Goal: Task Accomplishment & Management: Manage account settings

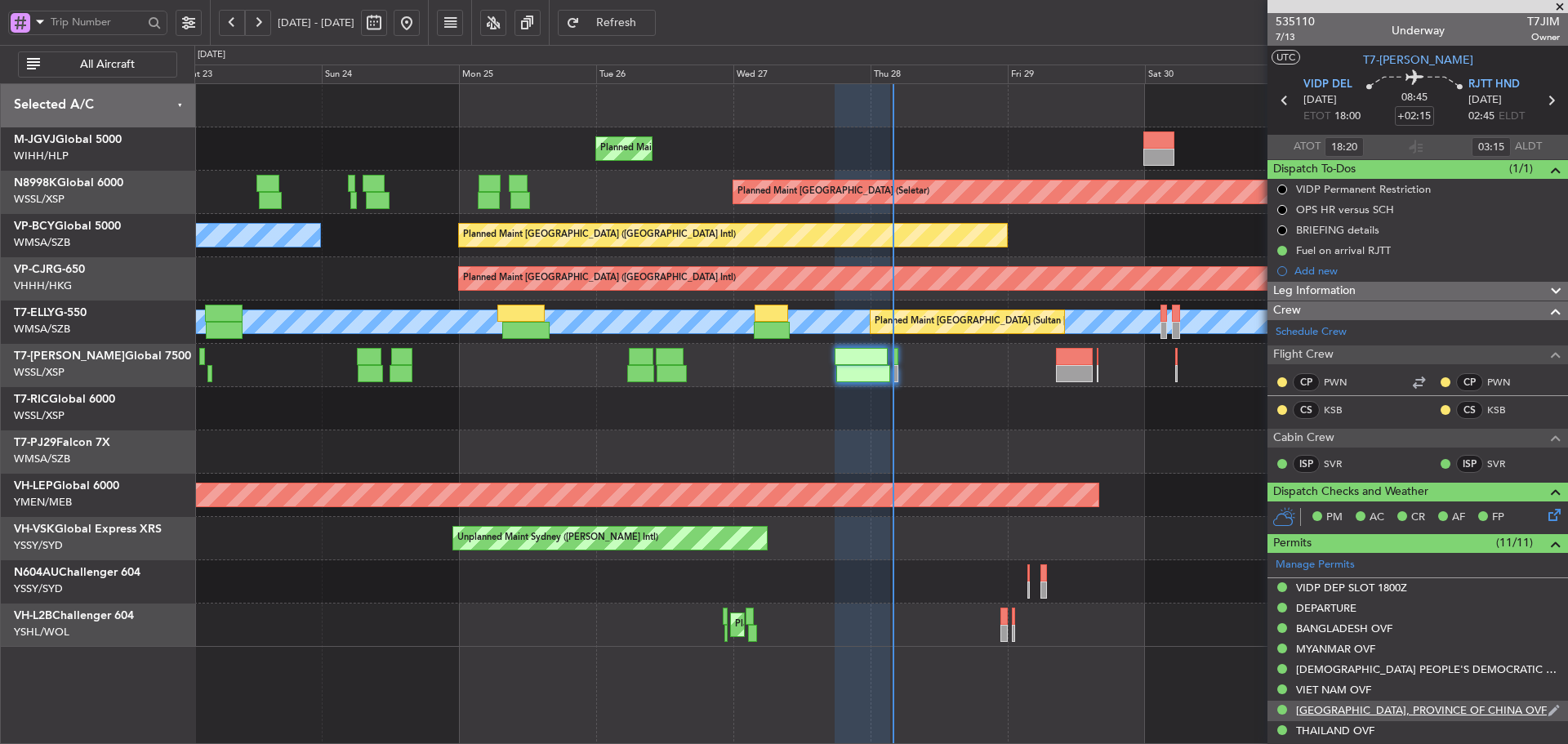
scroll to position [164, 0]
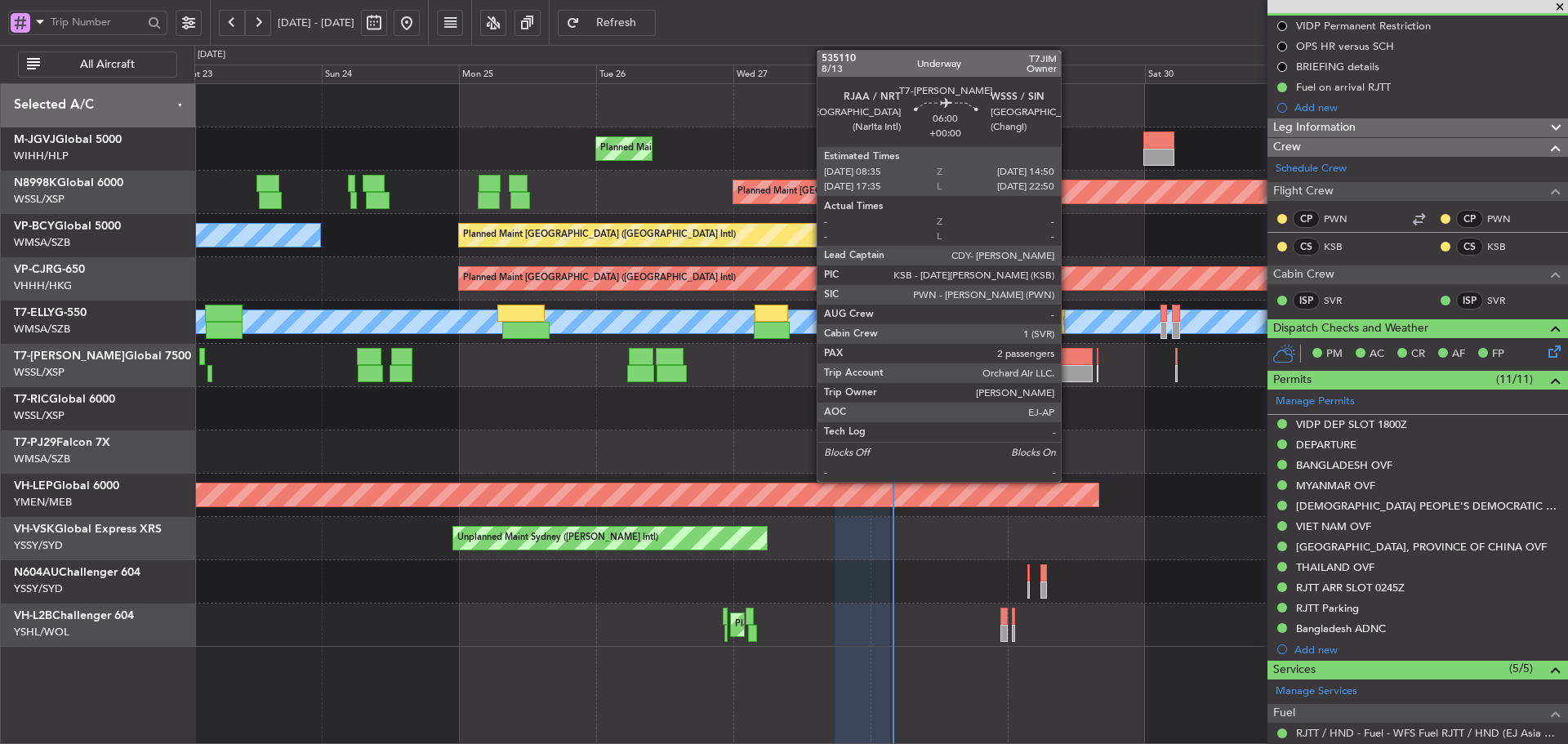
click at [1068, 352] on div at bounding box center [1074, 356] width 35 height 17
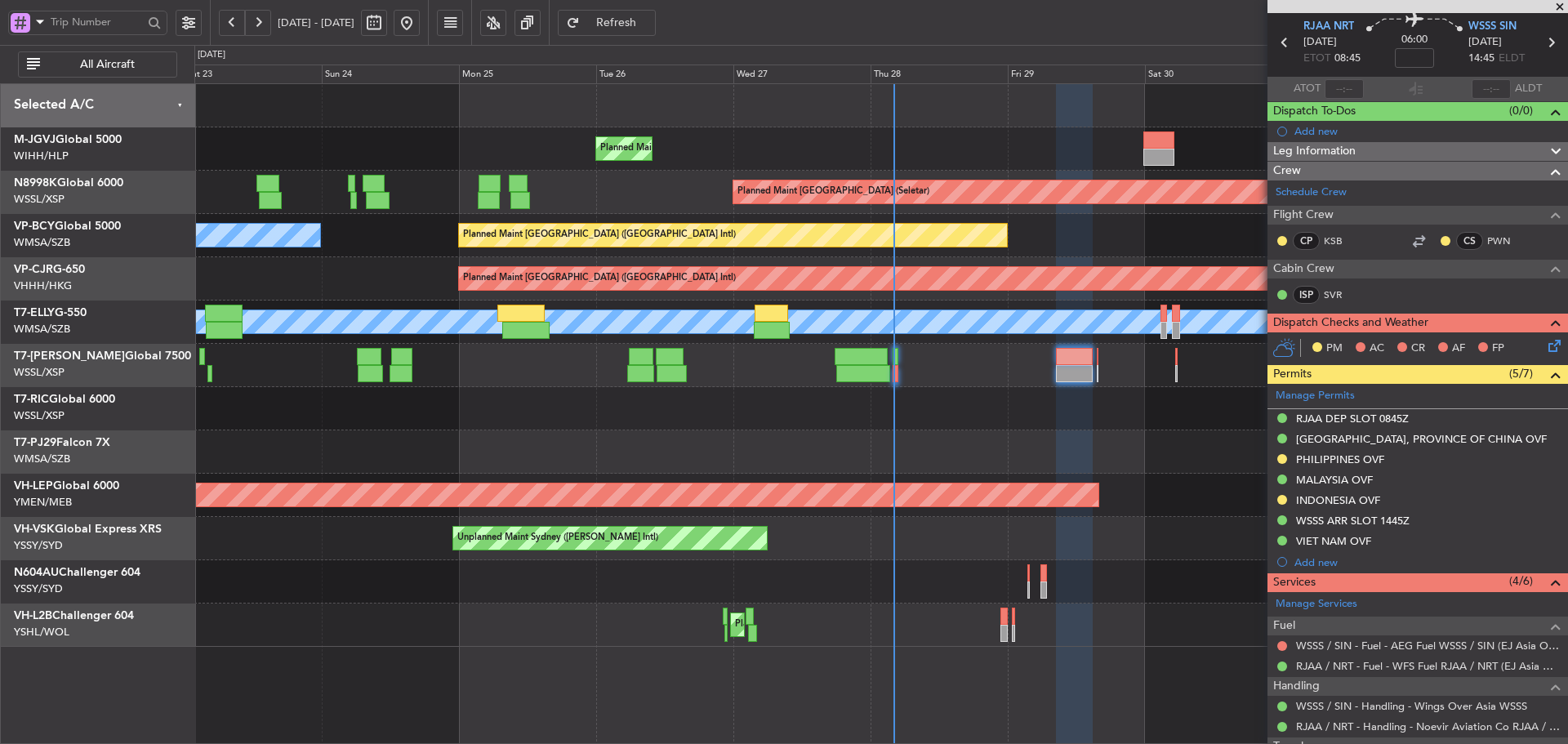
scroll to position [82, 0]
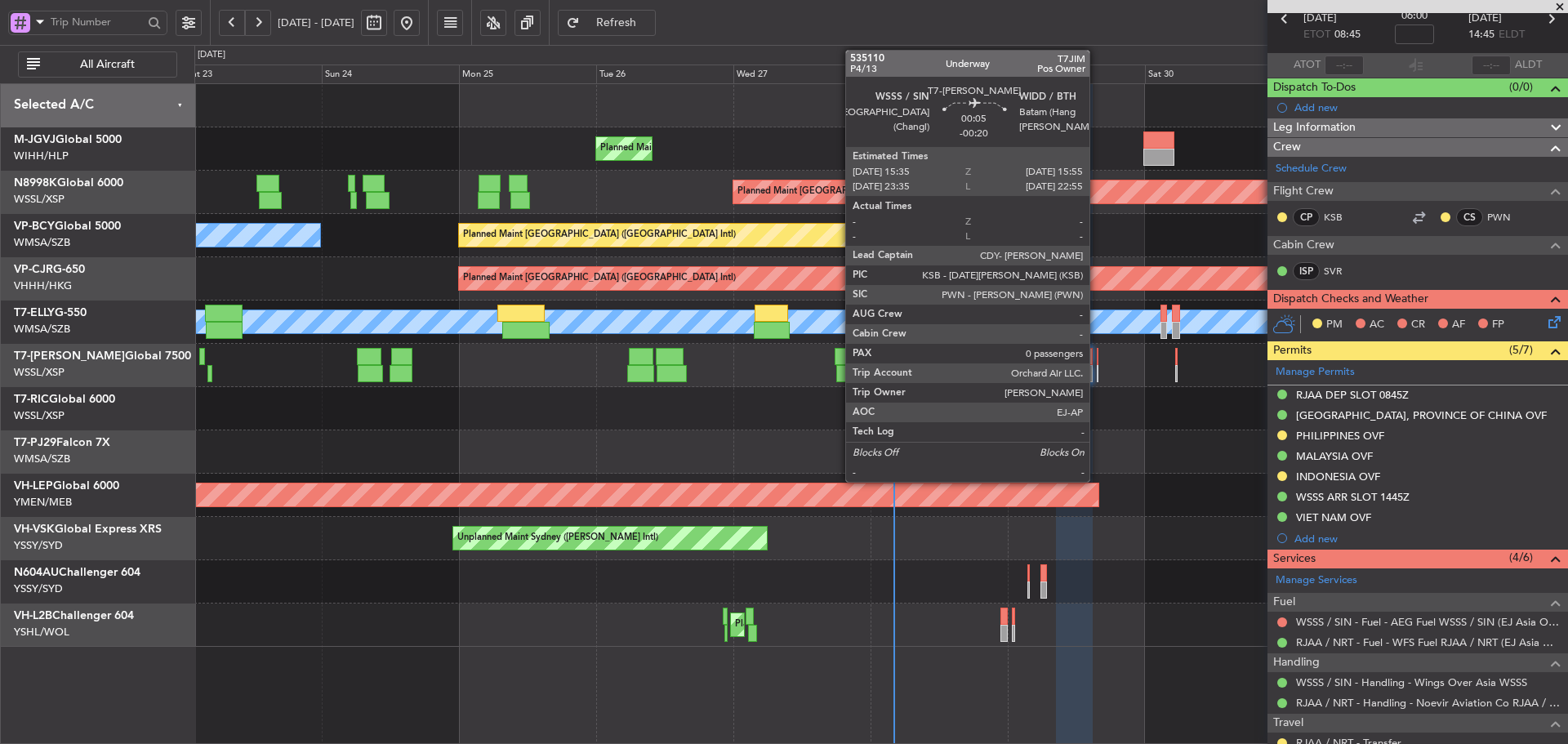
click at [1097, 363] on div at bounding box center [1098, 356] width 2 height 17
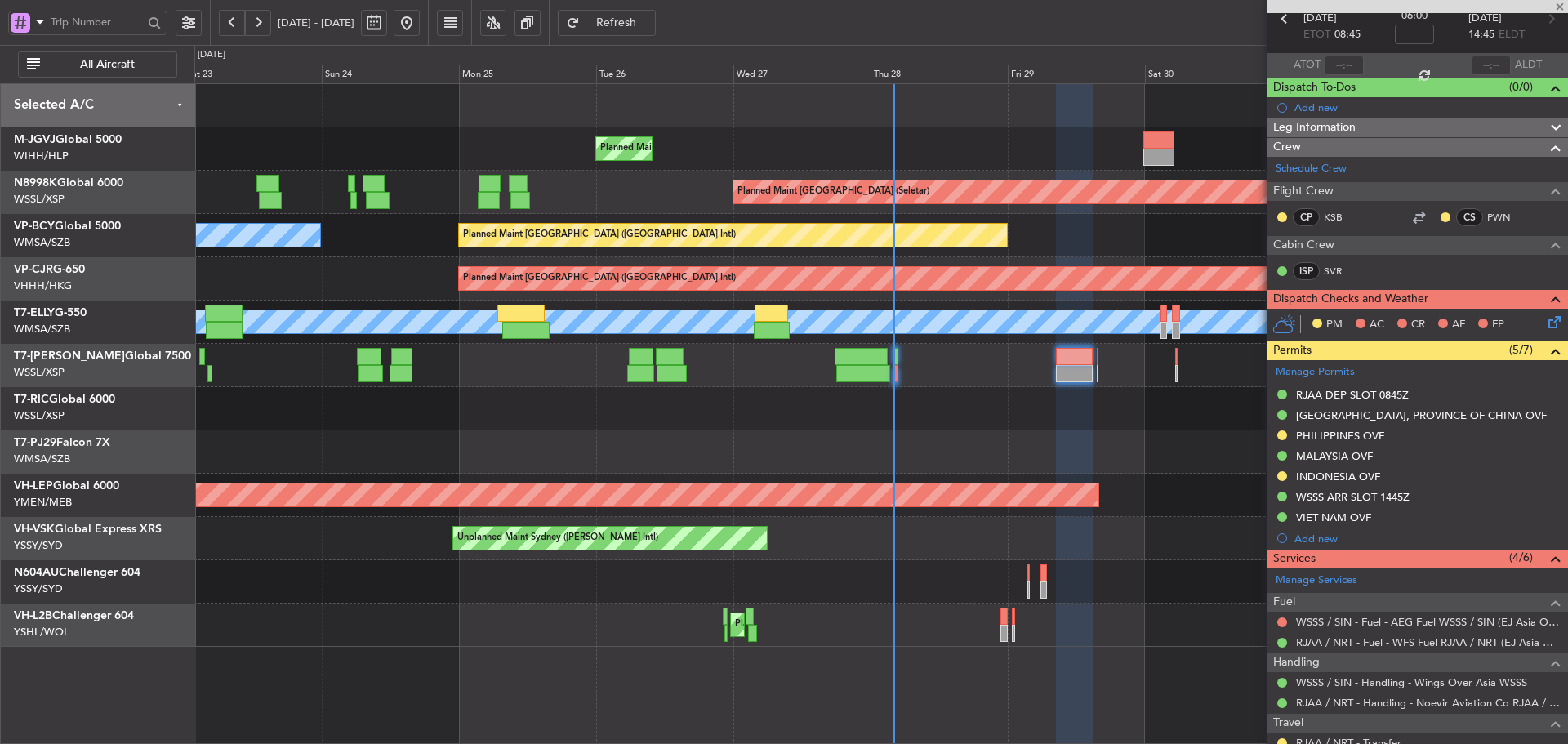
type input "-00:20"
type input "0"
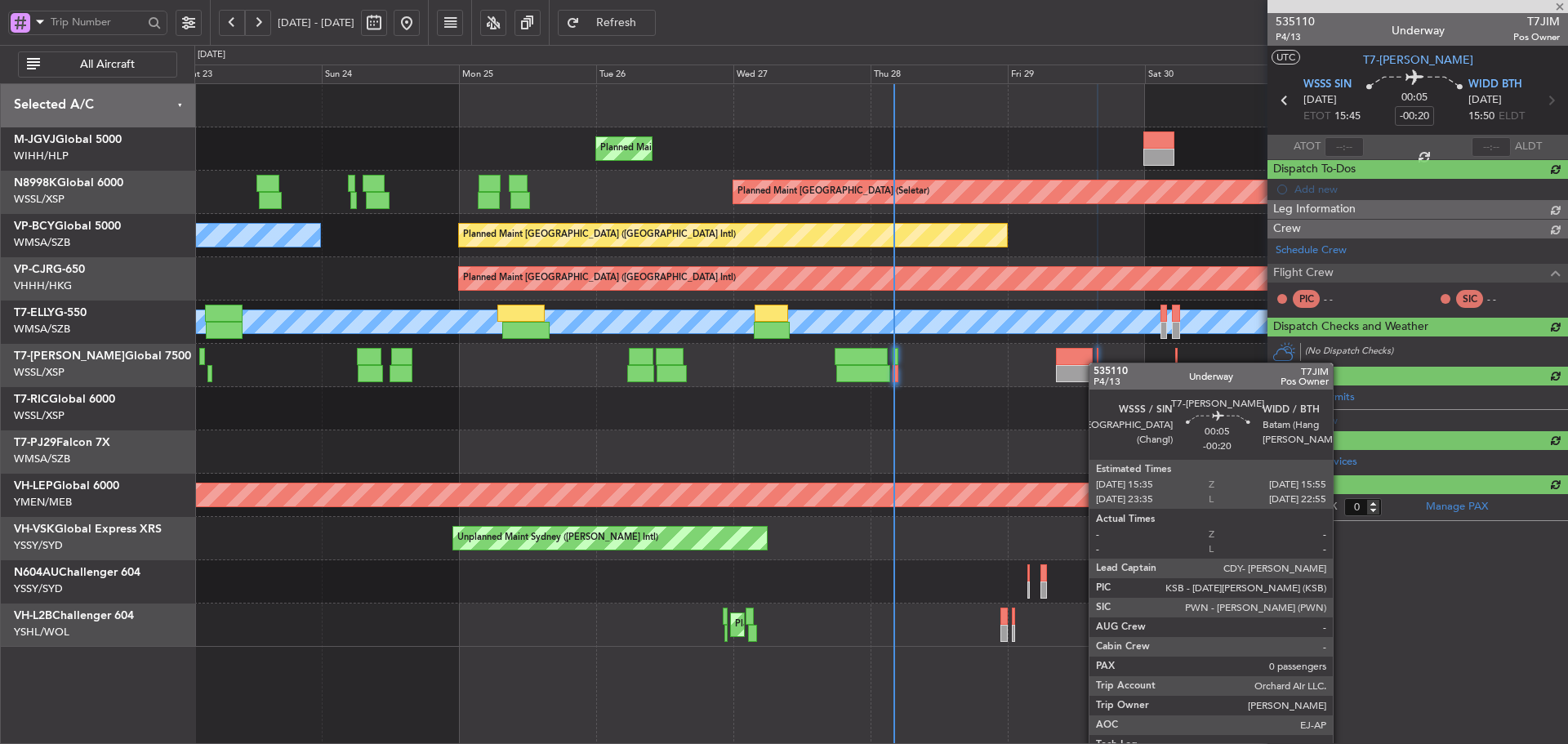
scroll to position [0, 0]
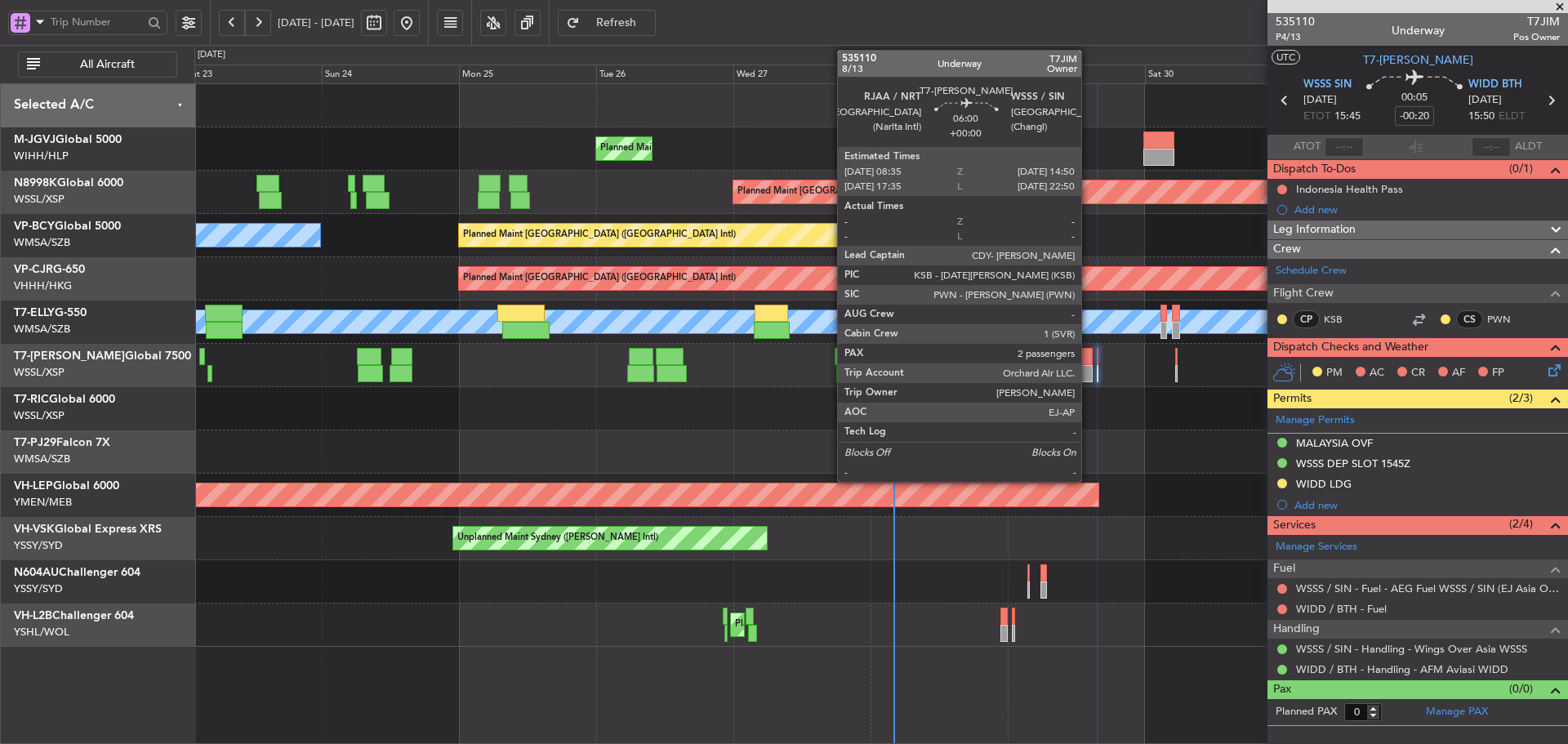
click at [1089, 370] on div at bounding box center [1074, 373] width 35 height 17
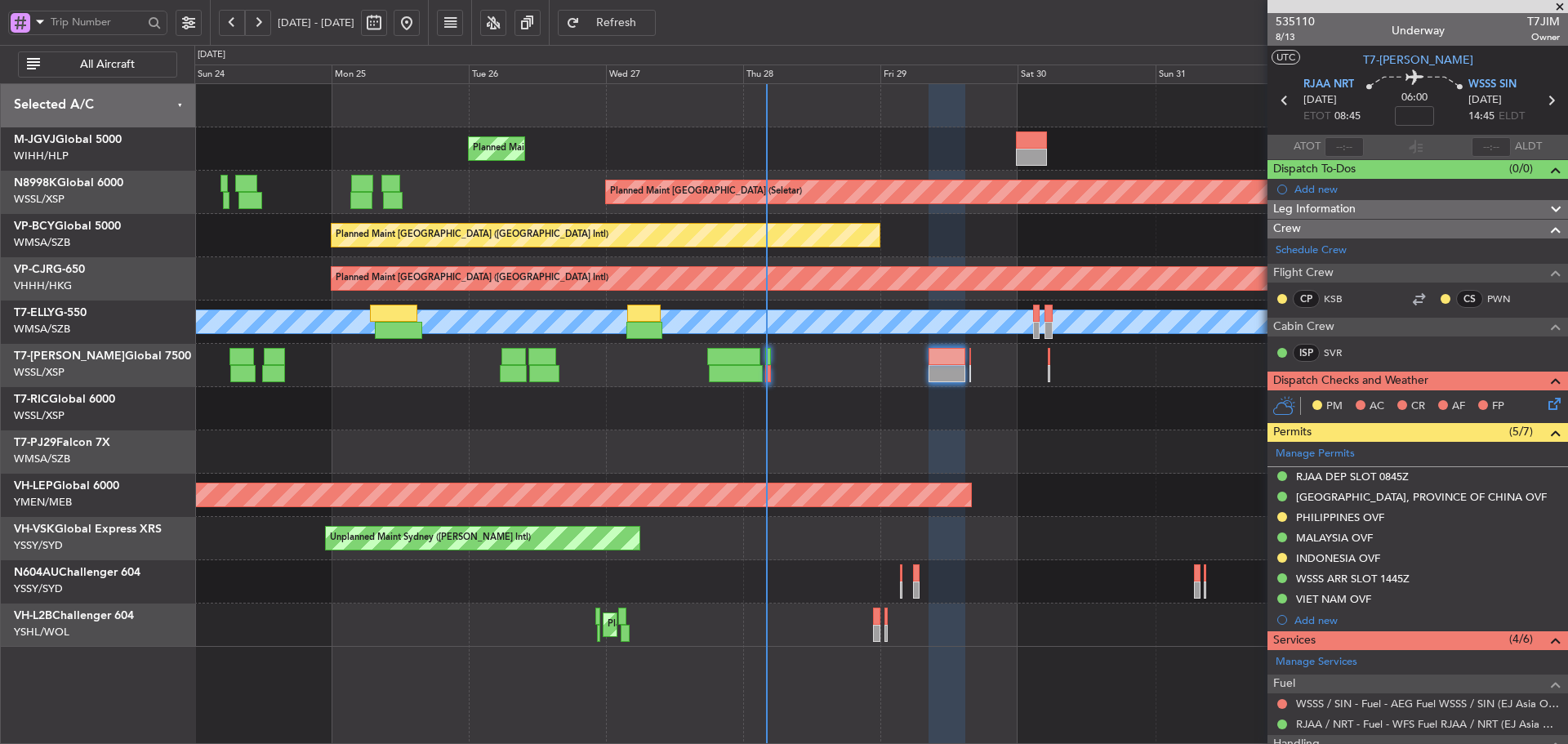
click at [1080, 380] on div at bounding box center [880, 366] width 1373 height 43
drag, startPoint x: 1315, startPoint y: 17, endPoint x: 1306, endPoint y: 17, distance: 9.0
click at [1306, 17] on div "535110 8/13 Underway T7JIM Owner" at bounding box center [1417, 29] width 301 height 33
click at [1306, 18] on span "535110" at bounding box center [1296, 21] width 39 height 17
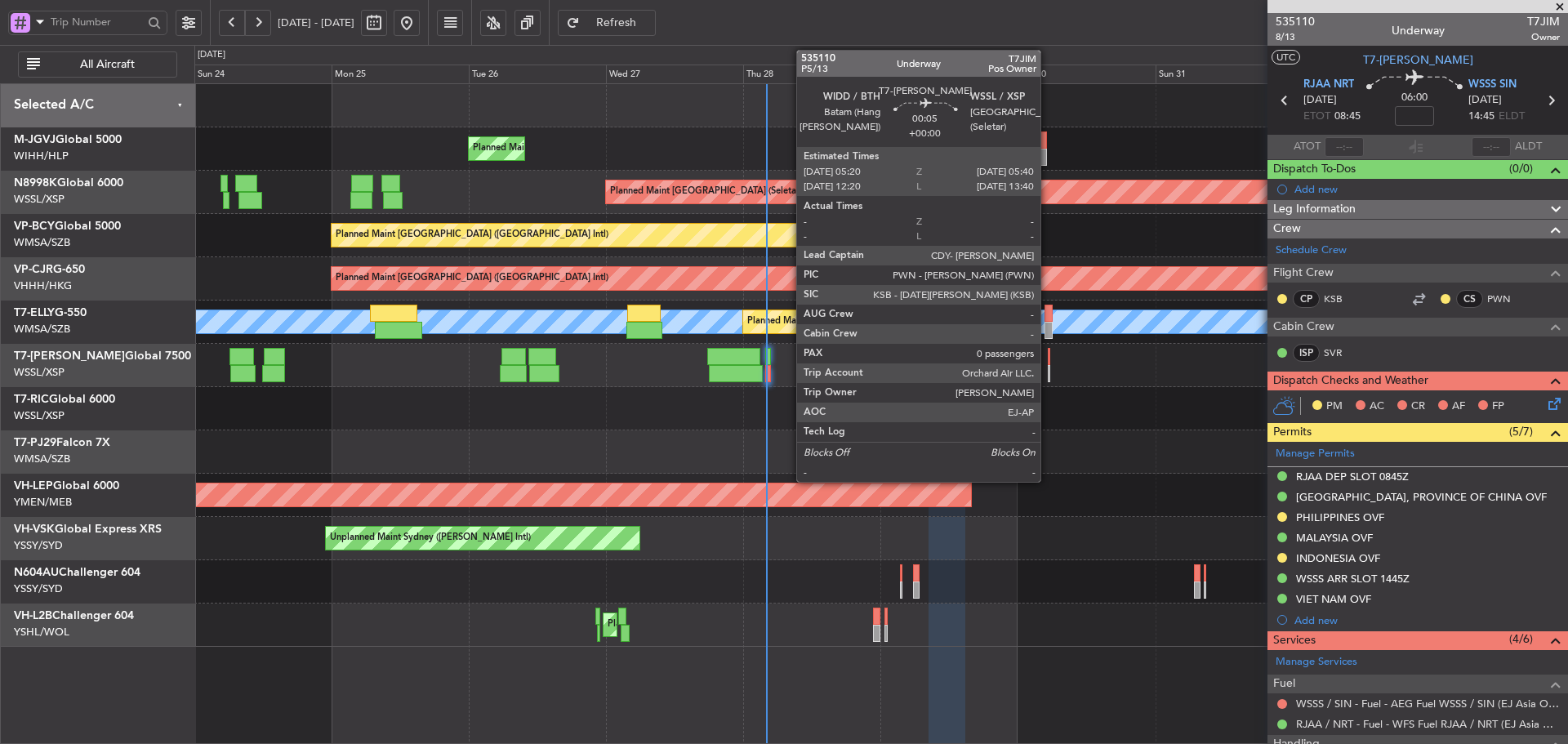
click at [1048, 368] on div at bounding box center [1049, 373] width 2 height 17
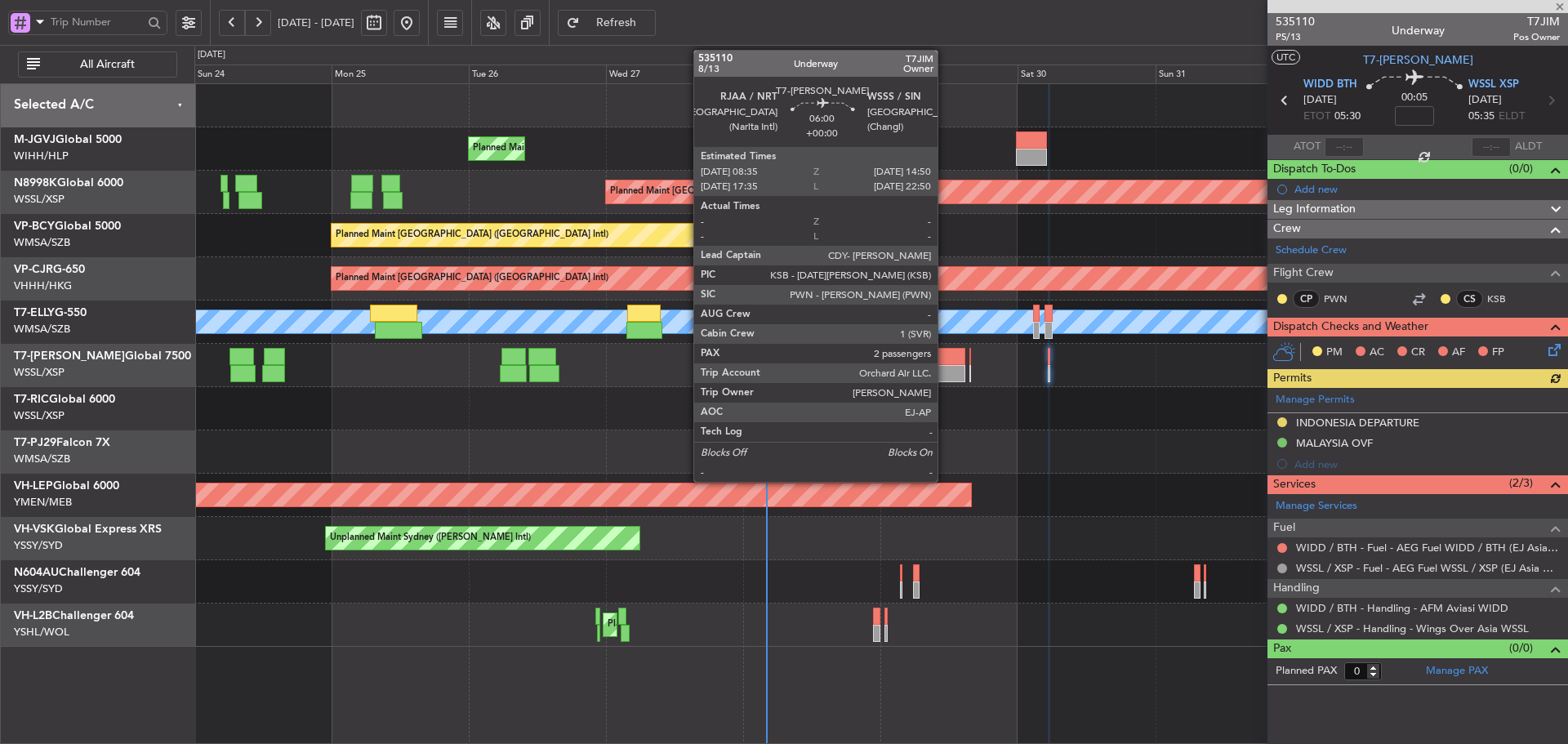
click at [945, 377] on div at bounding box center [946, 373] width 35 height 17
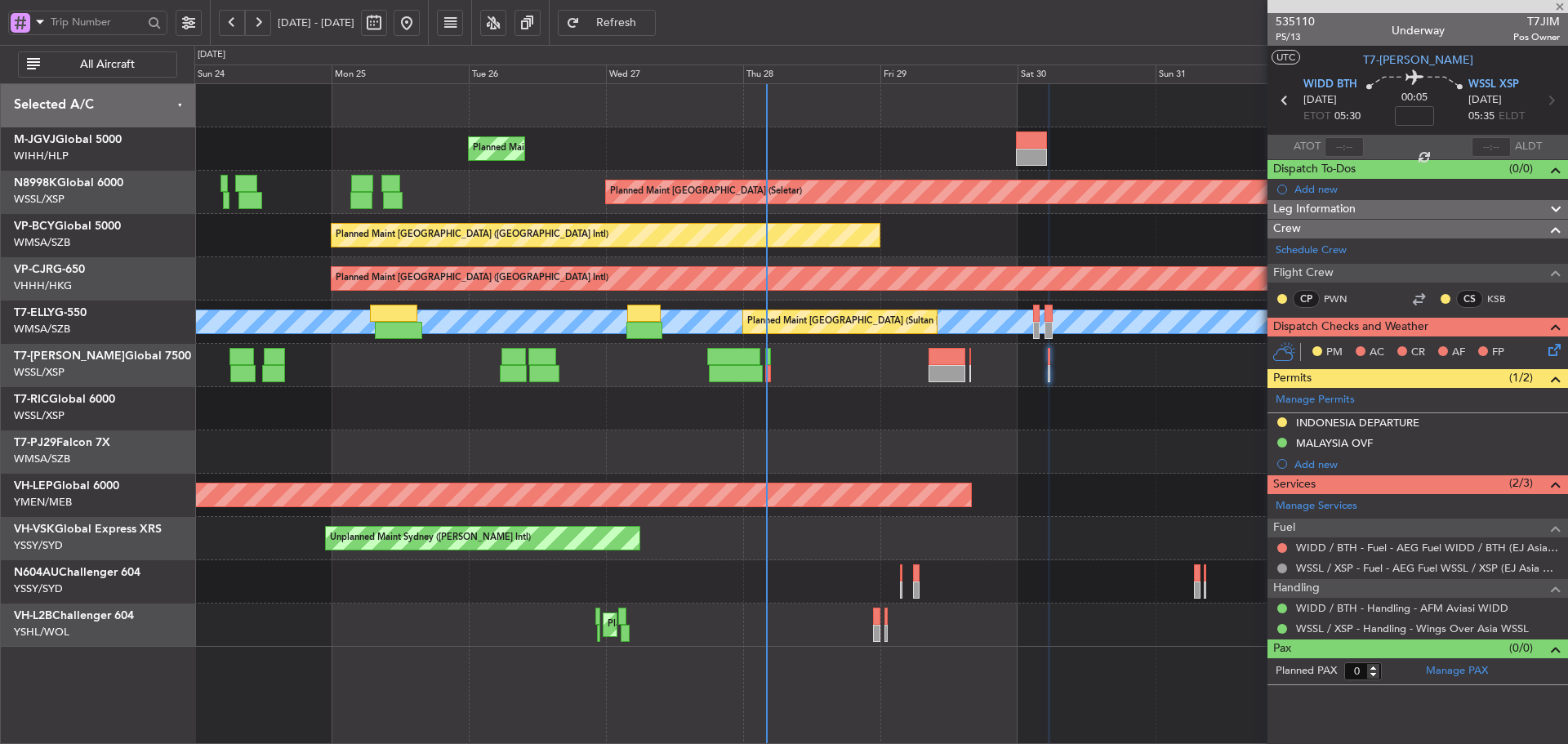
type input "2"
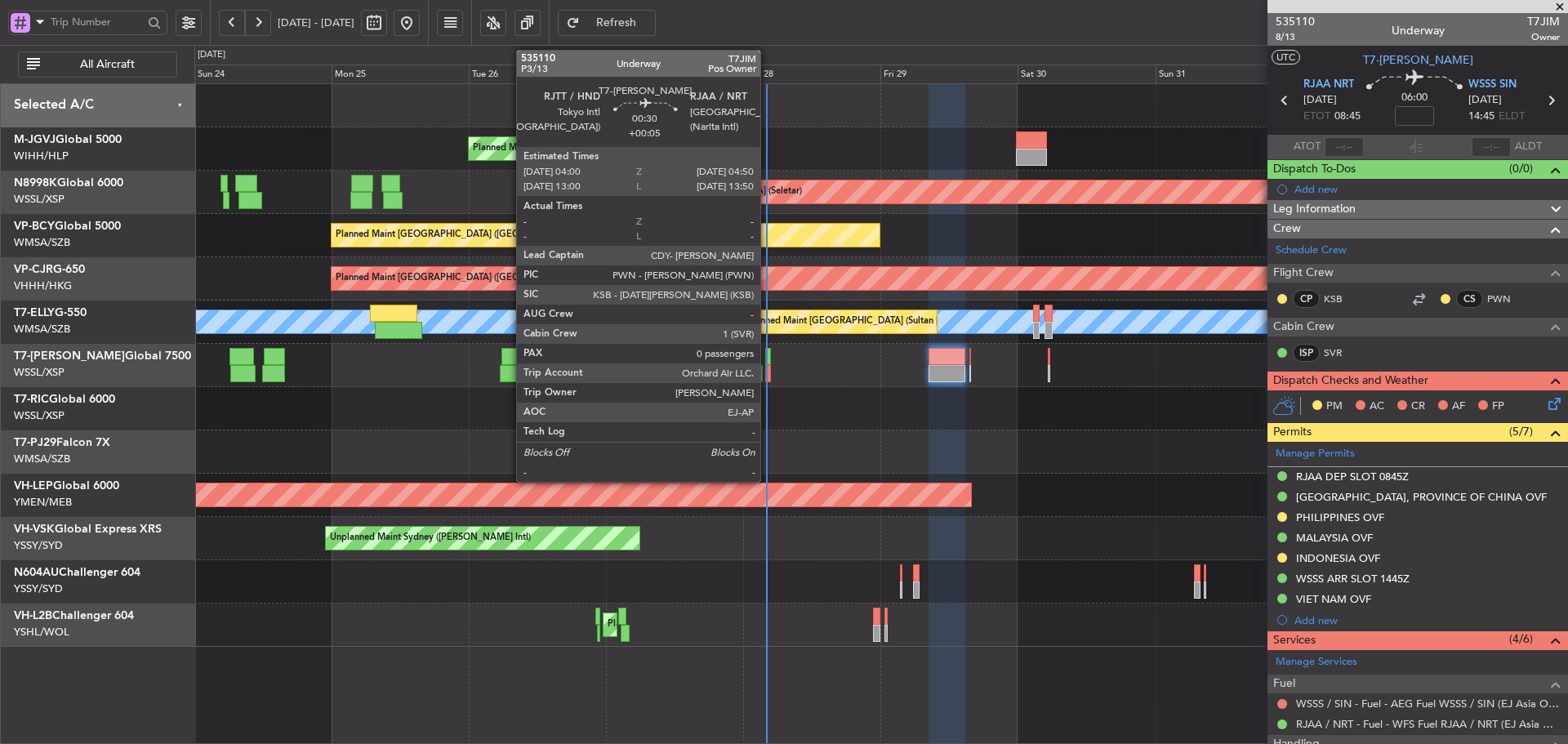
click at [768, 361] on div at bounding box center [768, 356] width 5 height 17
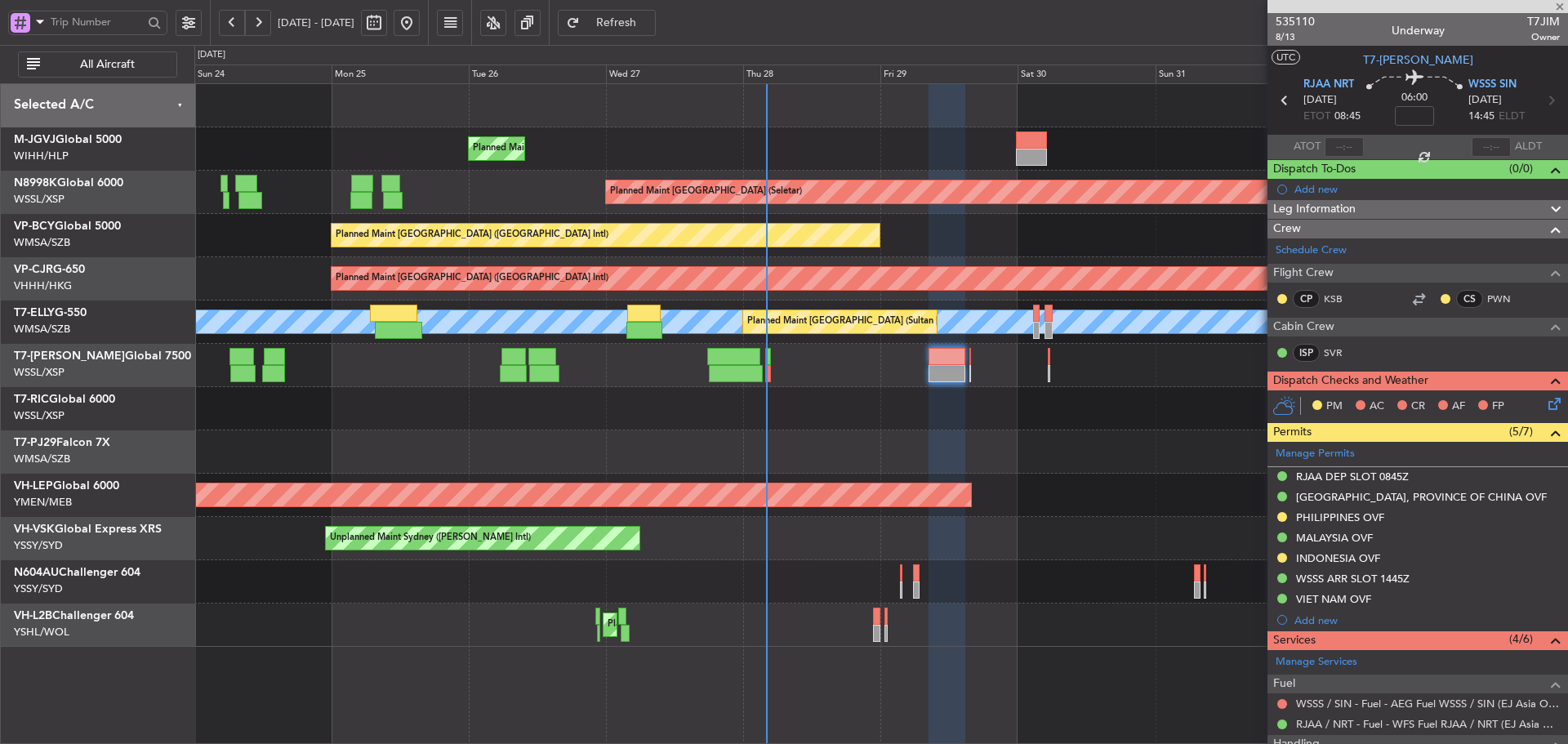
type input "+00:05"
type input "0"
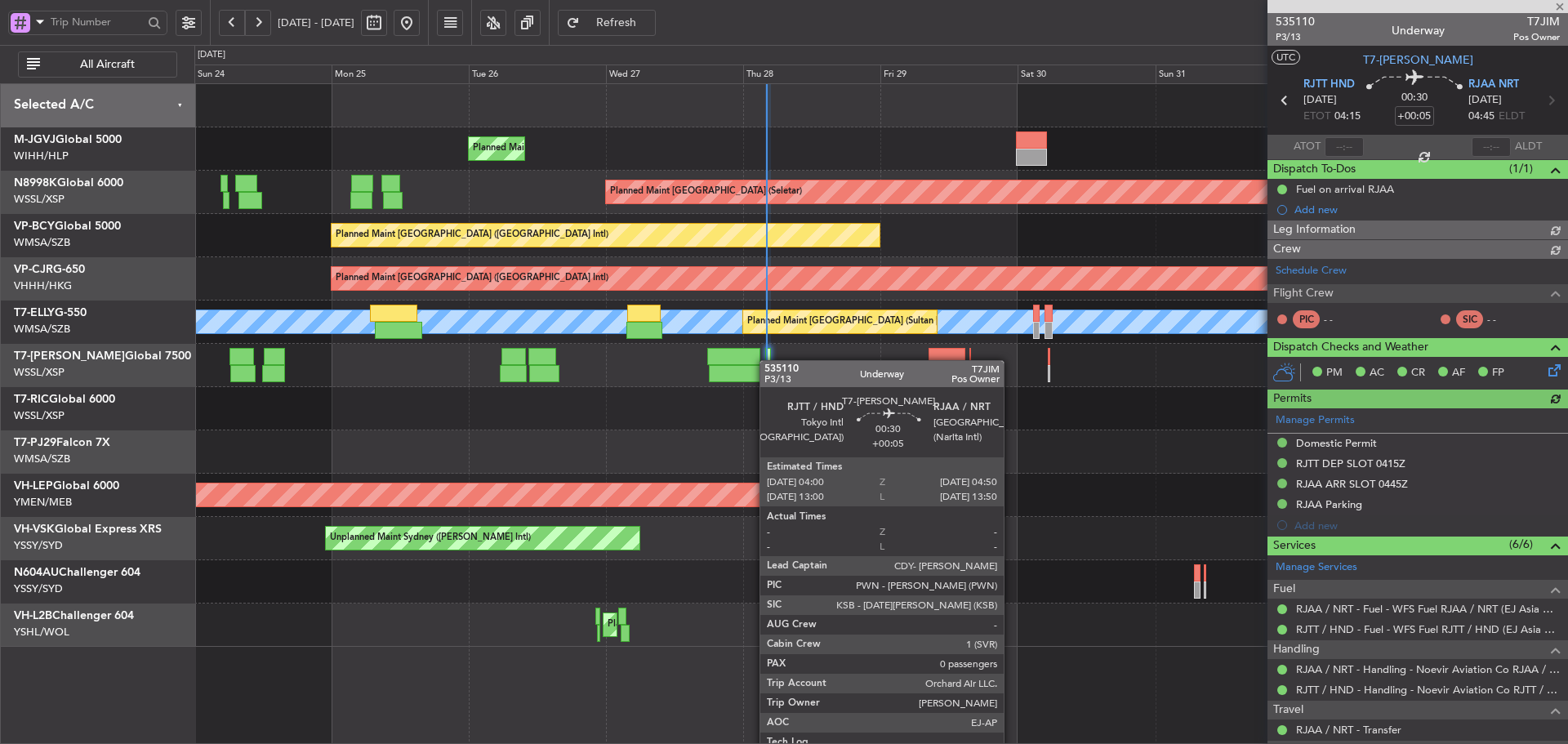
type input "[PERSON_NAME] (BTA)"
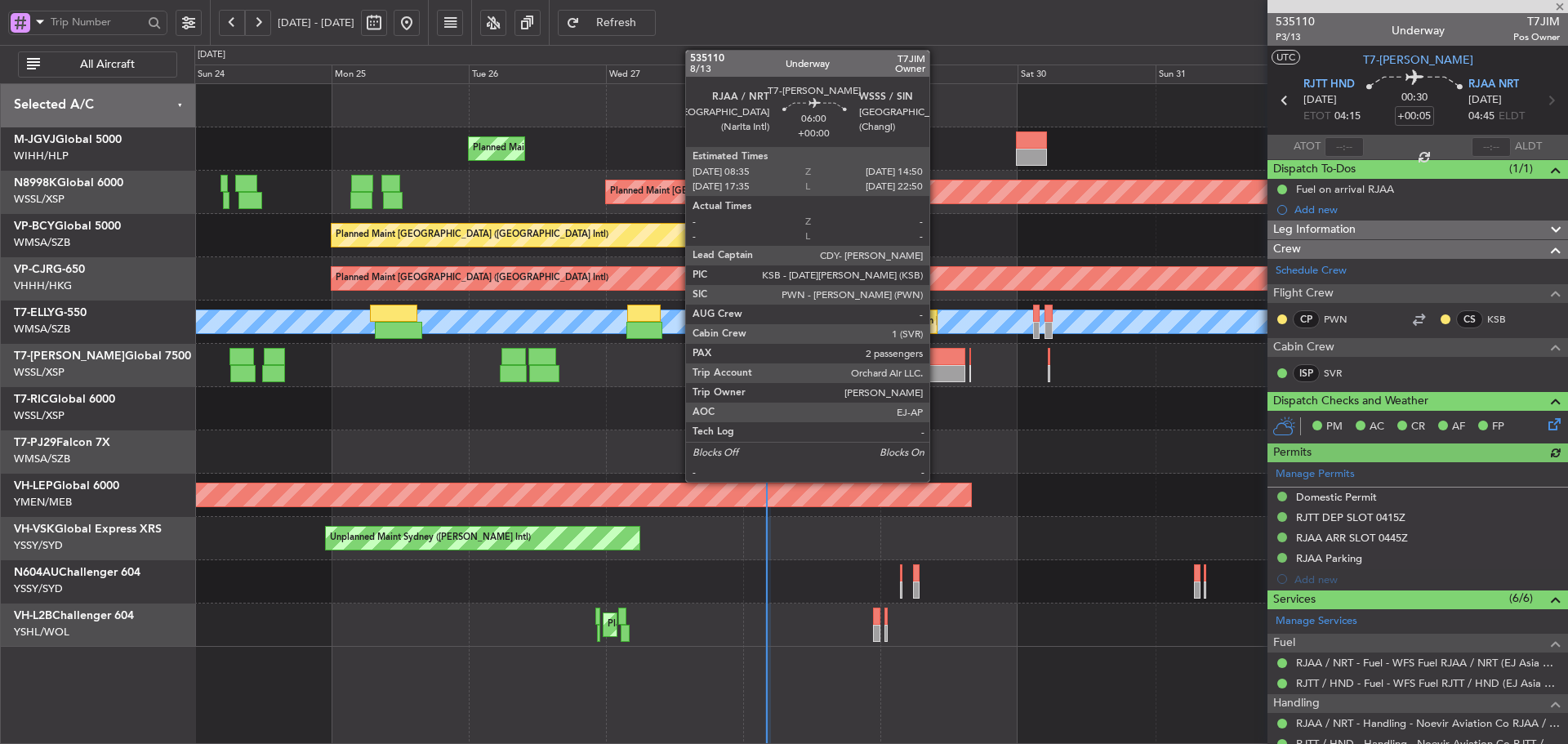
click at [937, 377] on div at bounding box center [946, 373] width 35 height 17
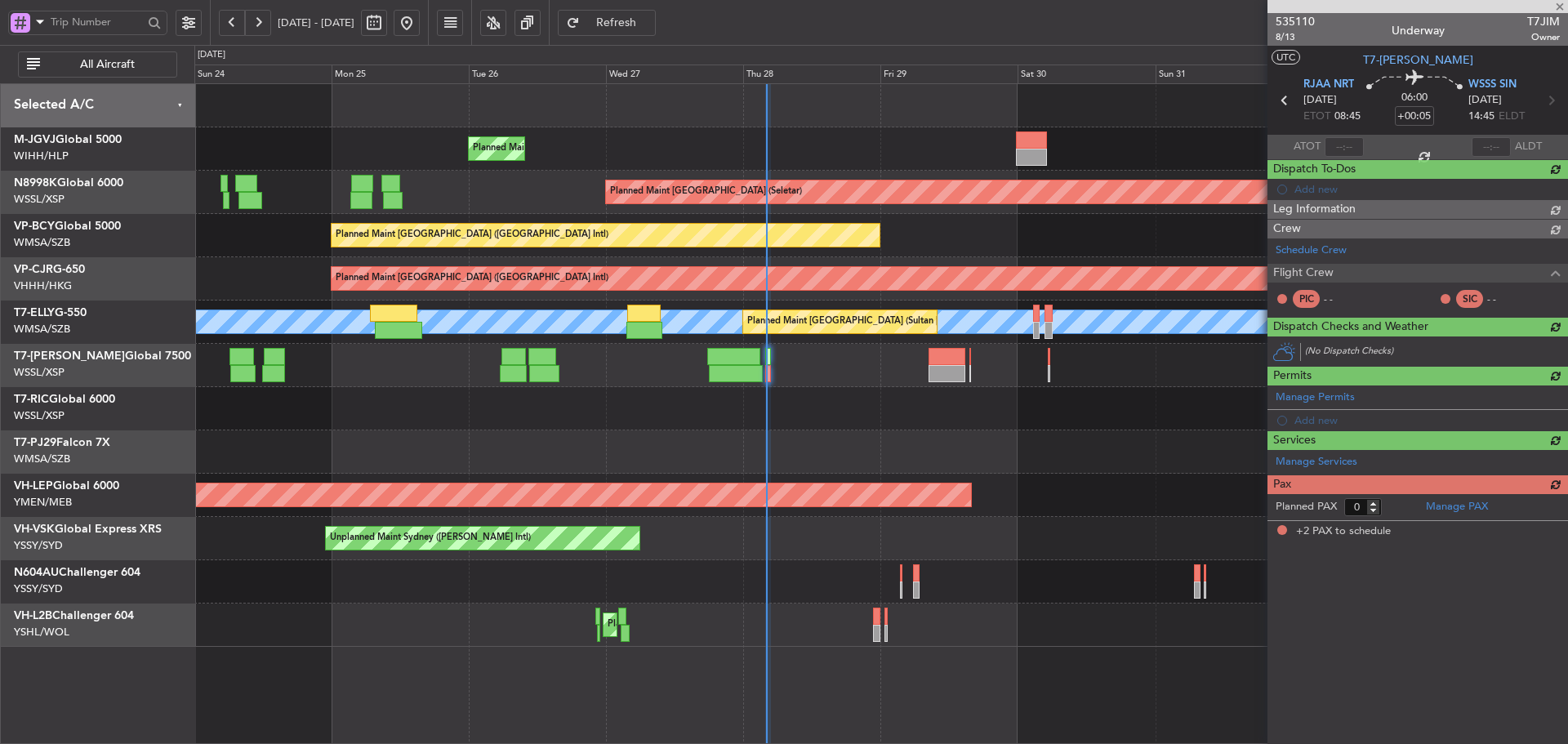
type input "2"
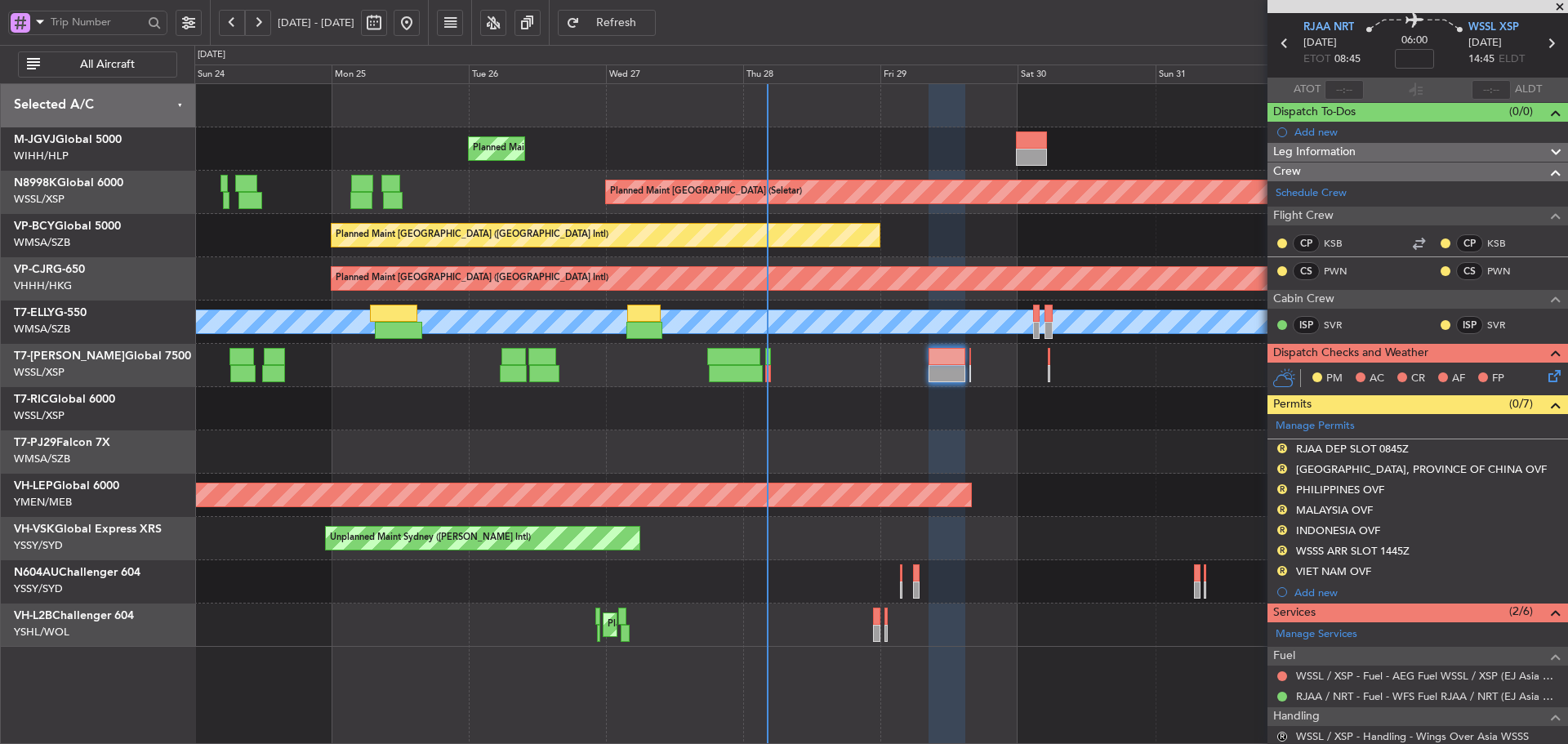
scroll to position [245, 0]
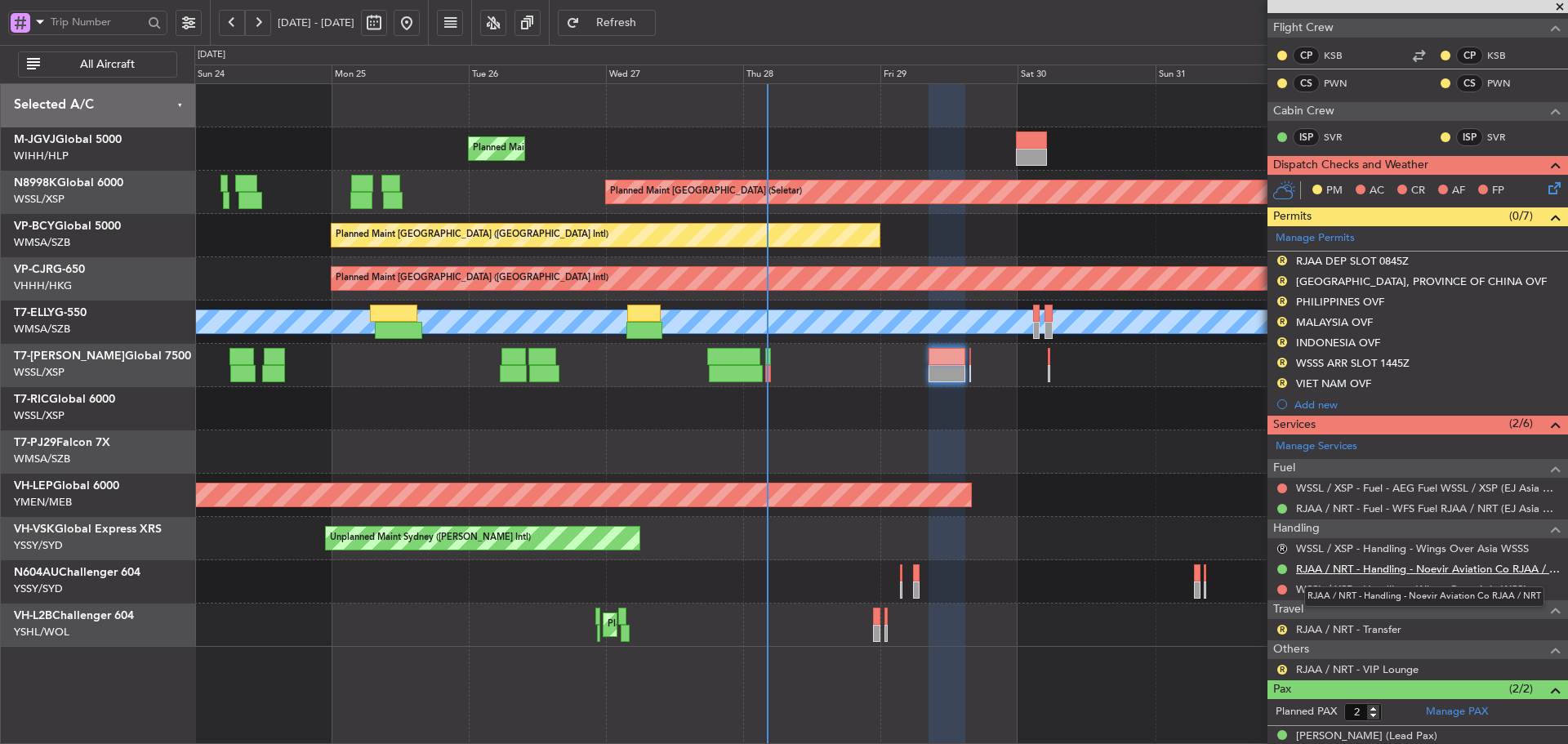
click at [1339, 571] on link "RJAA / NRT - Handling - Noevir Aviation Co RJAA / NRT" at bounding box center [1428, 569] width 264 height 14
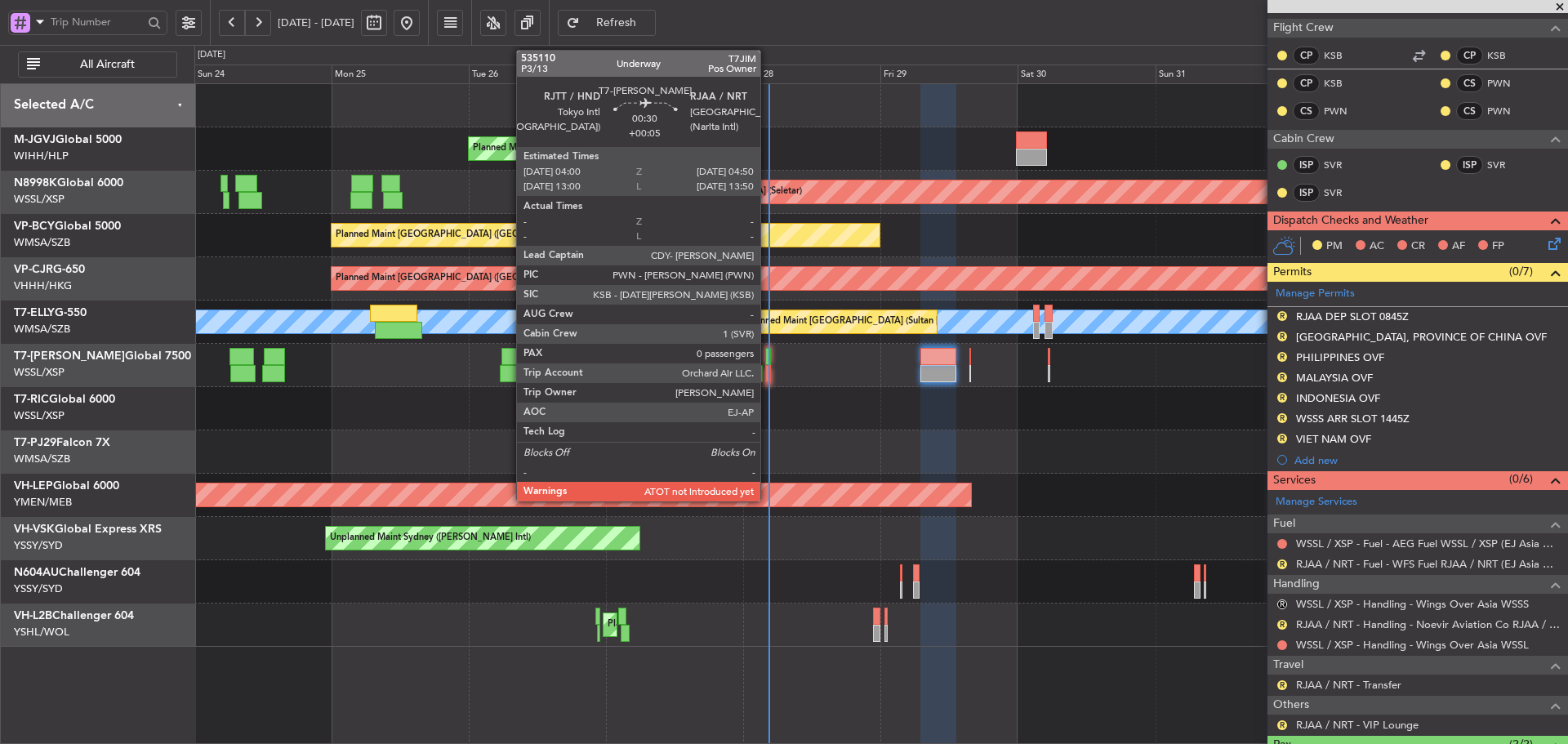
click at [768, 372] on div at bounding box center [768, 373] width 5 height 17
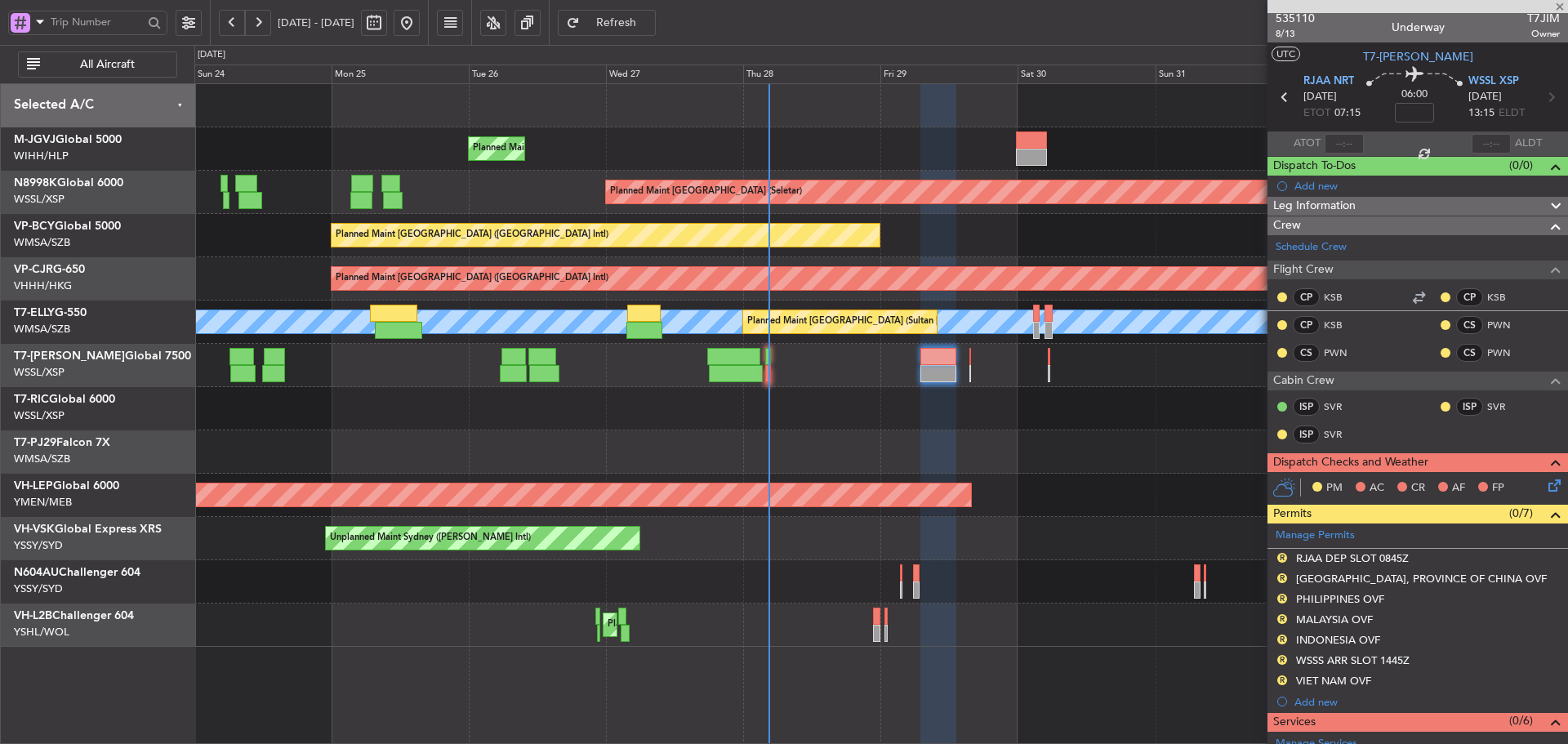
scroll to position [0, 0]
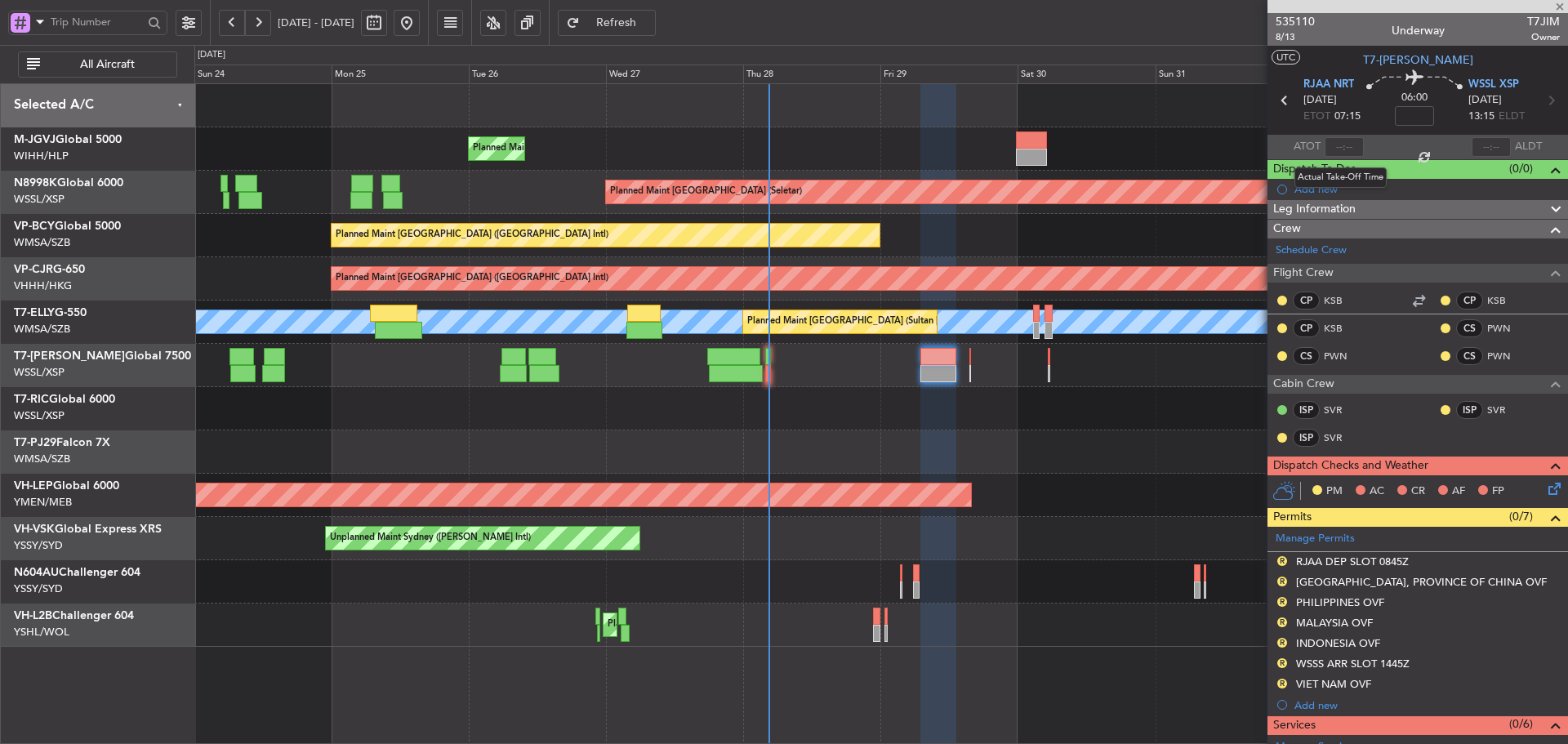
type input "+00:05"
type input "0"
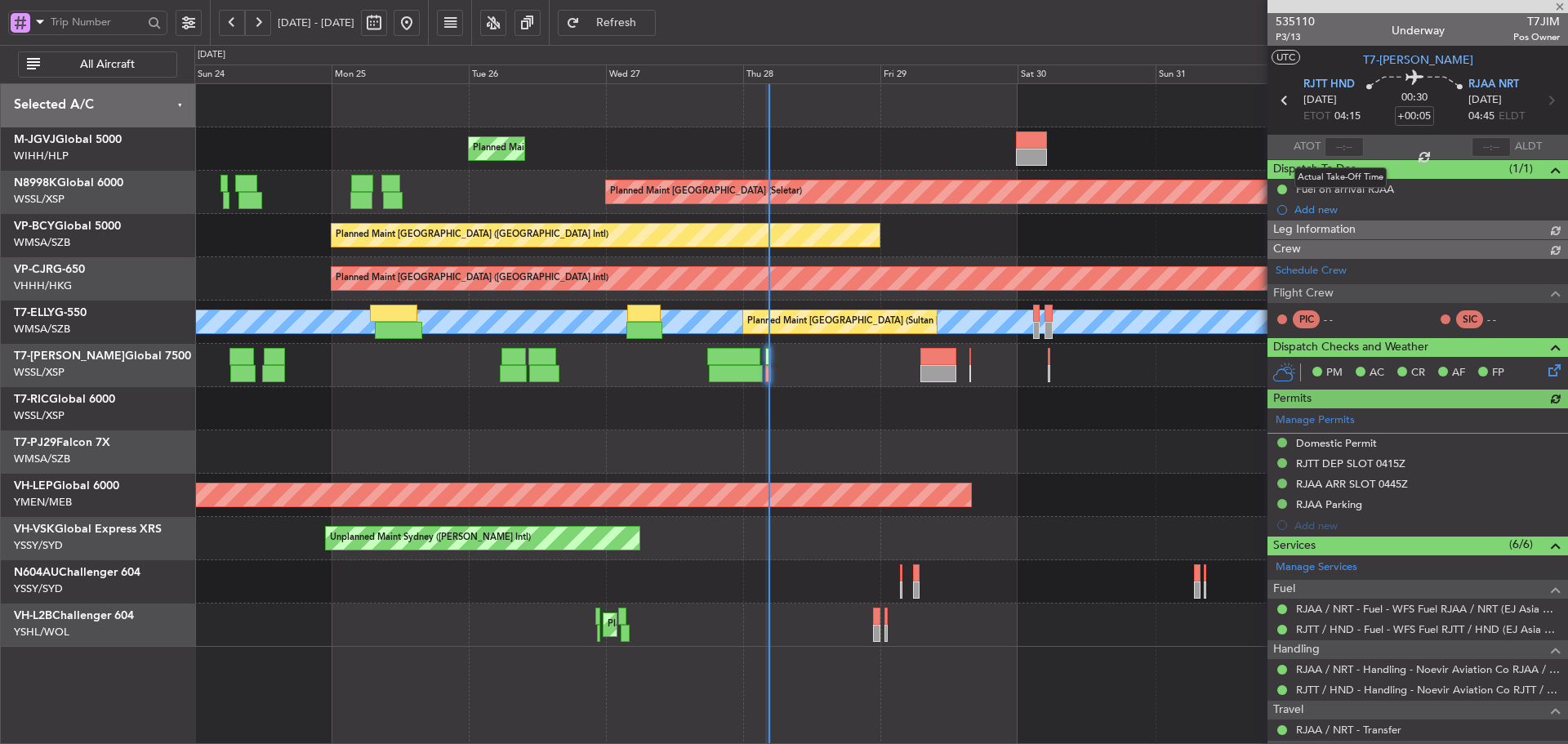
type input "[PERSON_NAME] (BTA)"
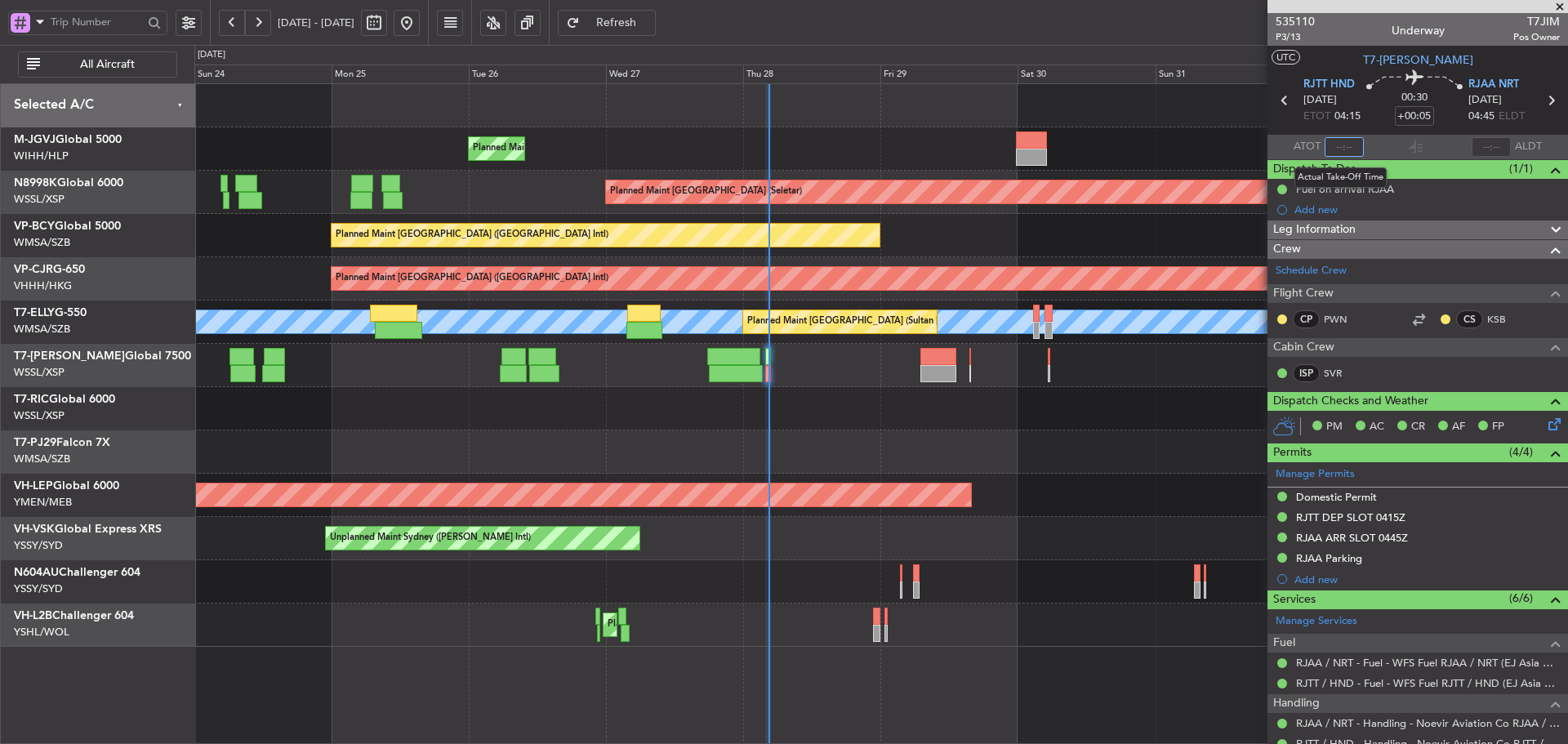
click at [1337, 147] on input "text" at bounding box center [1344, 147] width 39 height 20
click at [1378, 142] on section "ATOT 0424 ALDT" at bounding box center [1417, 147] width 301 height 25
type input "04:24"
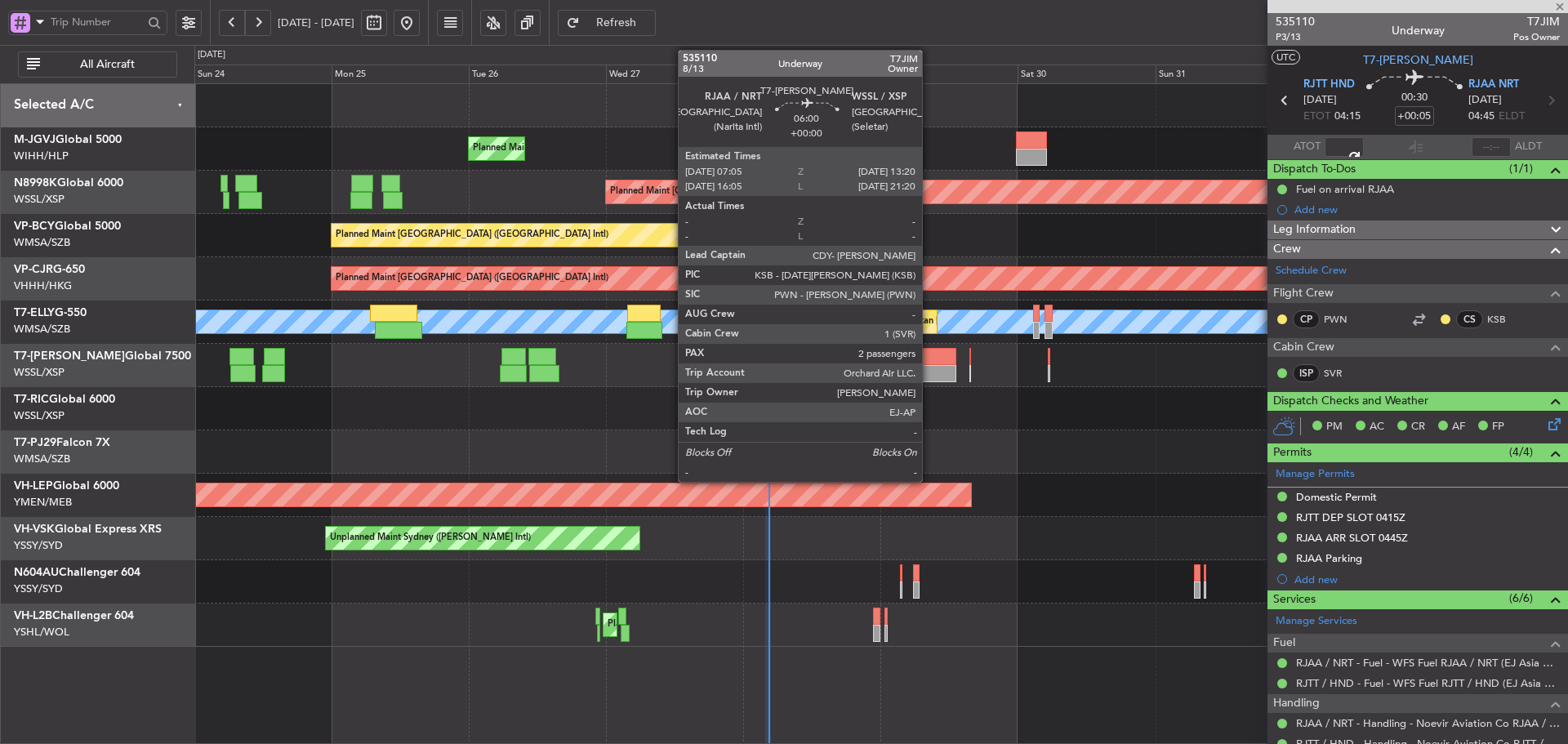
click at [938, 358] on div at bounding box center [938, 356] width 35 height 17
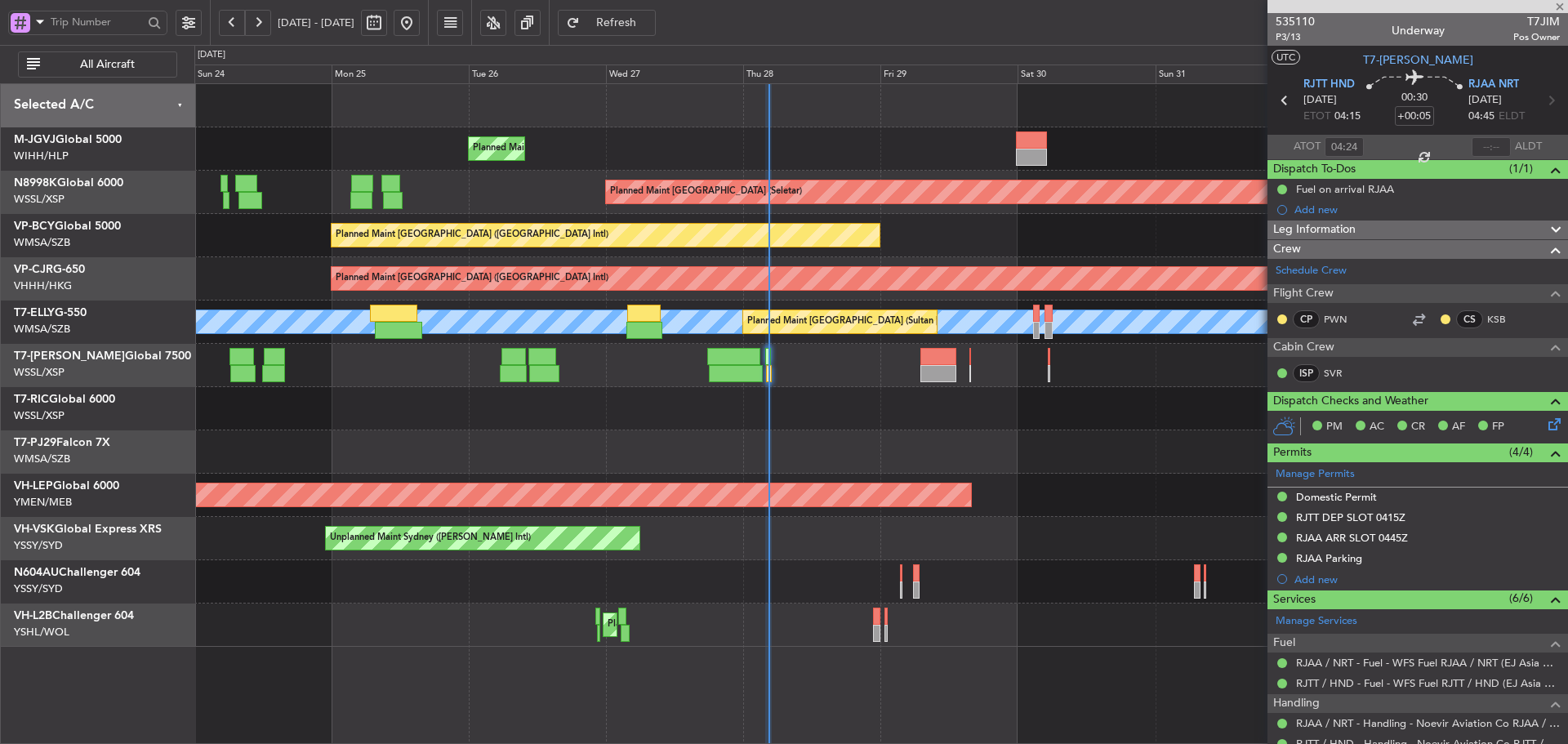
type input "2"
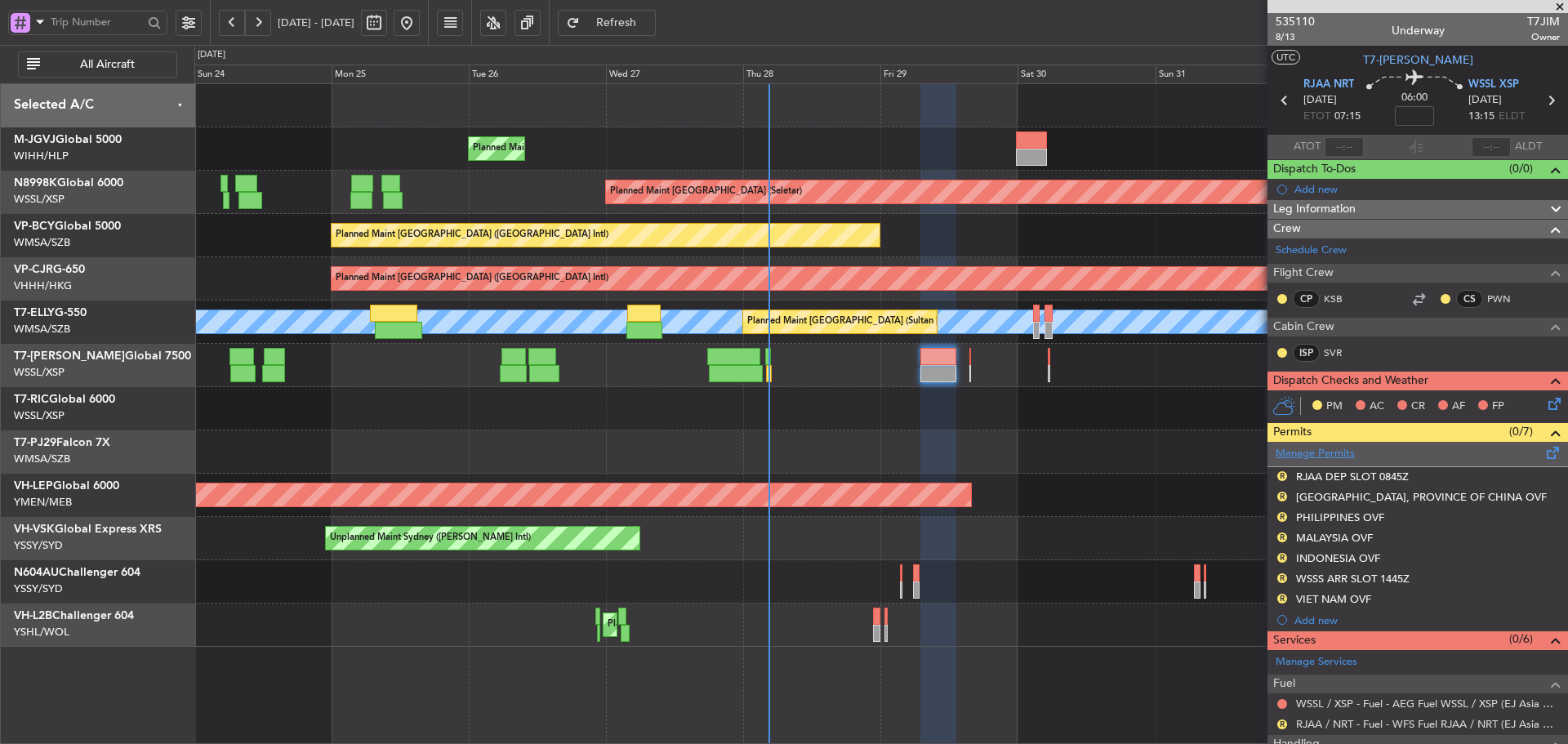
click at [1308, 456] on link "Manage Permits" at bounding box center [1316, 454] width 79 height 17
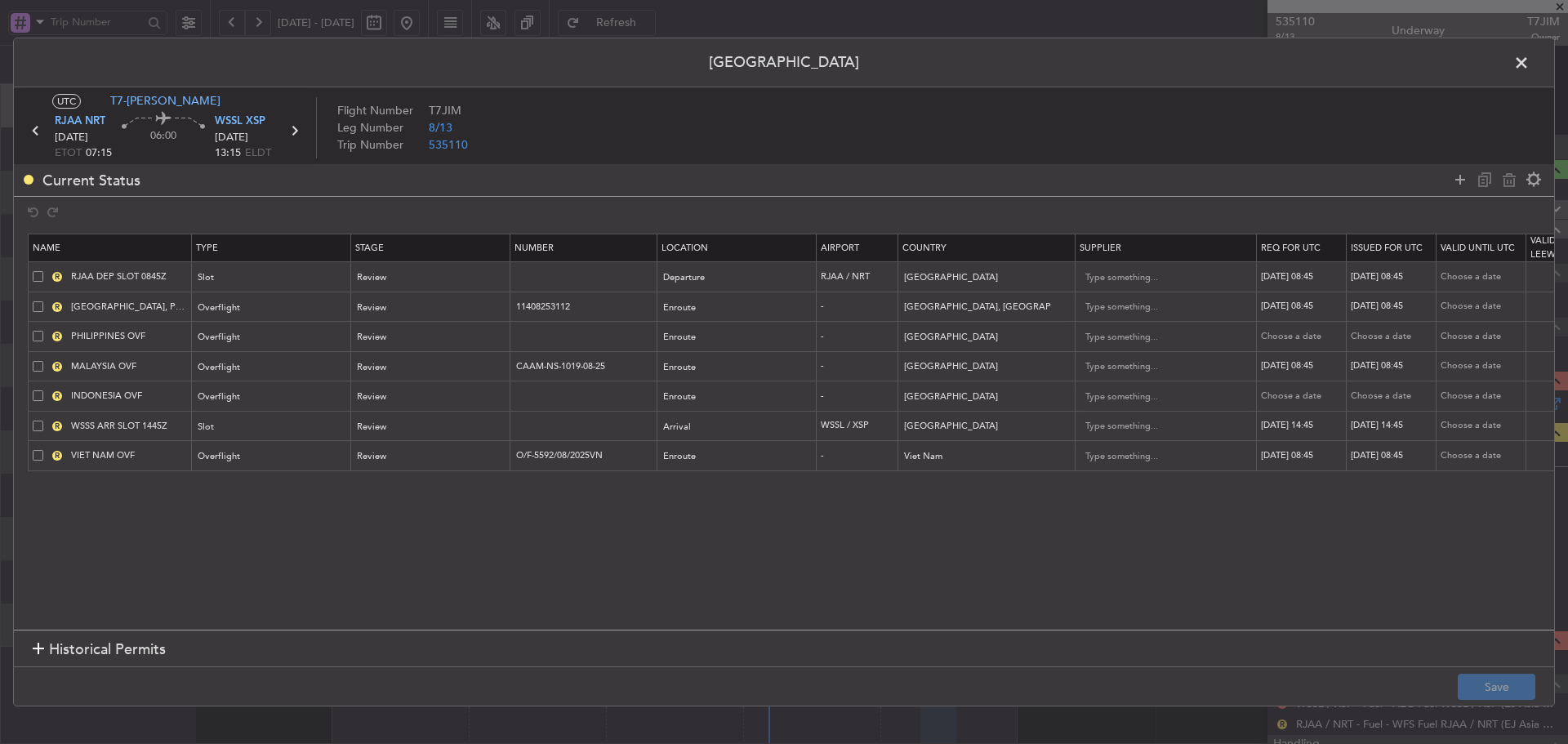
click at [1530, 59] on span at bounding box center [1530, 66] width 0 height 33
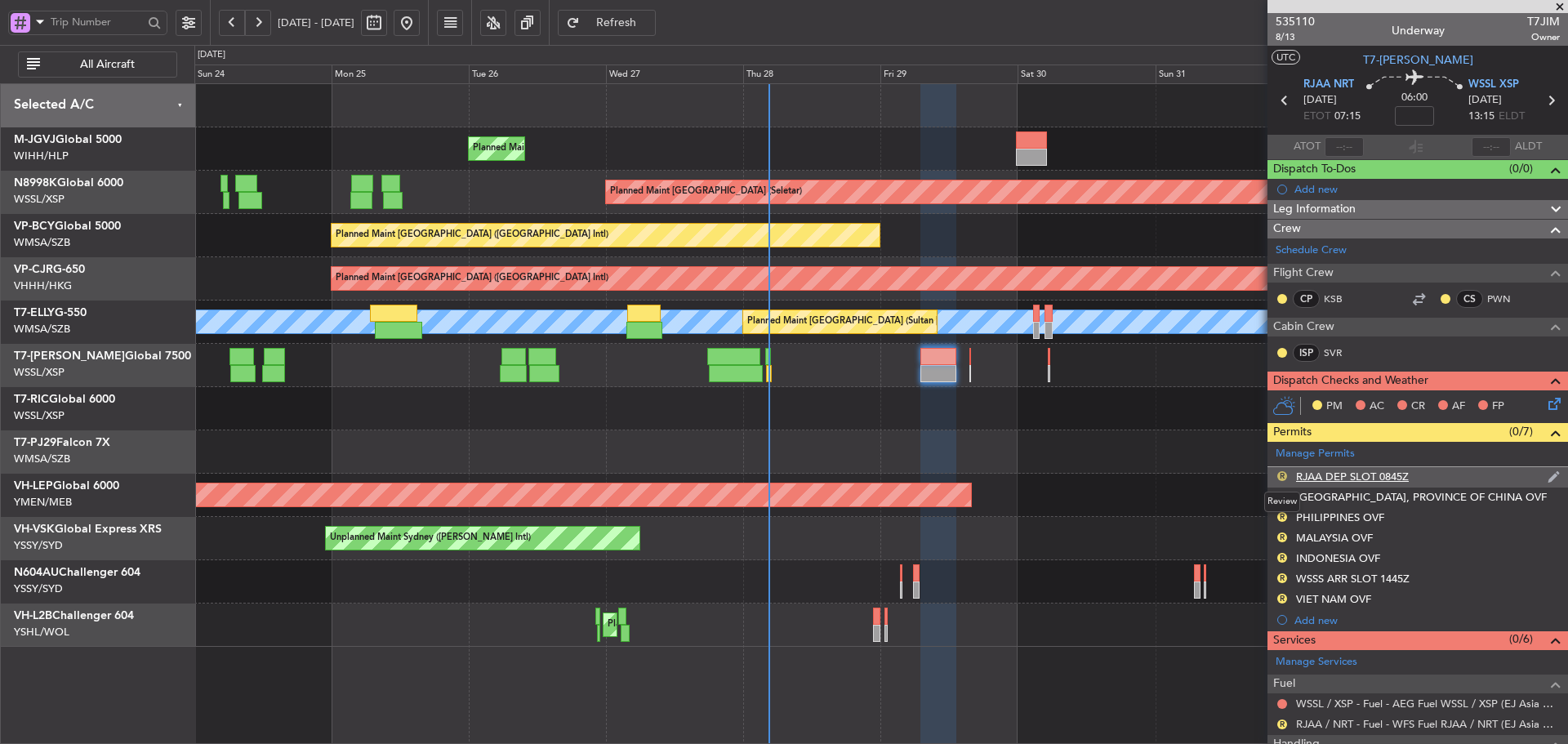
click at [1284, 475] on button "R" at bounding box center [1282, 476] width 10 height 10
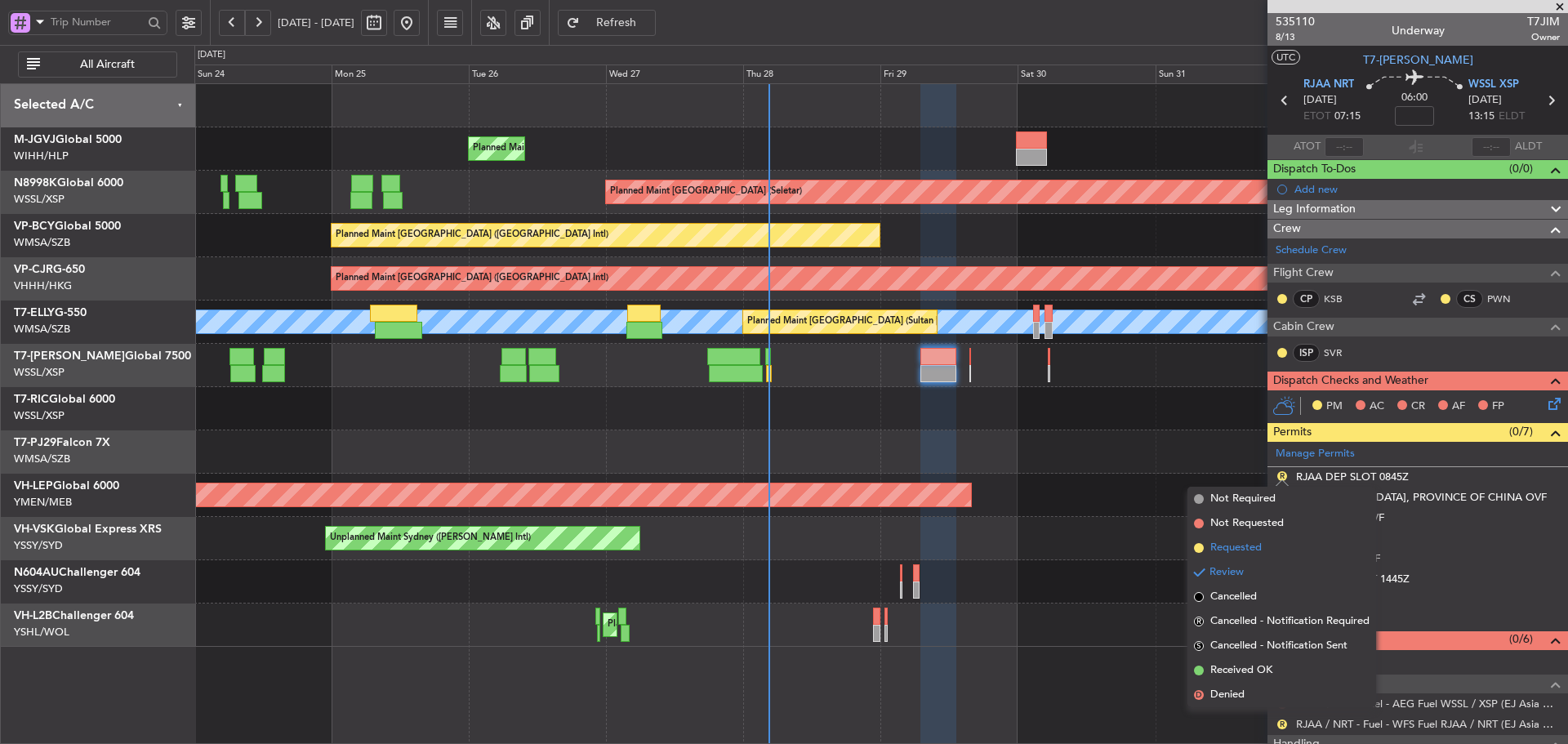
click at [1200, 550] on span at bounding box center [1199, 548] width 10 height 10
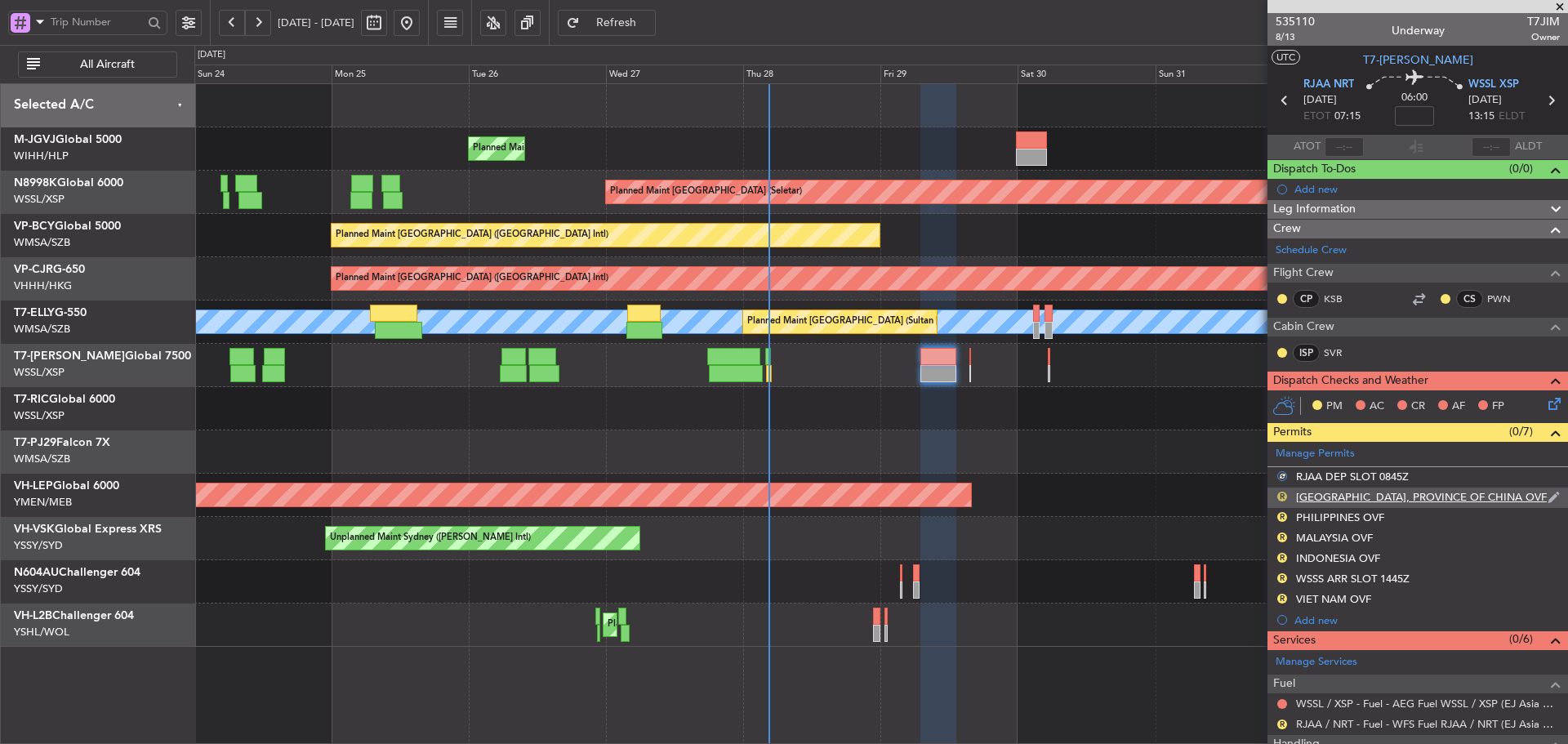
click at [1281, 496] on button "R" at bounding box center [1282, 497] width 10 height 10
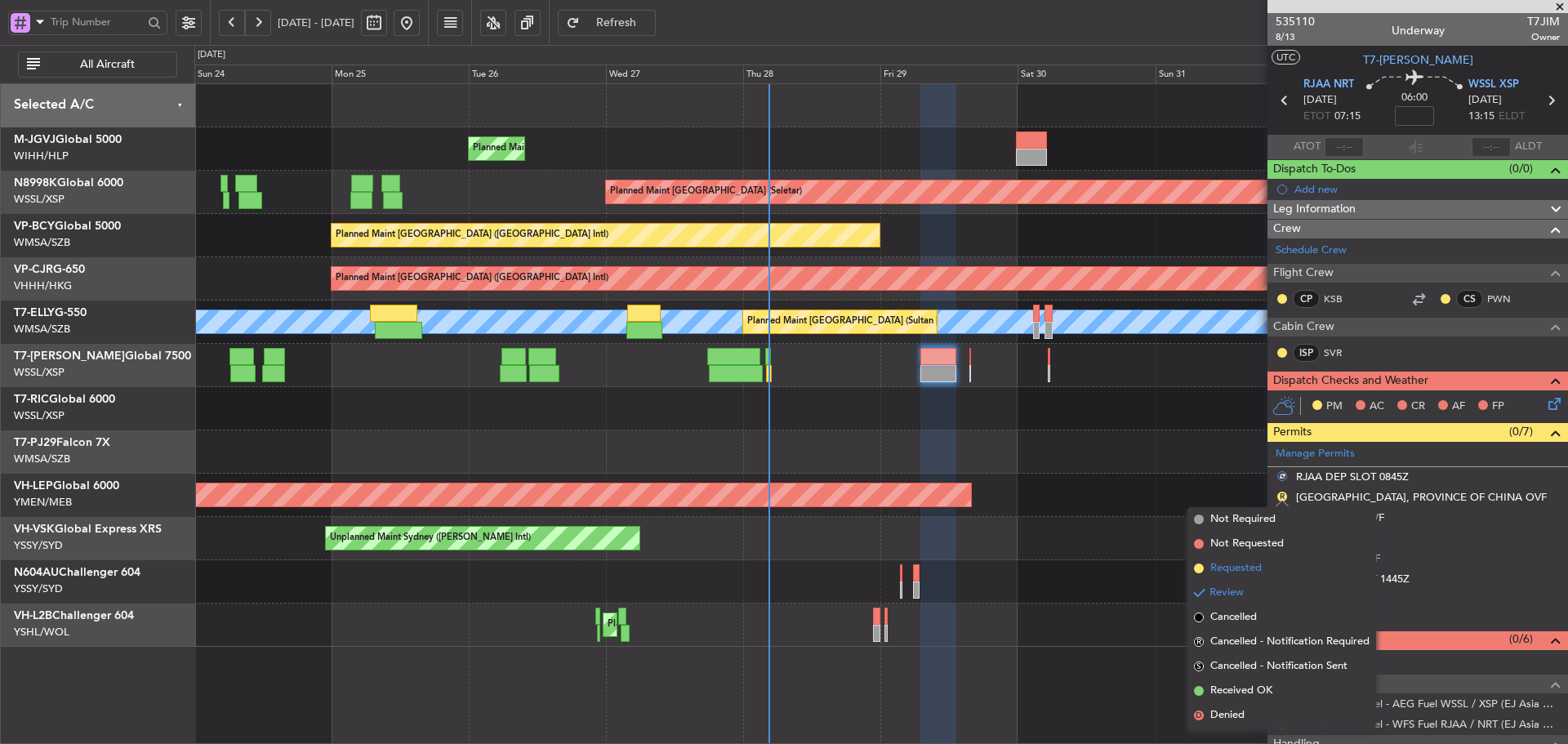
click at [1195, 575] on li "Requested" at bounding box center [1281, 568] width 188 height 25
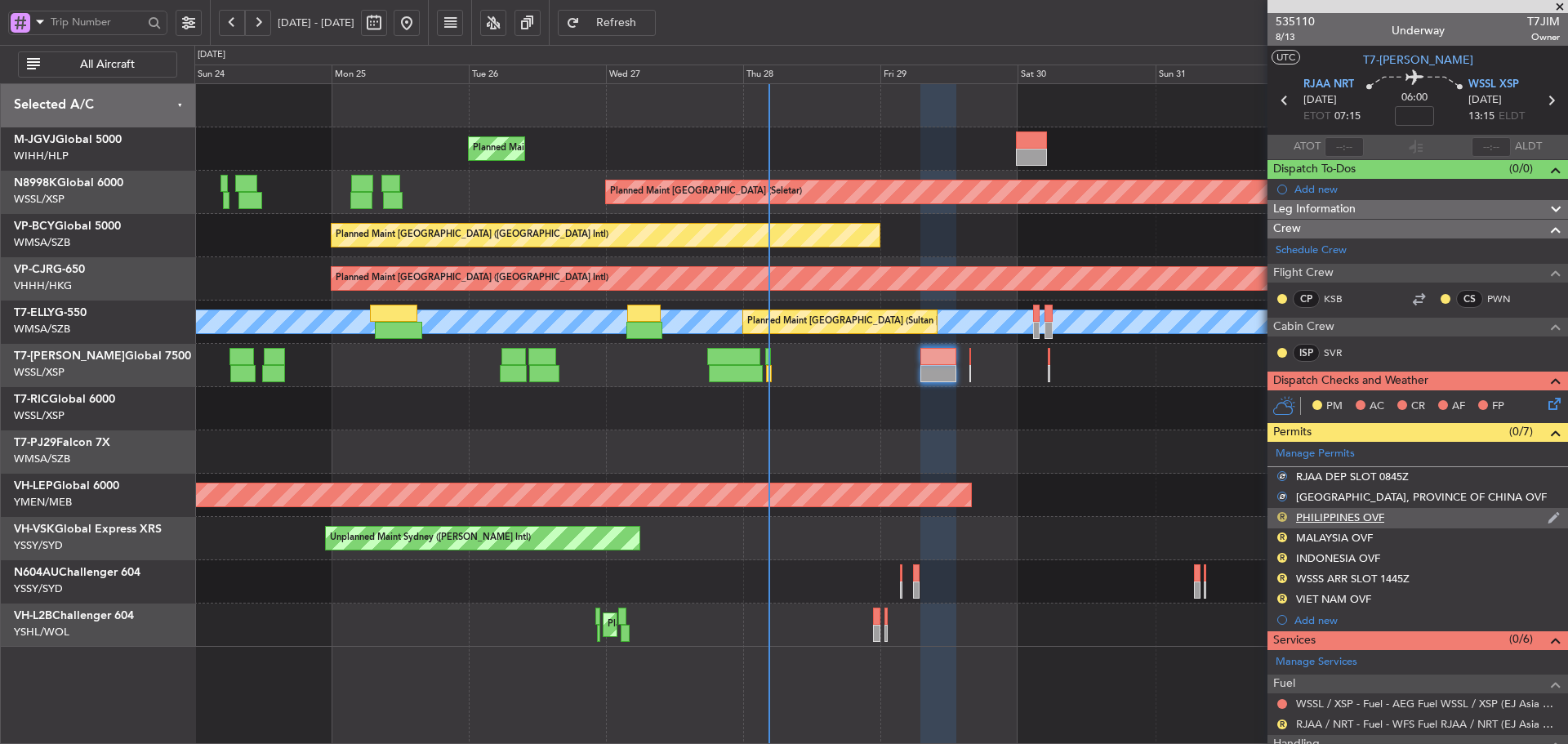
click at [1282, 516] on button "R" at bounding box center [1282, 517] width 10 height 10
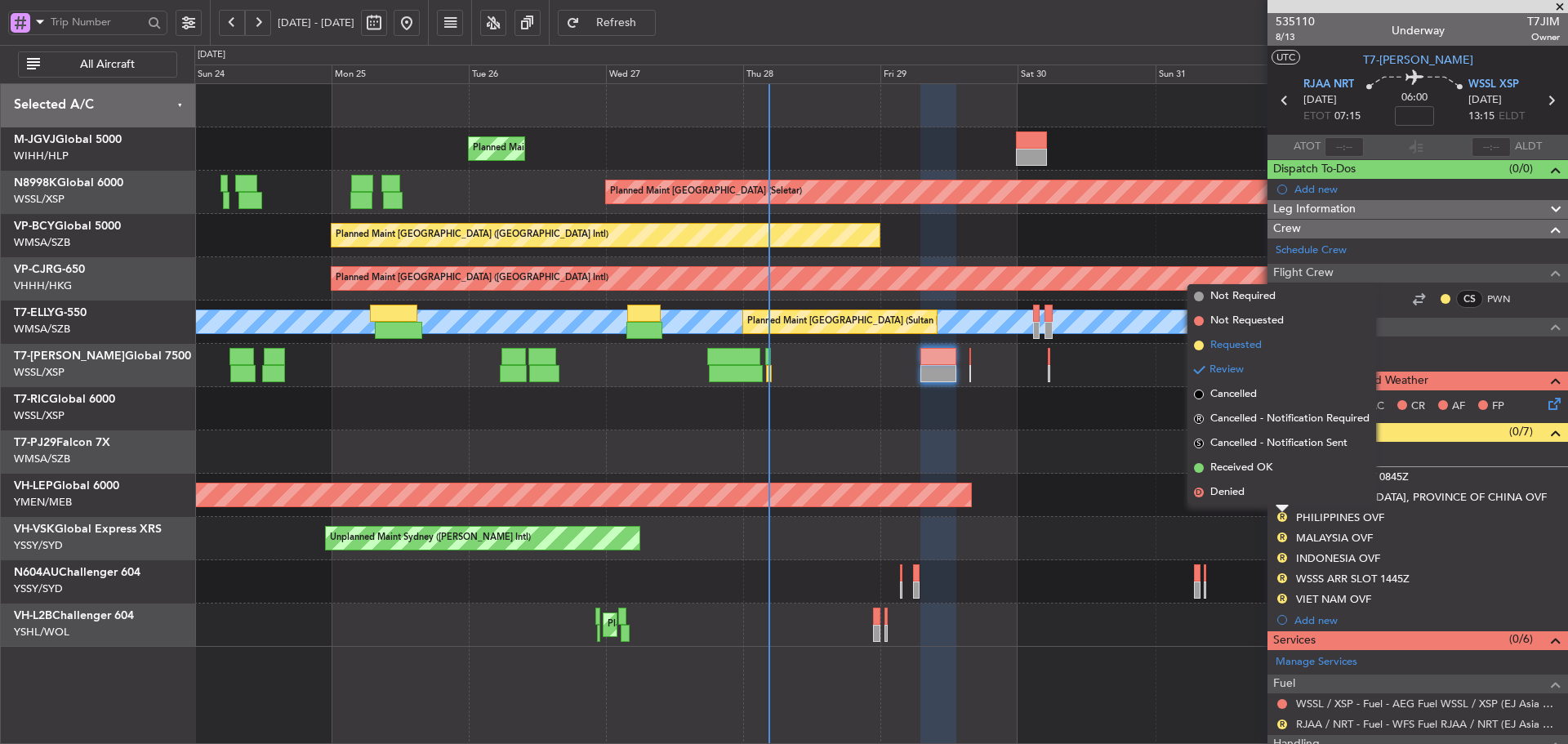
click at [1198, 345] on span at bounding box center [1199, 346] width 10 height 10
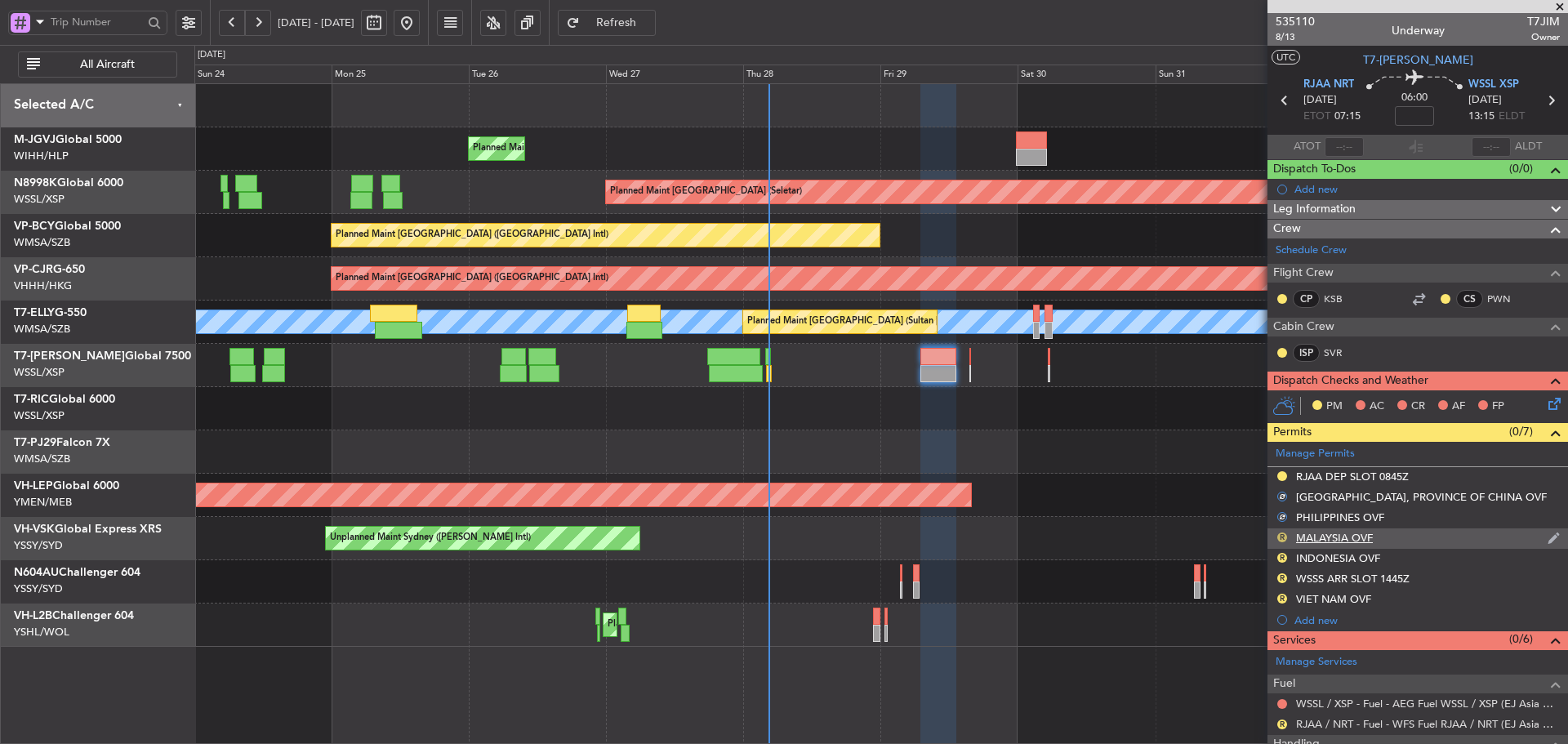
click at [1280, 537] on button "R" at bounding box center [1282, 537] width 10 height 10
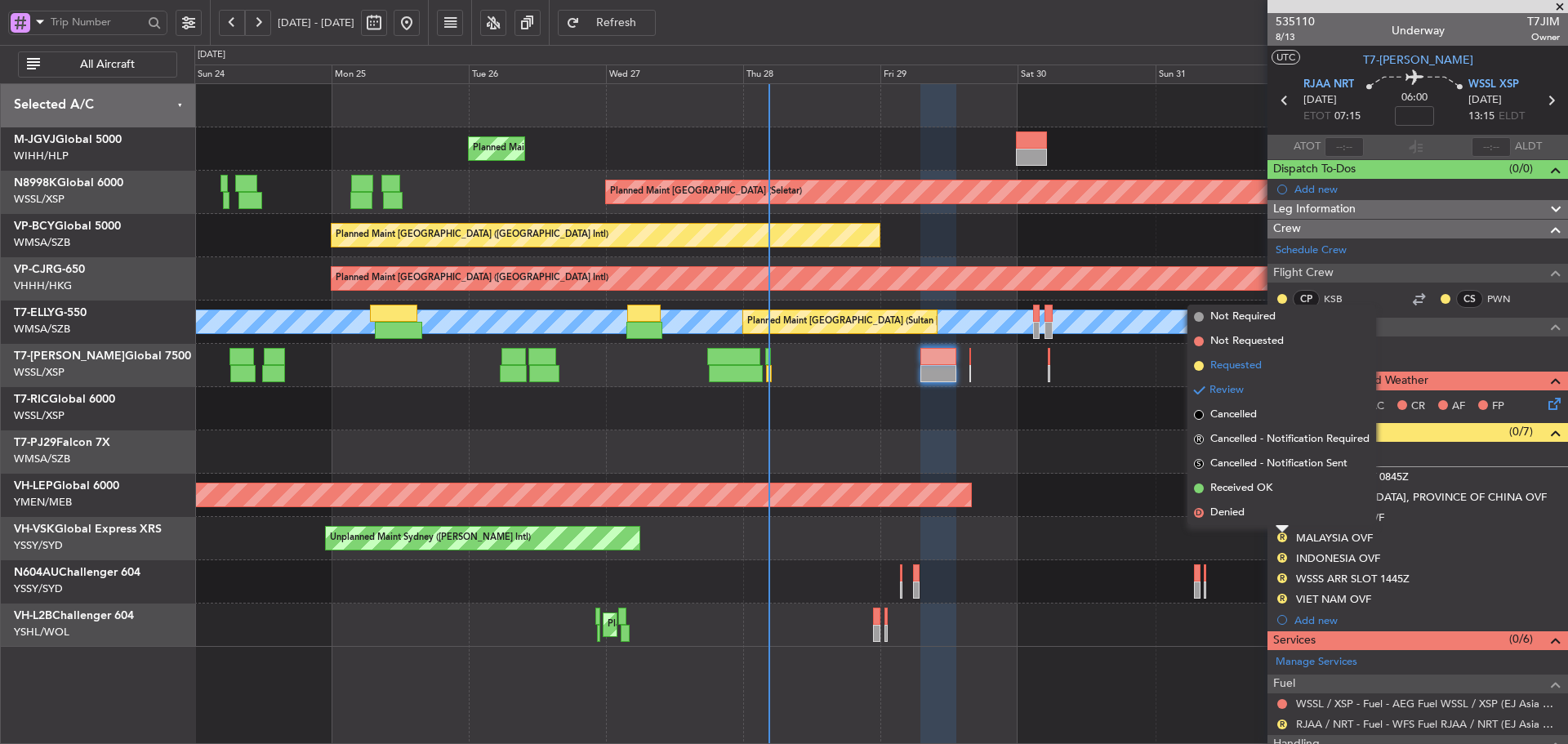
click at [1198, 366] on span at bounding box center [1199, 366] width 10 height 10
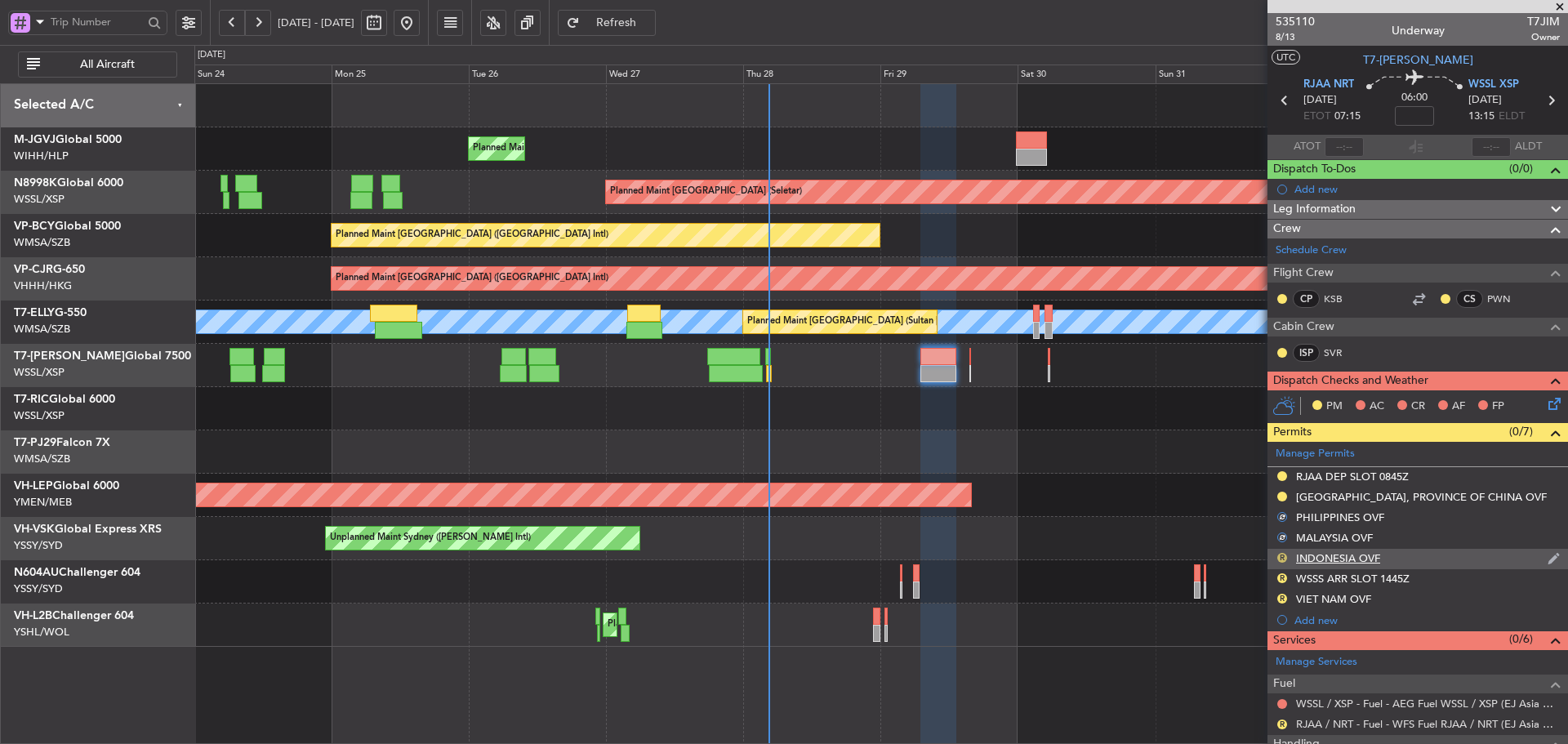
click at [1286, 556] on button "R" at bounding box center [1282, 558] width 10 height 10
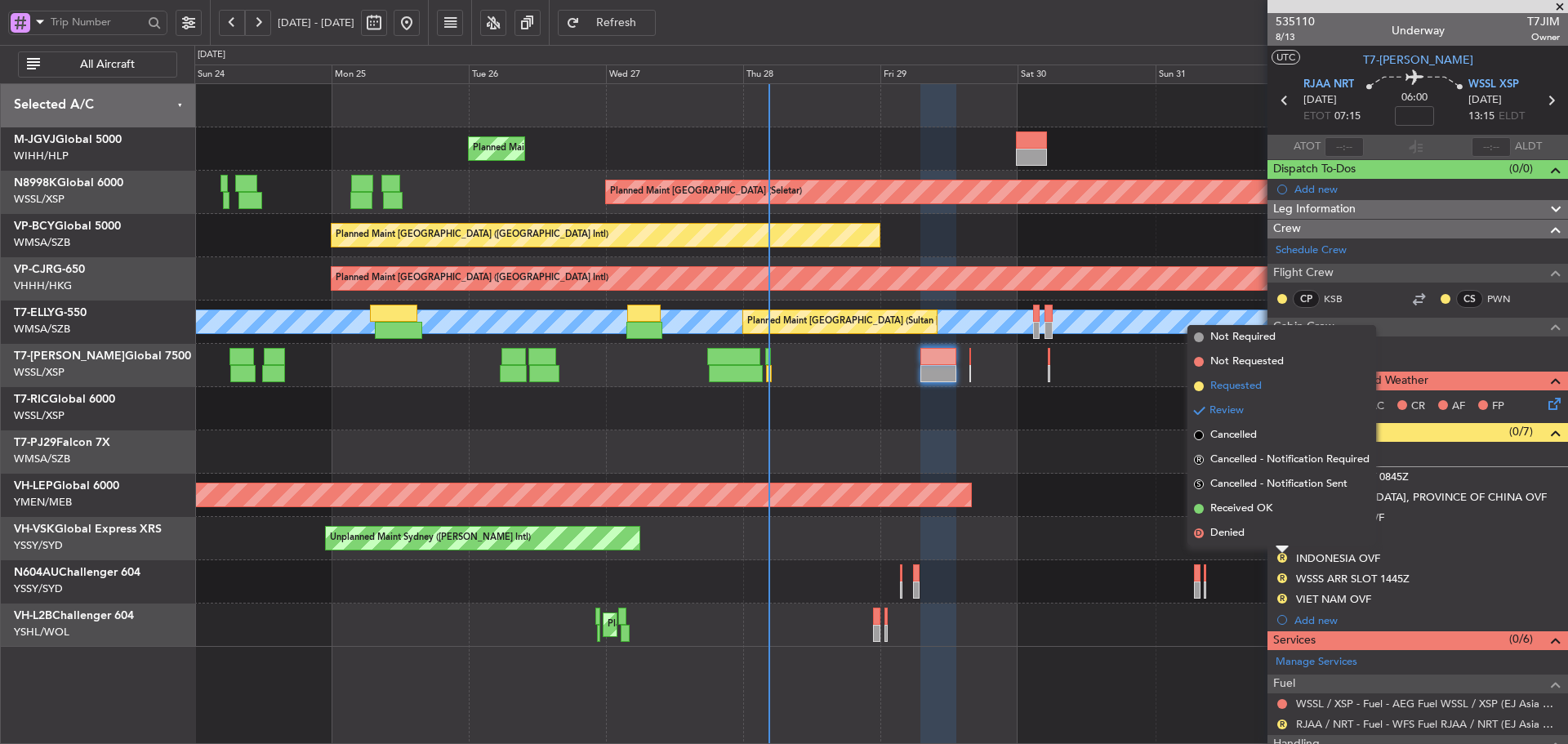
click at [1199, 387] on span at bounding box center [1199, 386] width 10 height 10
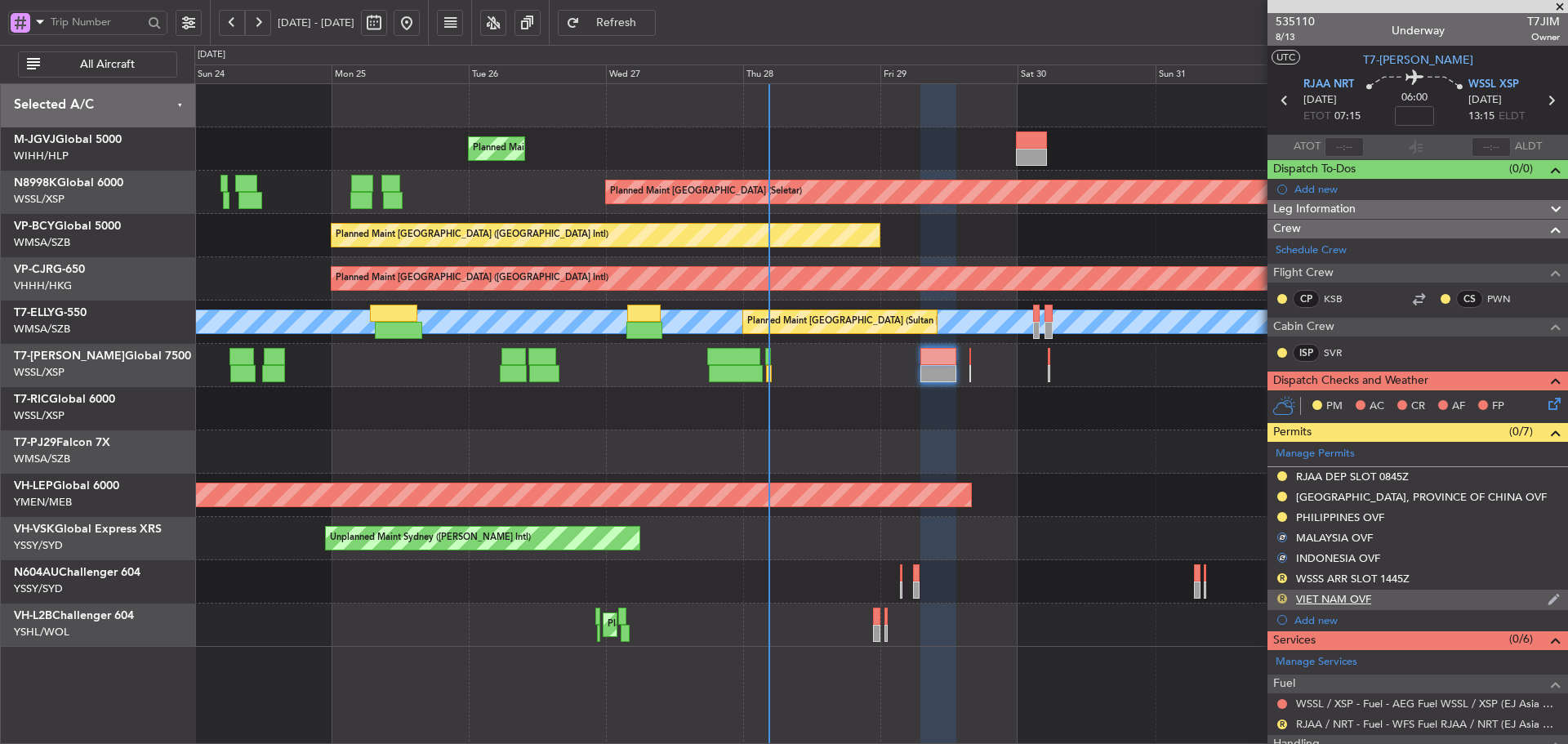
click at [1281, 595] on button "R" at bounding box center [1282, 599] width 10 height 10
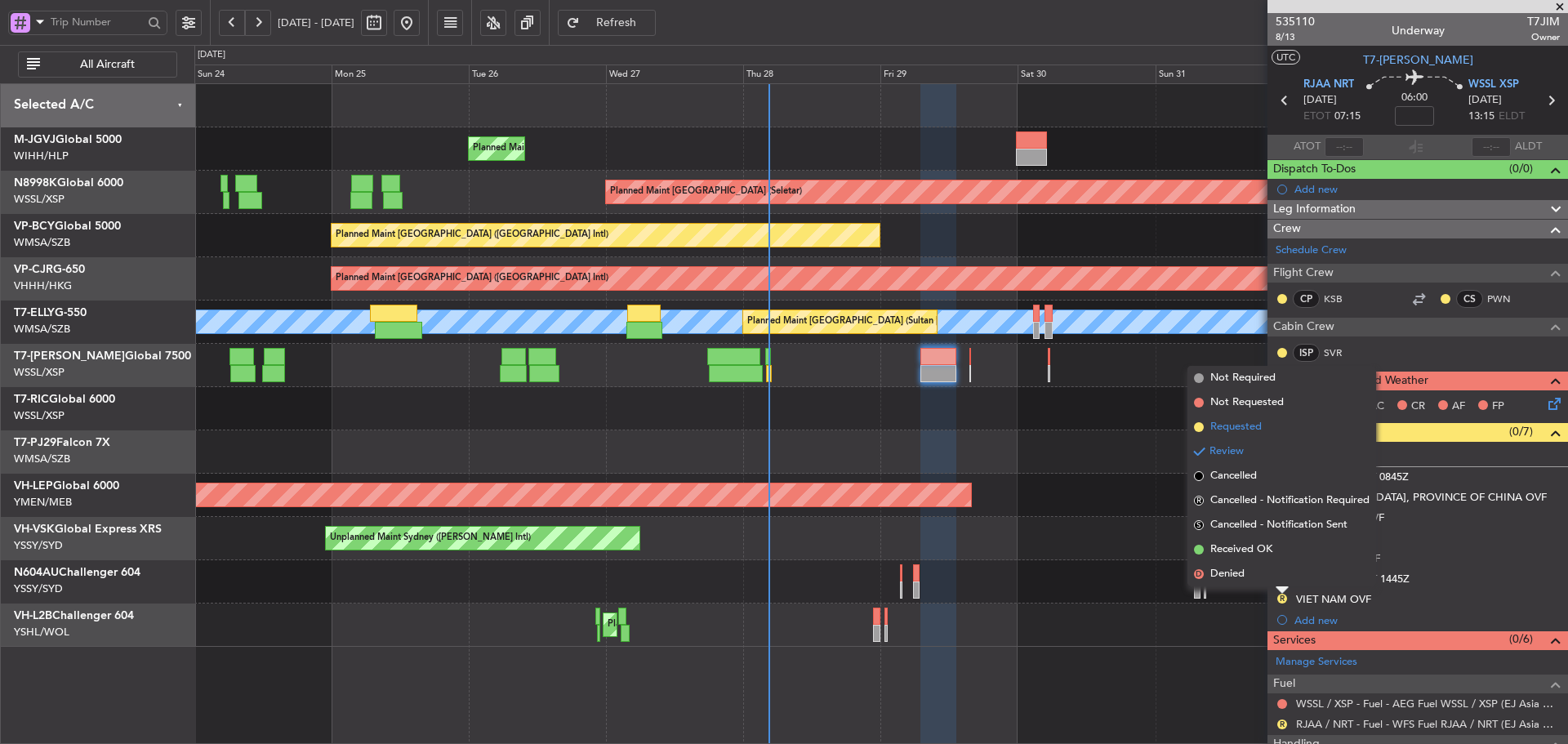
click at [1201, 427] on span at bounding box center [1199, 428] width 10 height 10
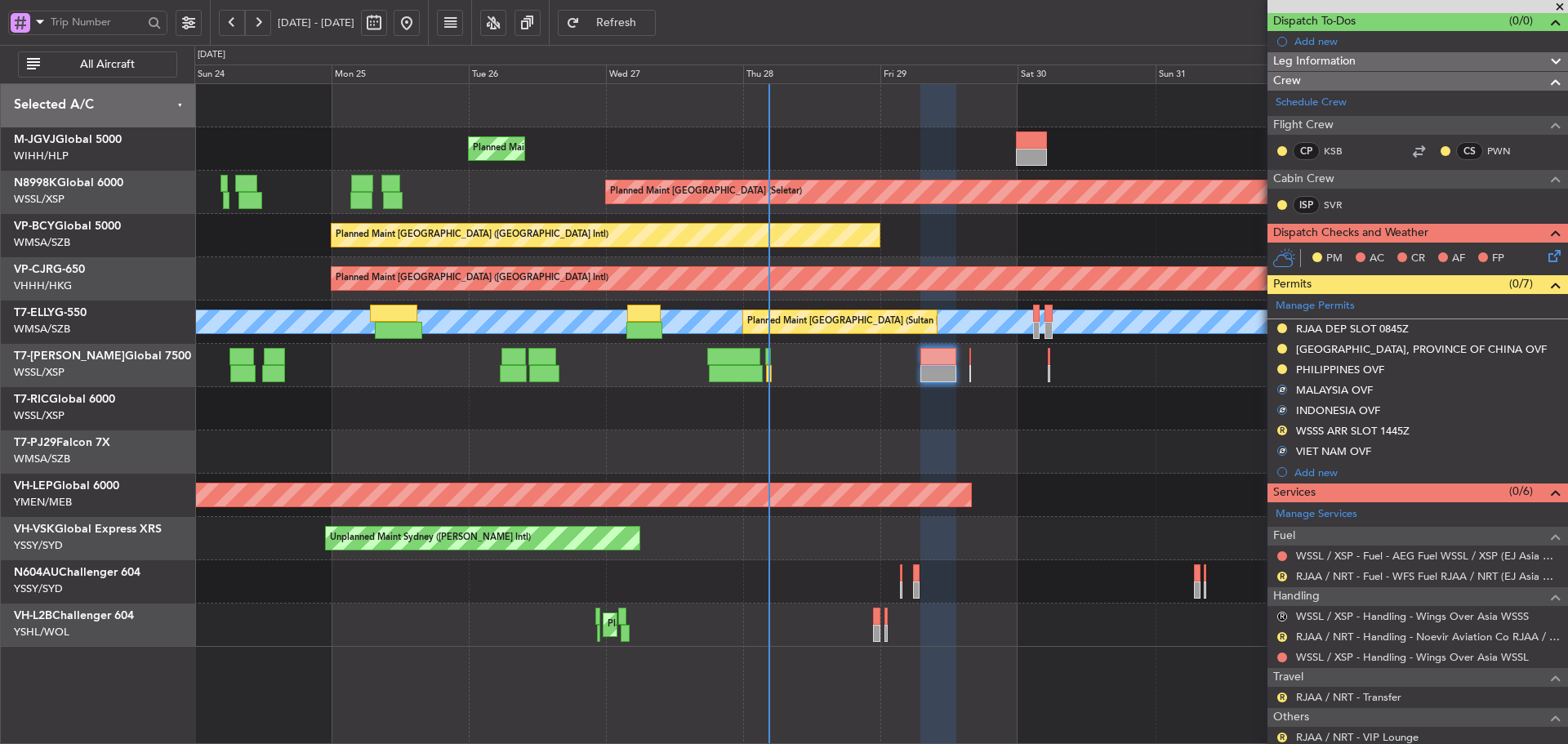
scroll to position [164, 0]
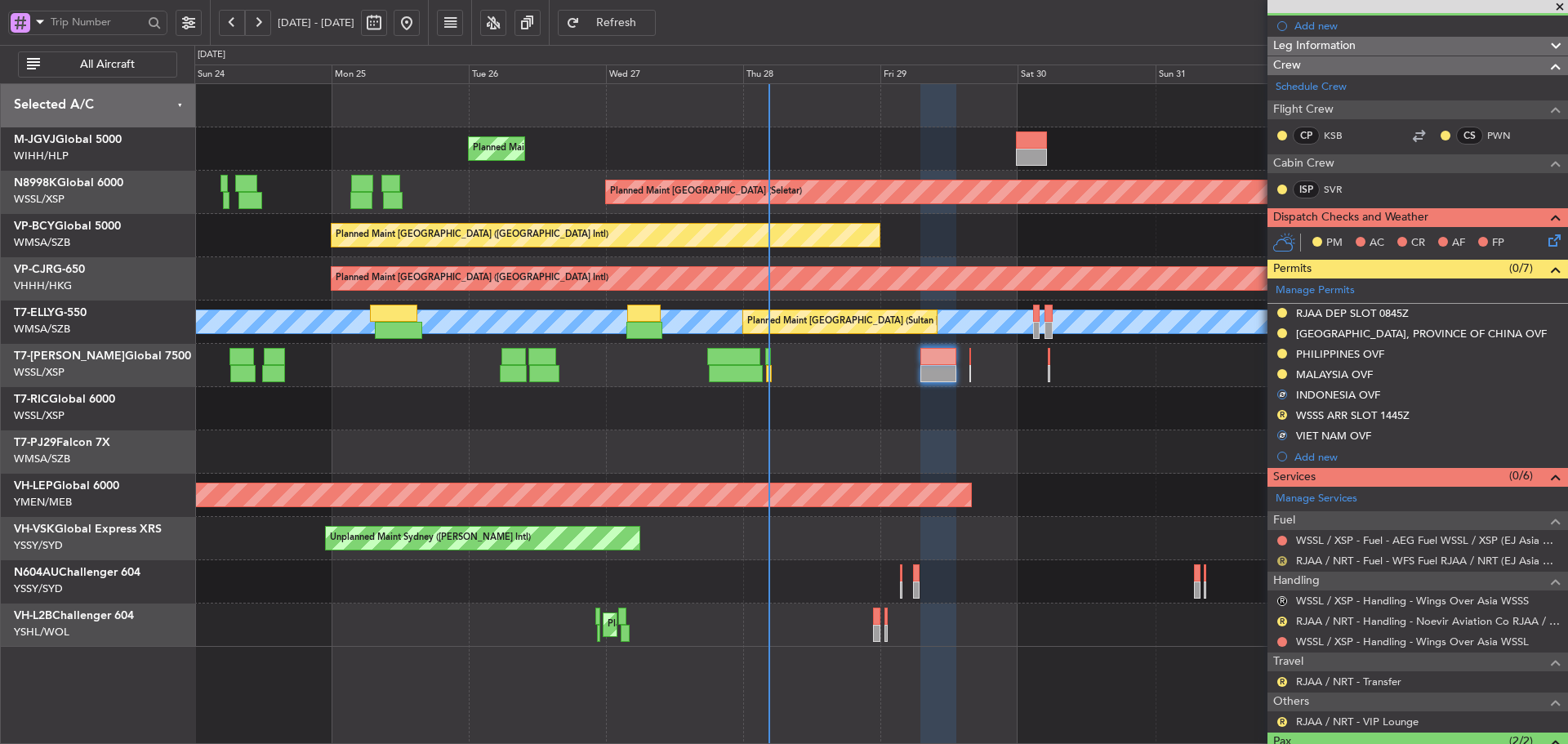
click at [1282, 561] on button "R" at bounding box center [1282, 561] width 10 height 10
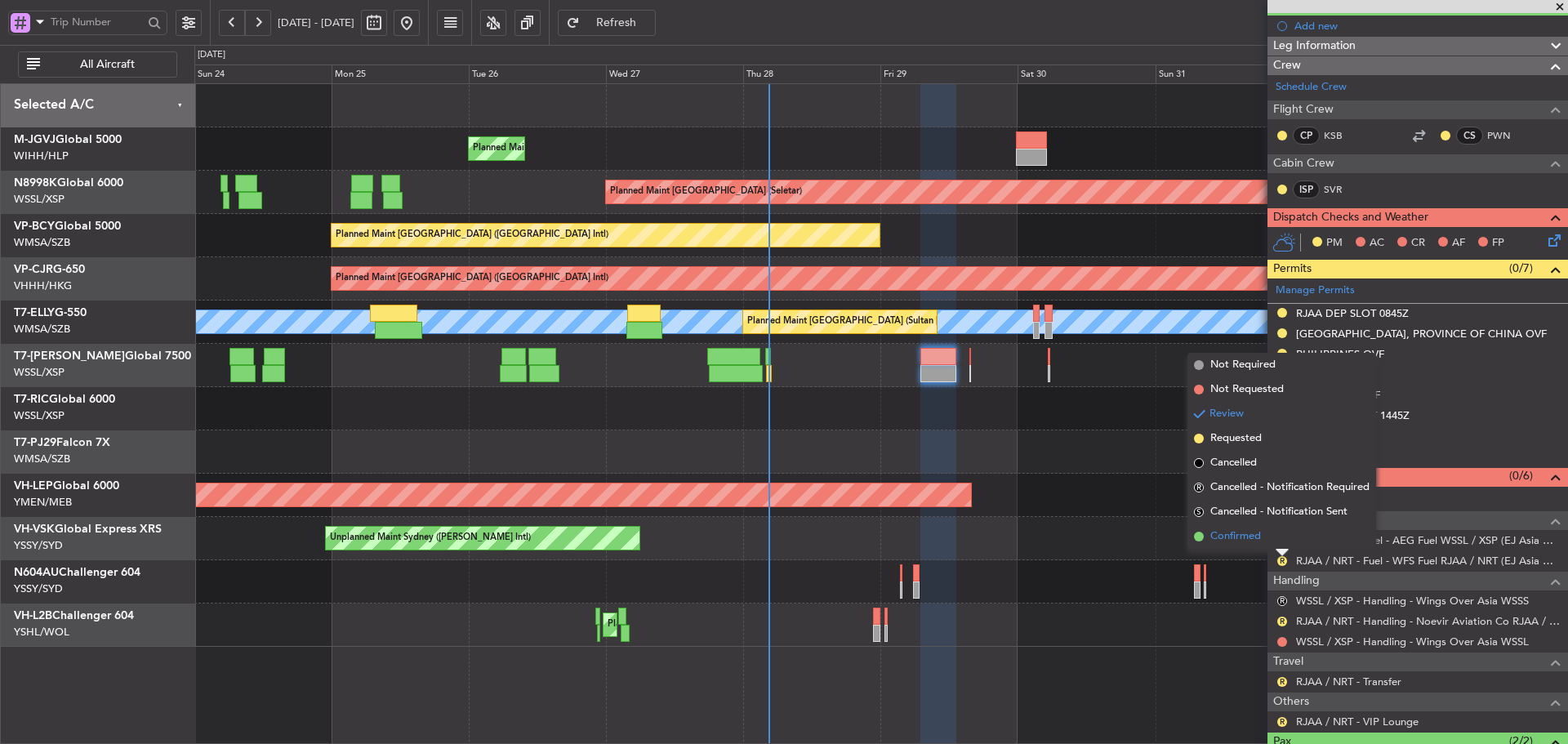
click at [1200, 536] on span at bounding box center [1199, 537] width 10 height 10
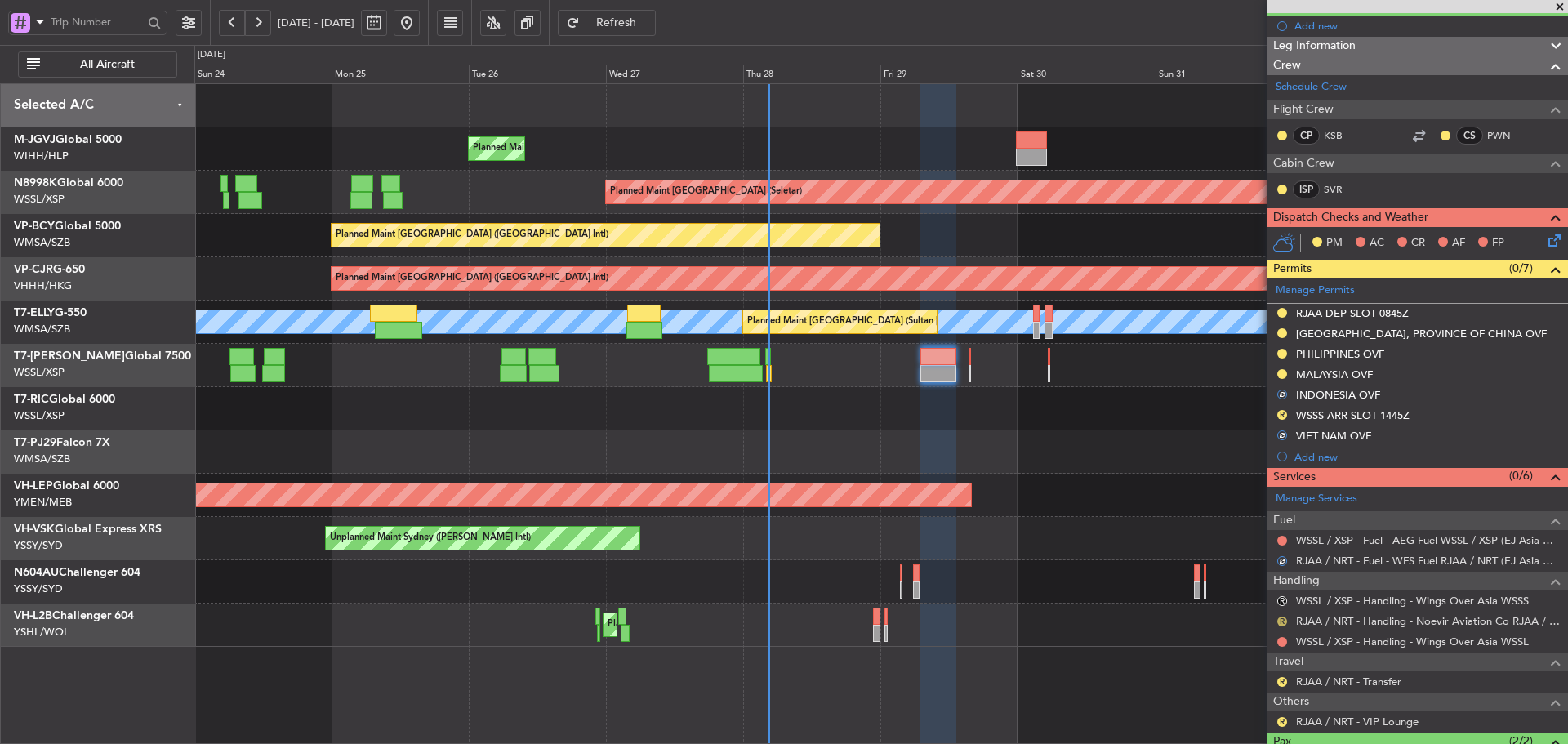
click at [1284, 620] on button "R" at bounding box center [1282, 622] width 10 height 10
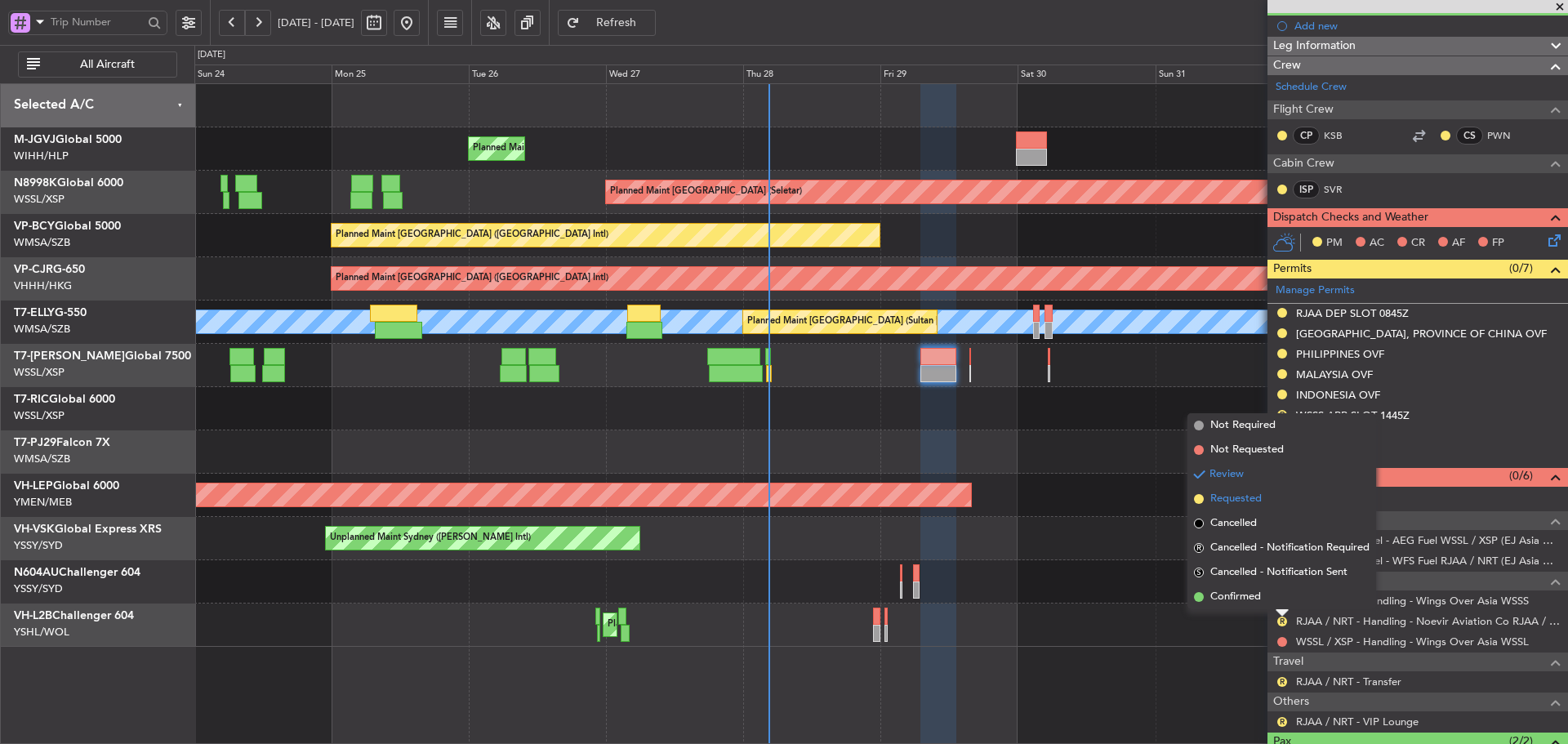
click at [1197, 501] on span at bounding box center [1199, 499] width 10 height 10
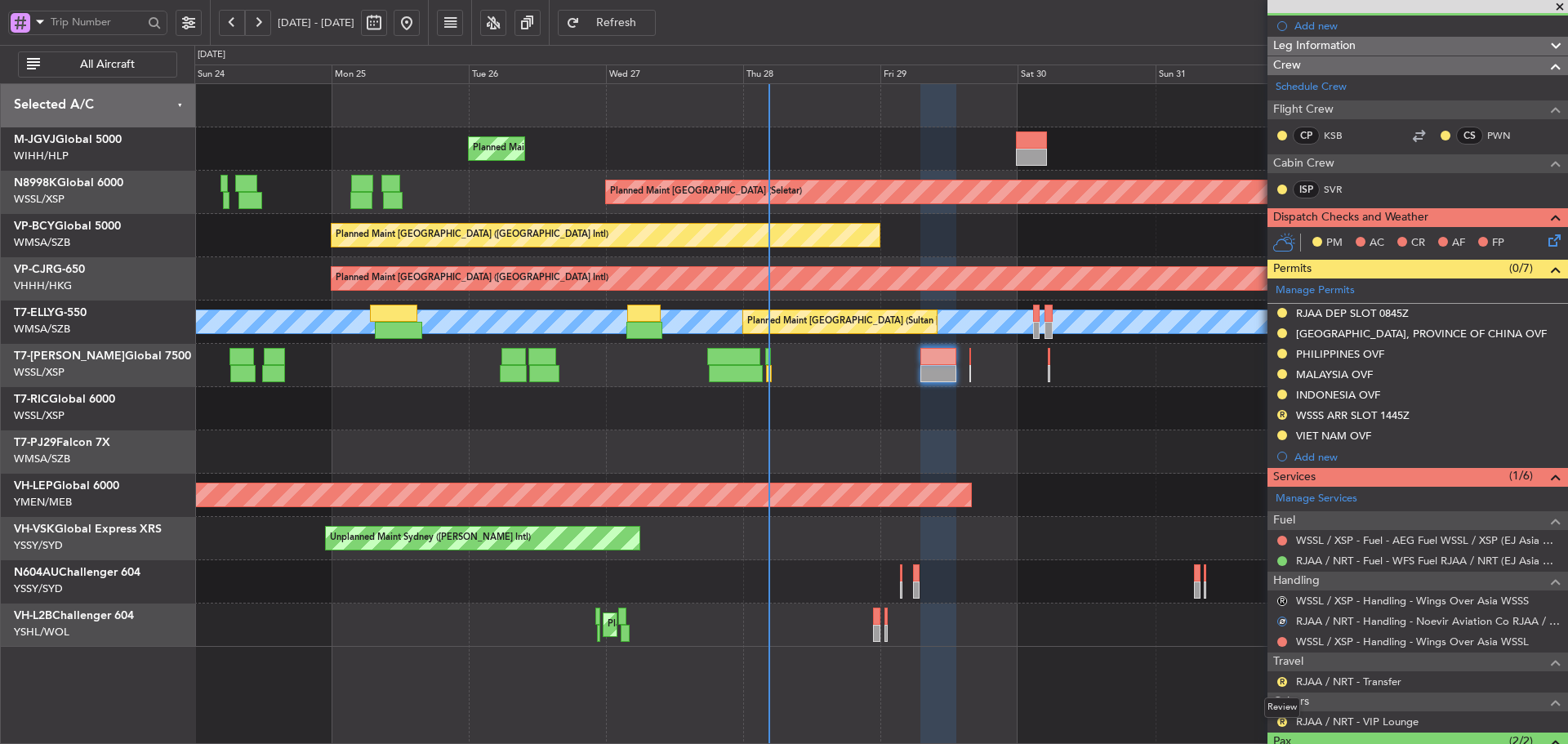
click at [1284, 722] on mat-tooltip-component "Review" at bounding box center [1282, 708] width 59 height 43
click at [1282, 722] on button "R" at bounding box center [1282, 722] width 10 height 10
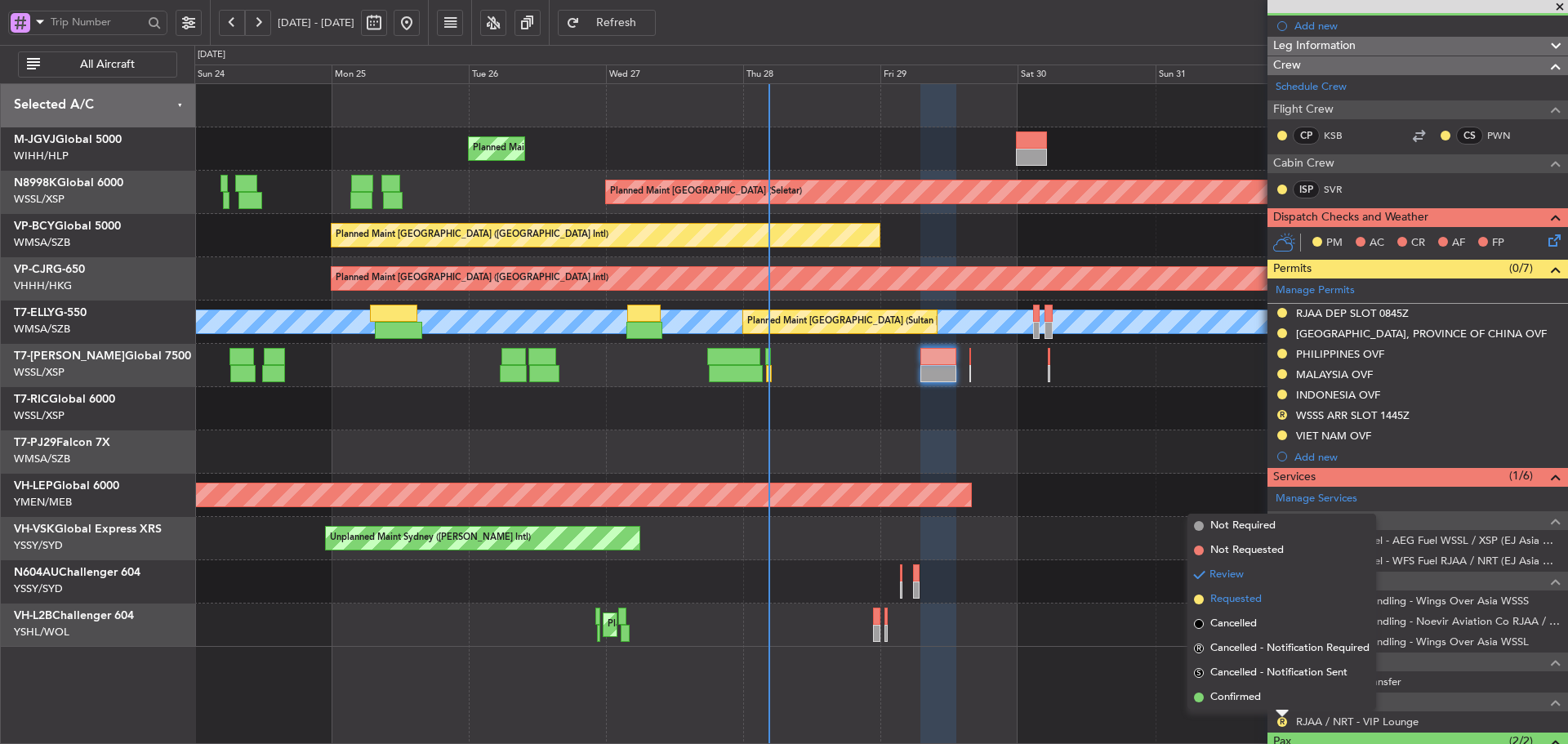
click at [1197, 599] on span at bounding box center [1199, 599] width 10 height 10
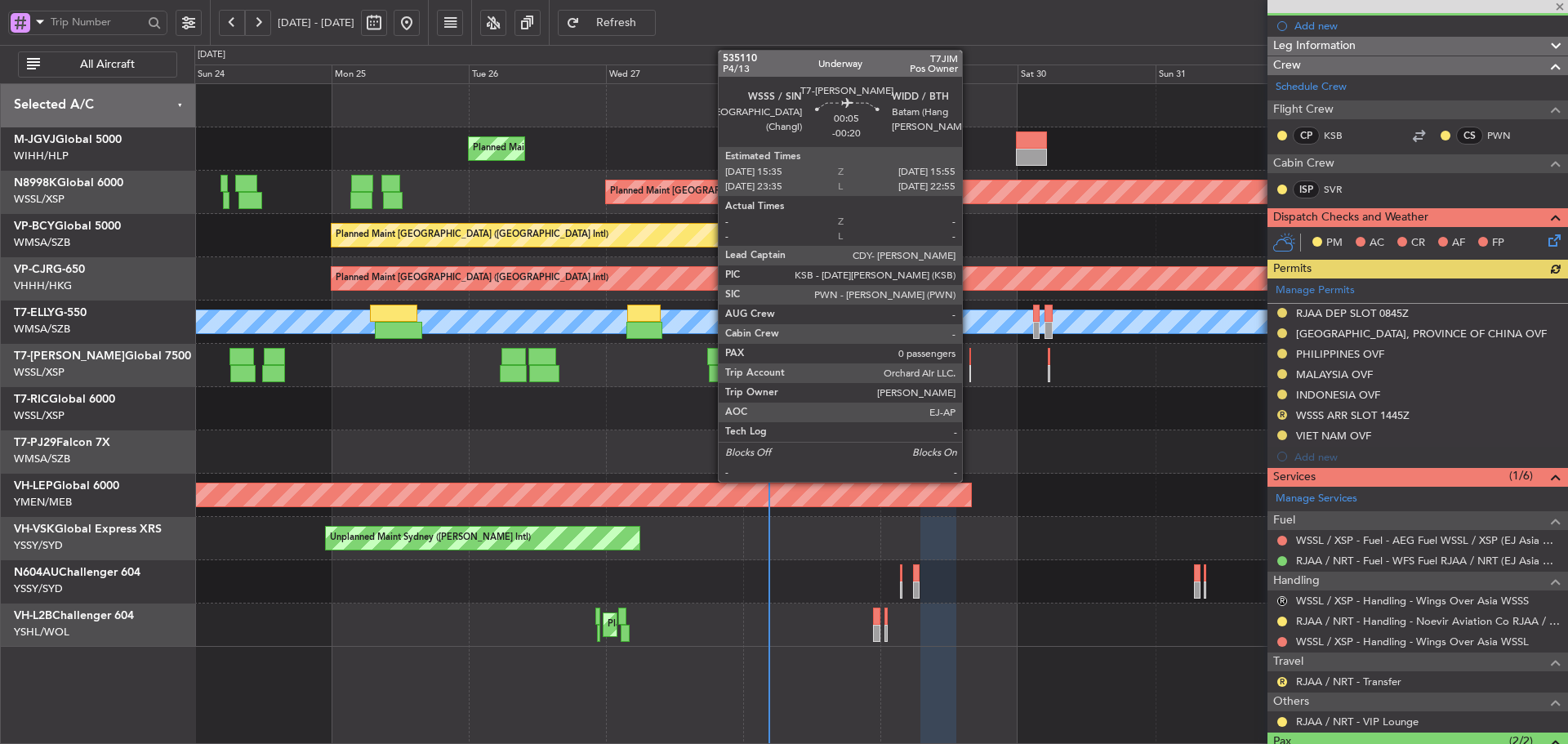
click at [970, 366] on div at bounding box center [971, 373] width 2 height 17
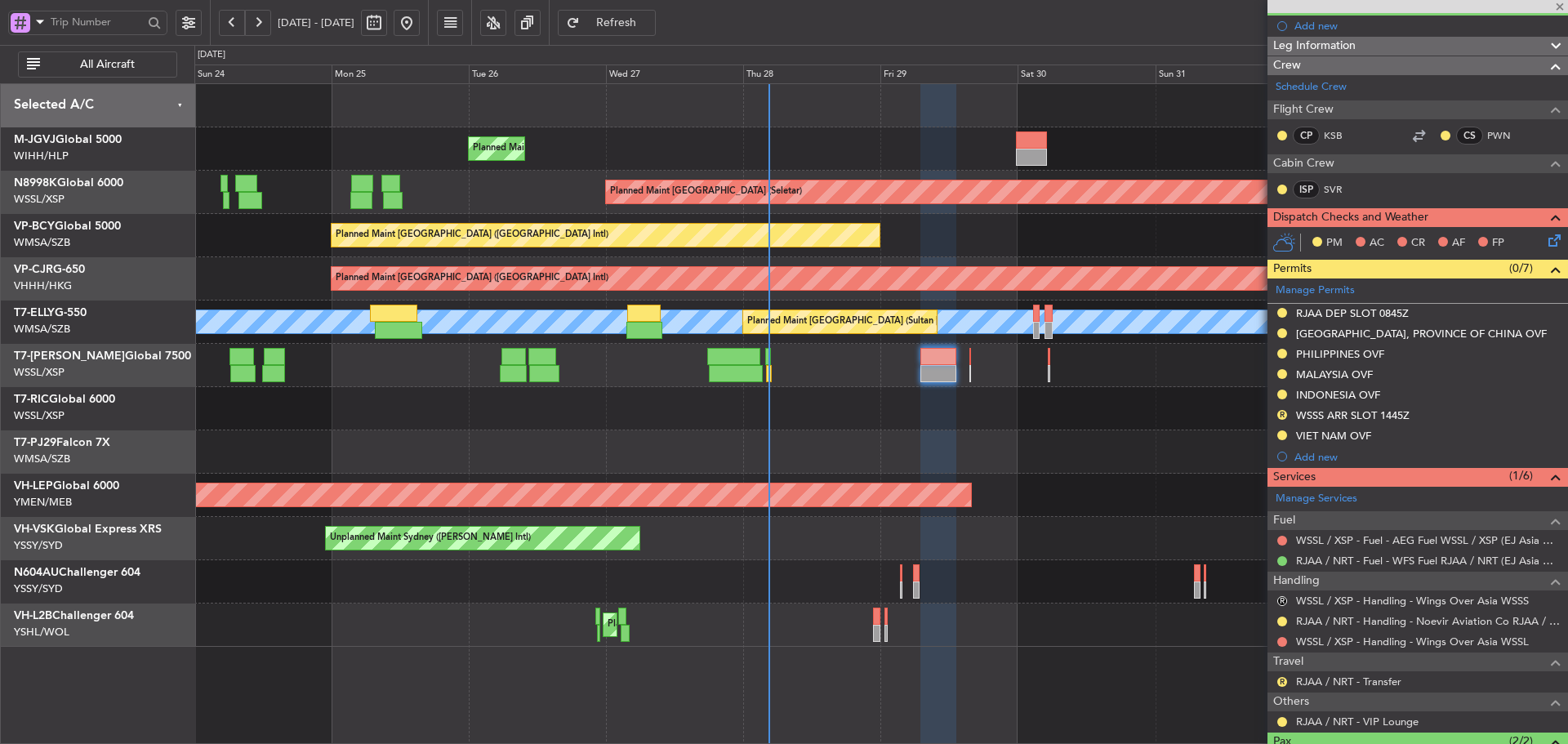
type input "-00:20"
type input "0"
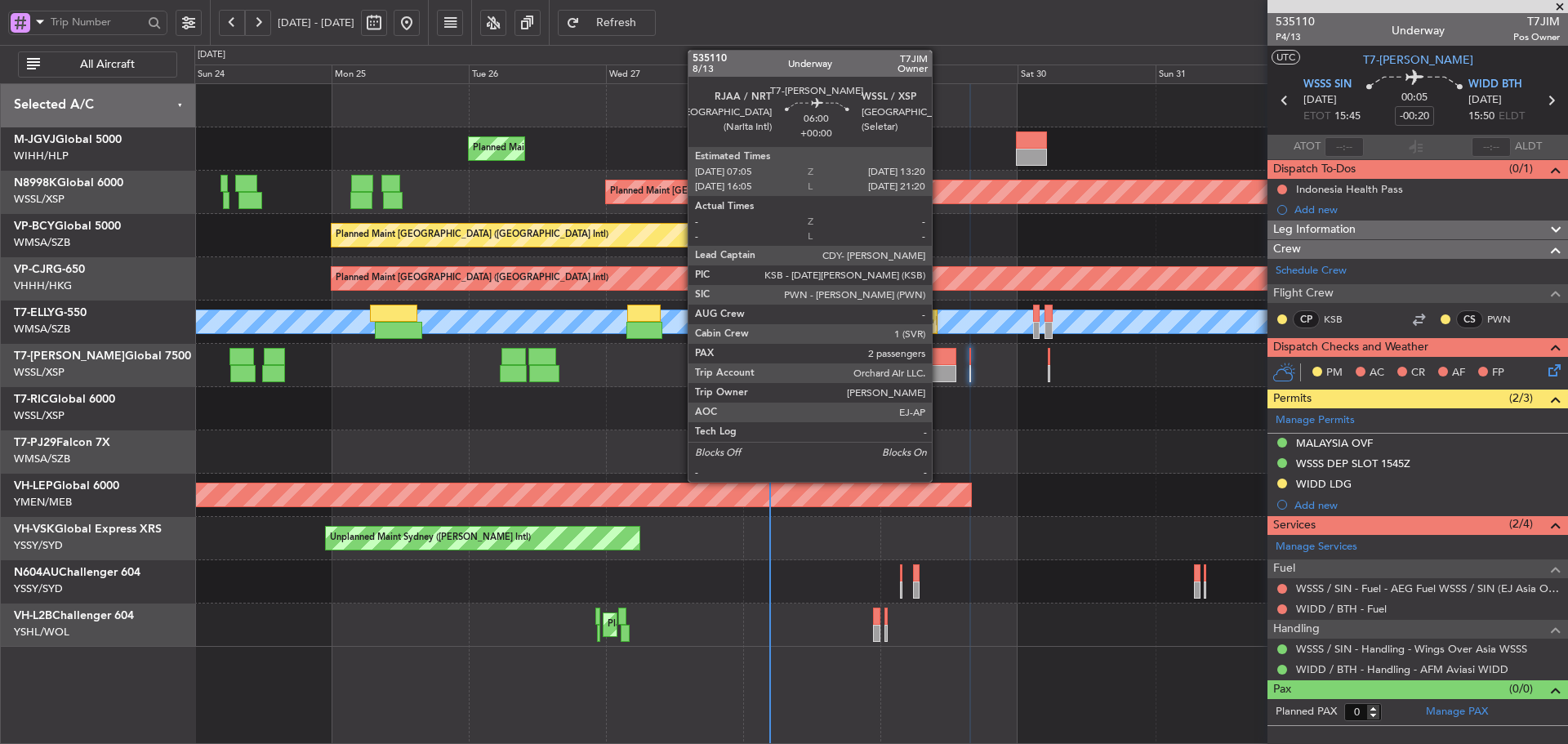
click at [926, 361] on div at bounding box center [938, 356] width 35 height 17
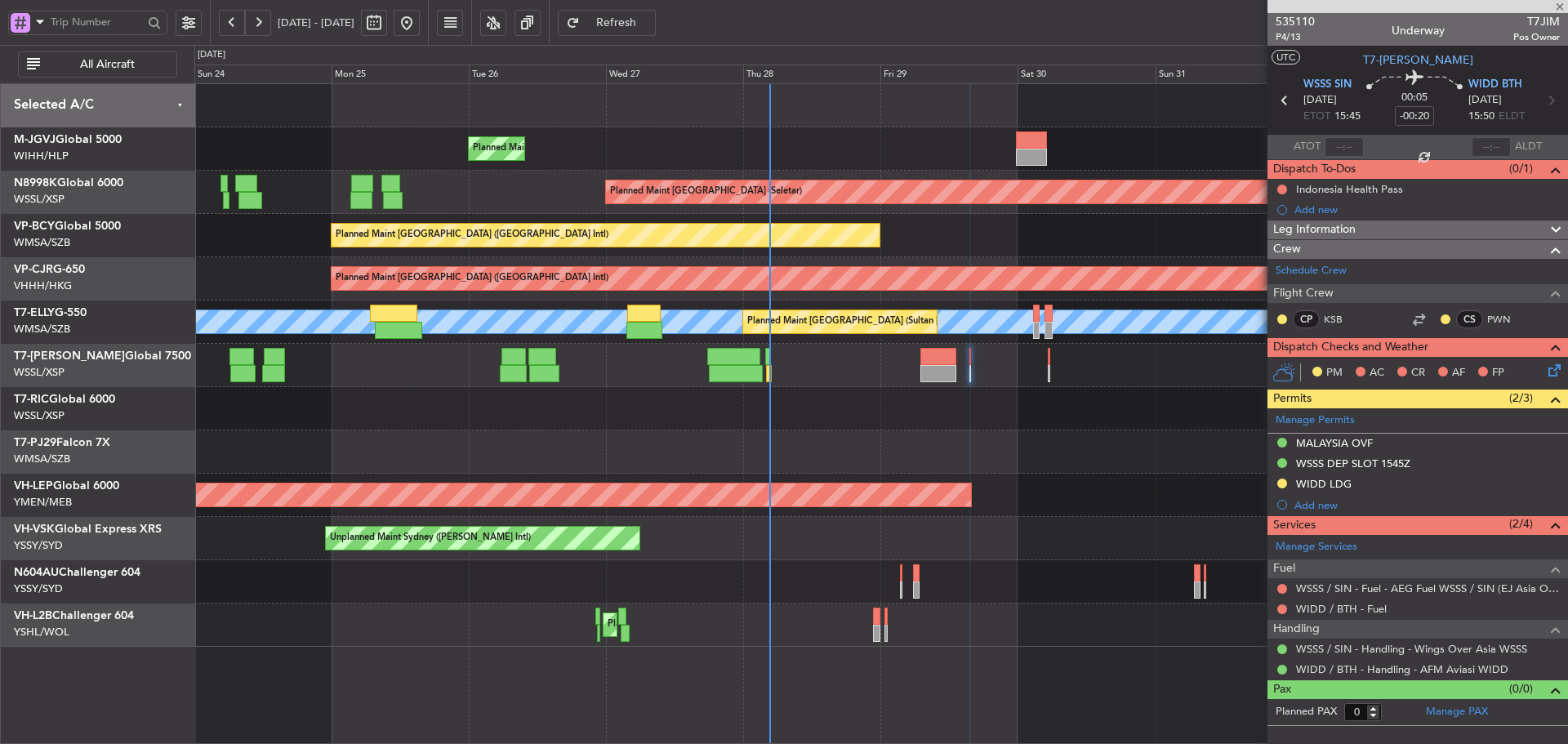
type input "2"
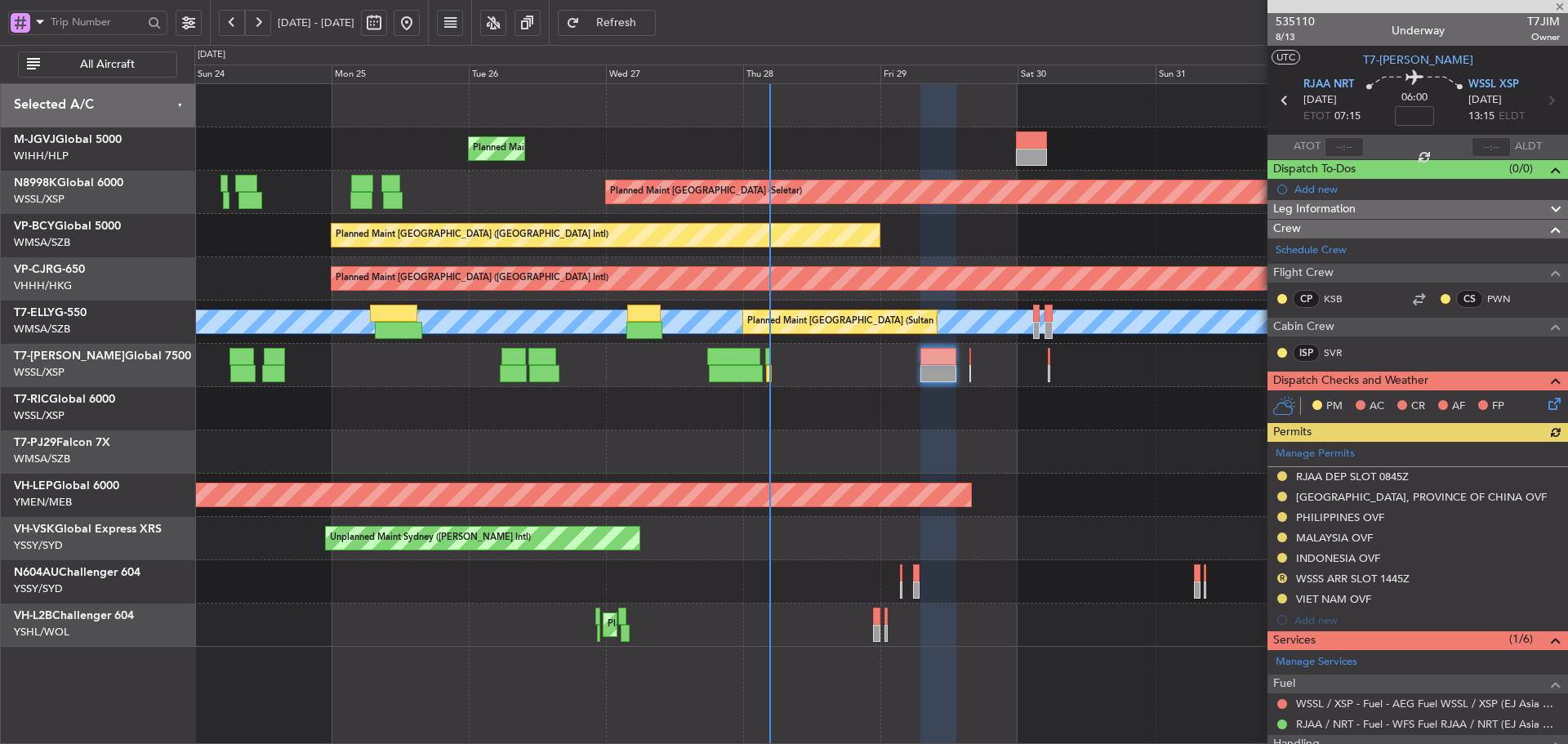
scroll to position [270, 0]
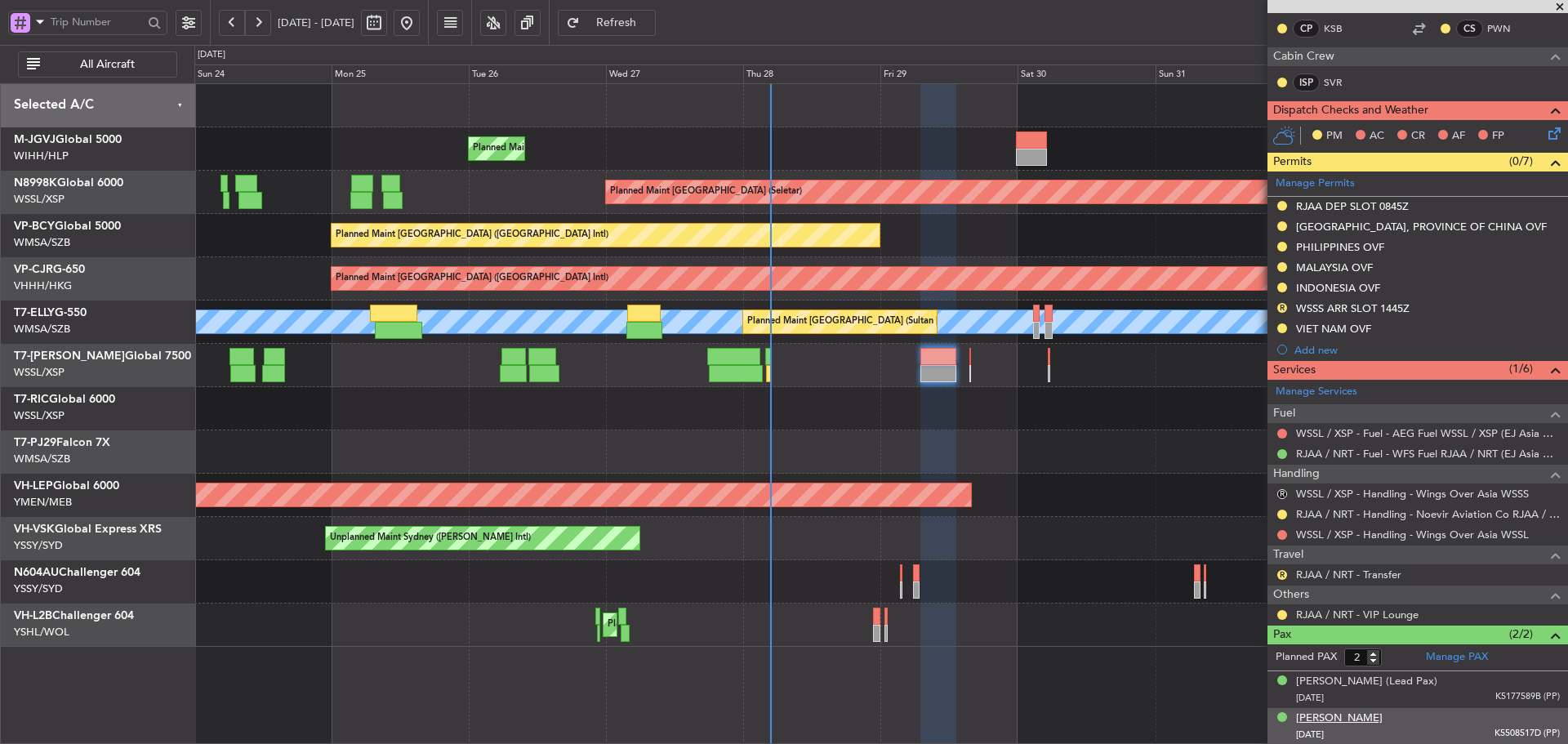
click at [1351, 713] on div "[PERSON_NAME]" at bounding box center [1339, 718] width 87 height 17
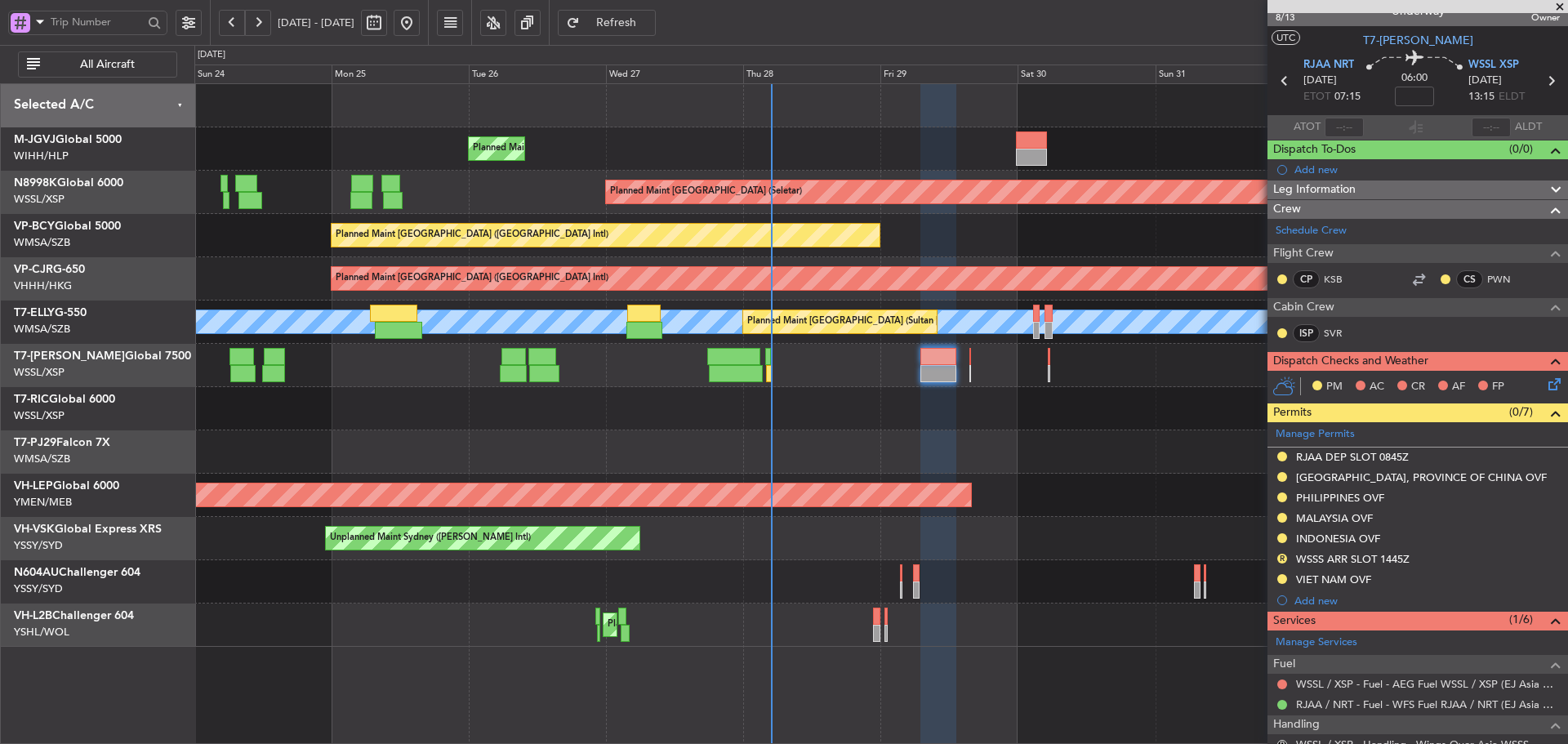
scroll to position [0, 0]
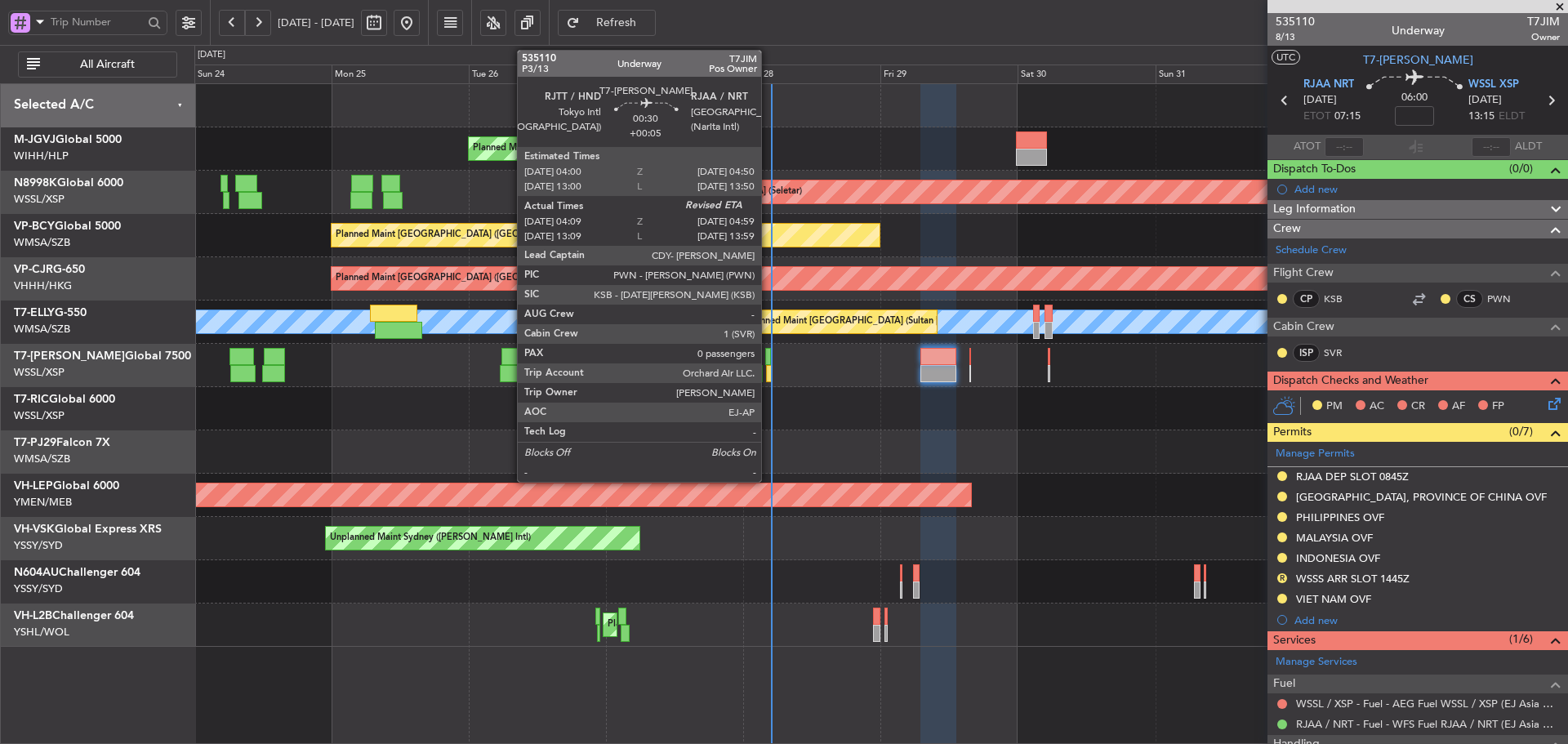
click at [769, 366] on div at bounding box center [768, 373] width 5 height 17
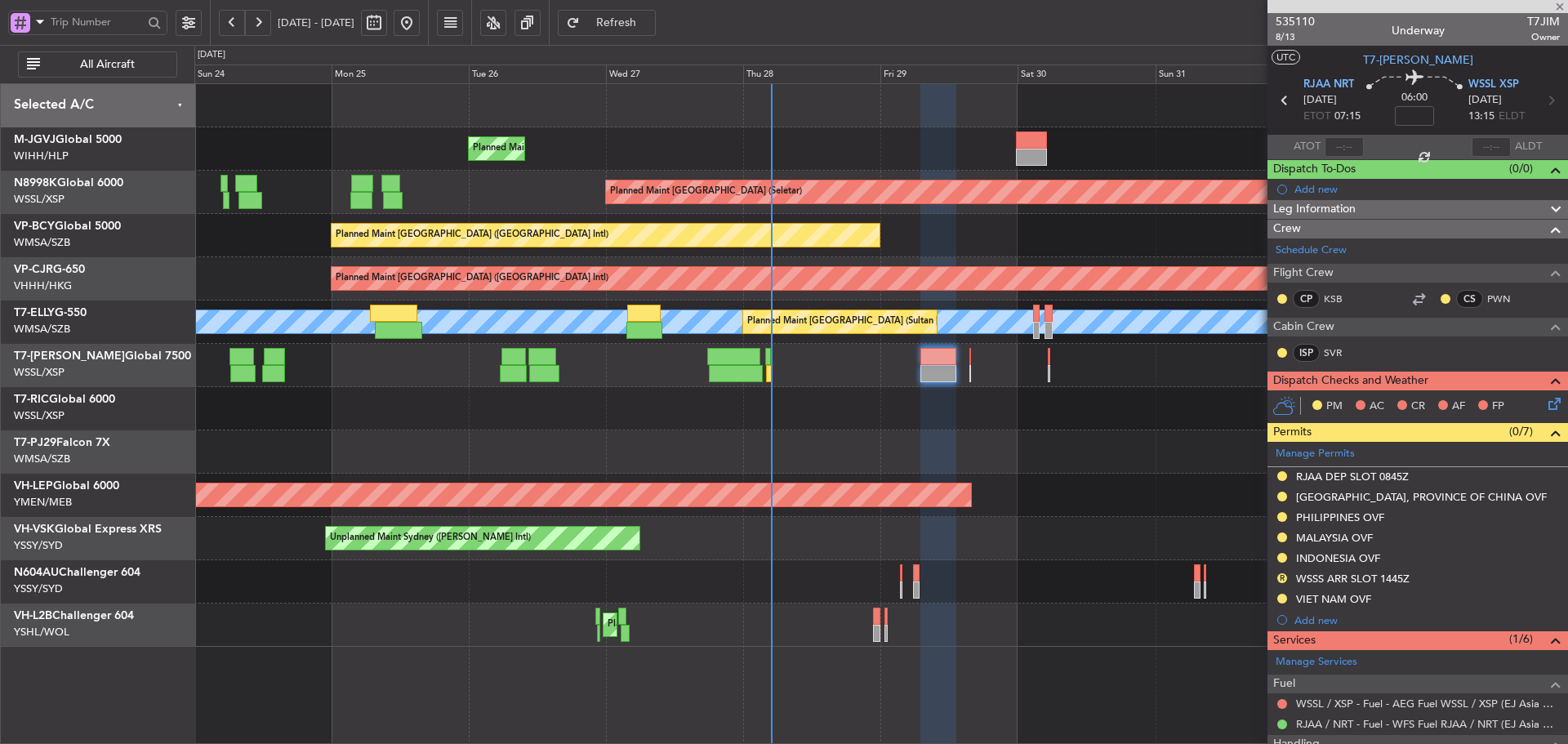
type input "+00:05"
type input "04:24"
type input "0"
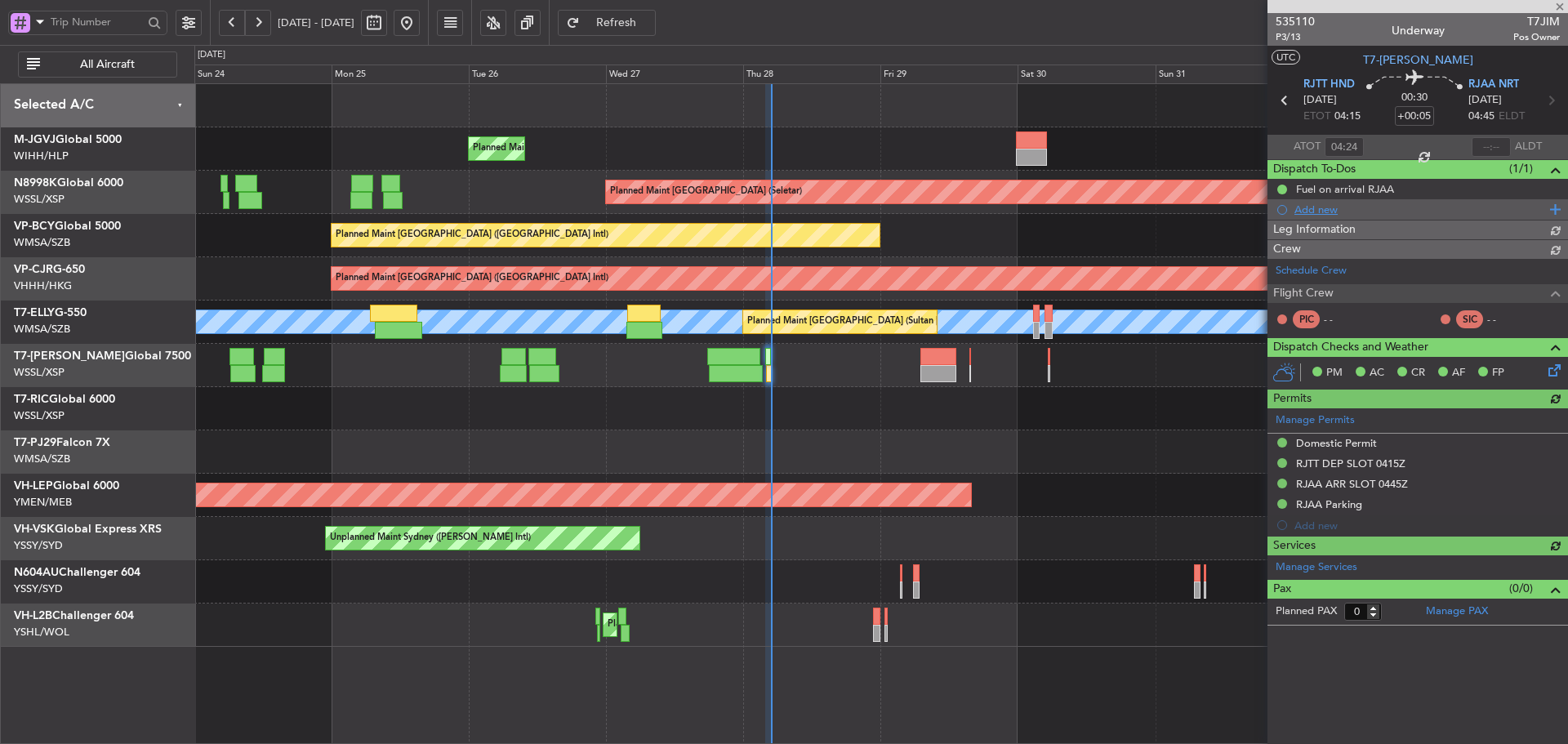
type input "[PERSON_NAME] (BTA)"
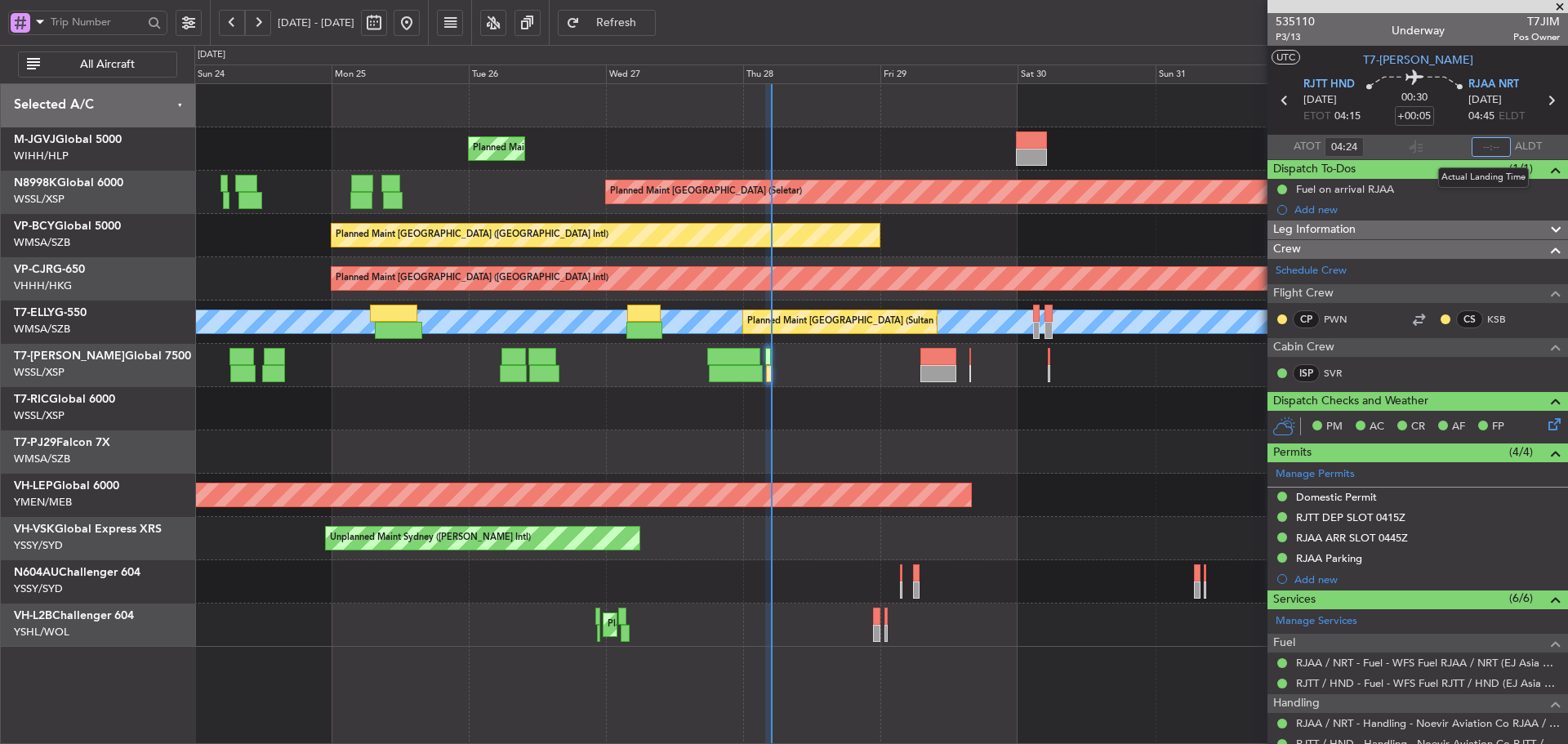
click at [1476, 143] on input "text" at bounding box center [1492, 147] width 39 height 20
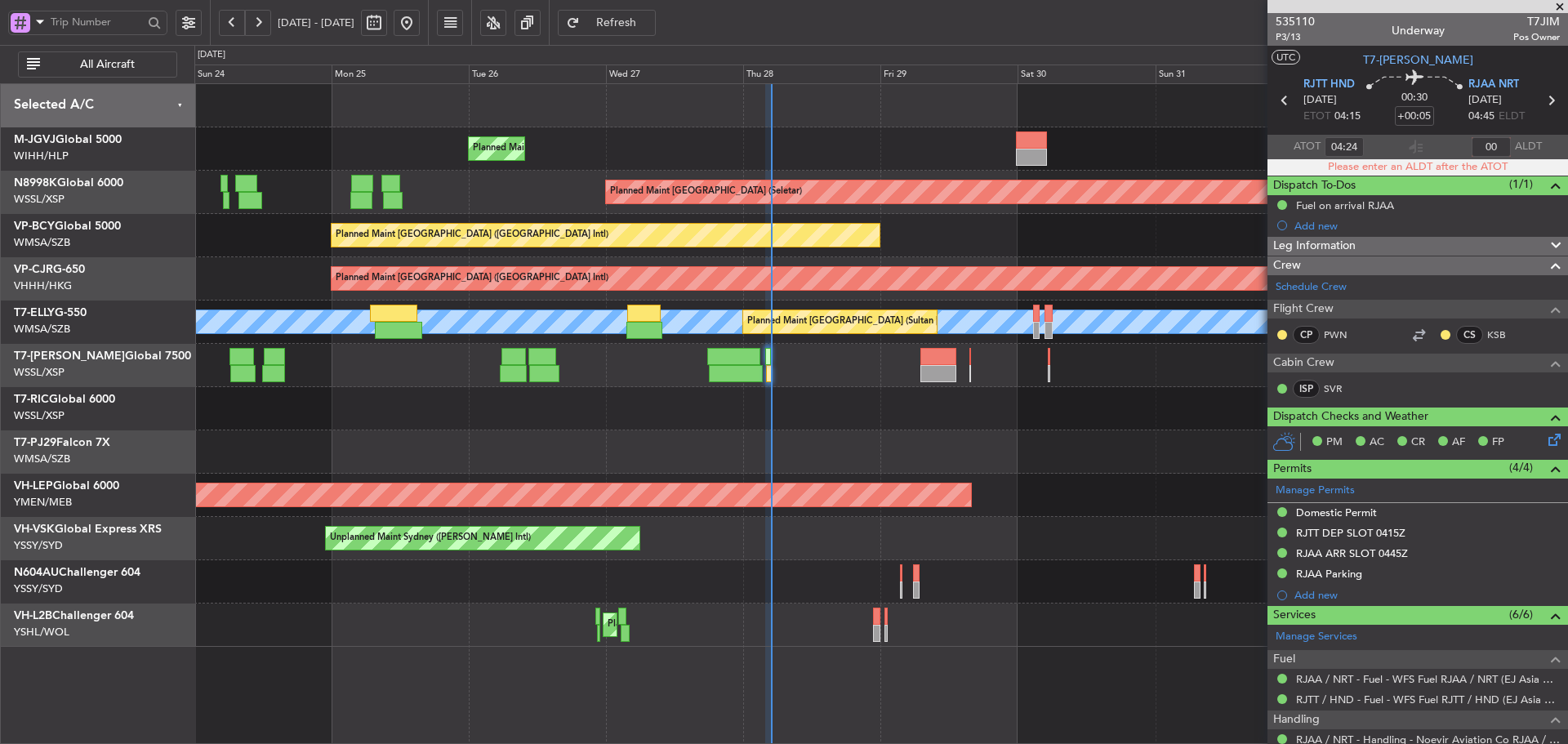
type input "0"
click at [1435, 135] on section "ATOT 04:24 0450 ALDT" at bounding box center [1417, 147] width 301 height 25
type input "04:50"
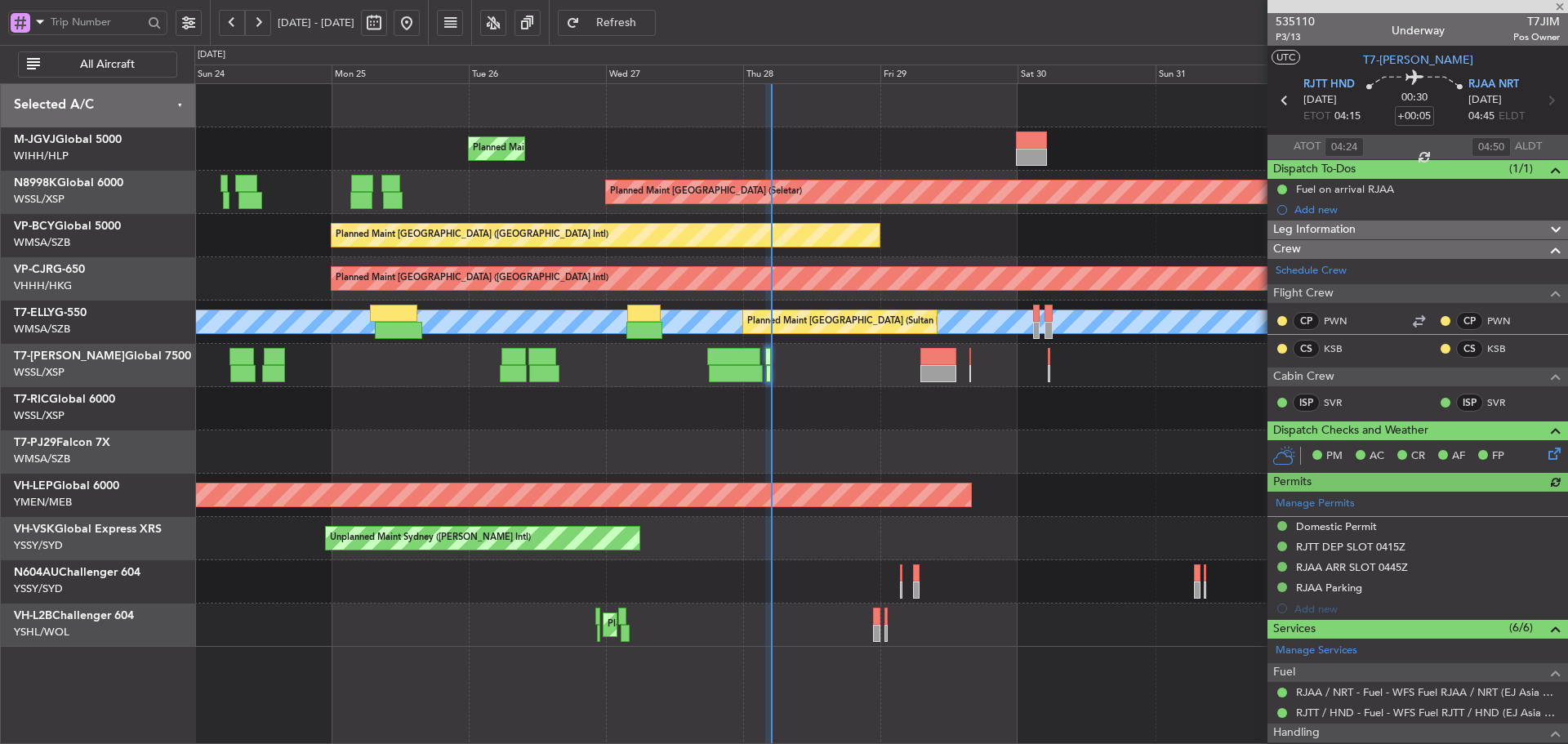
type input "[PERSON_NAME] (BTA)"
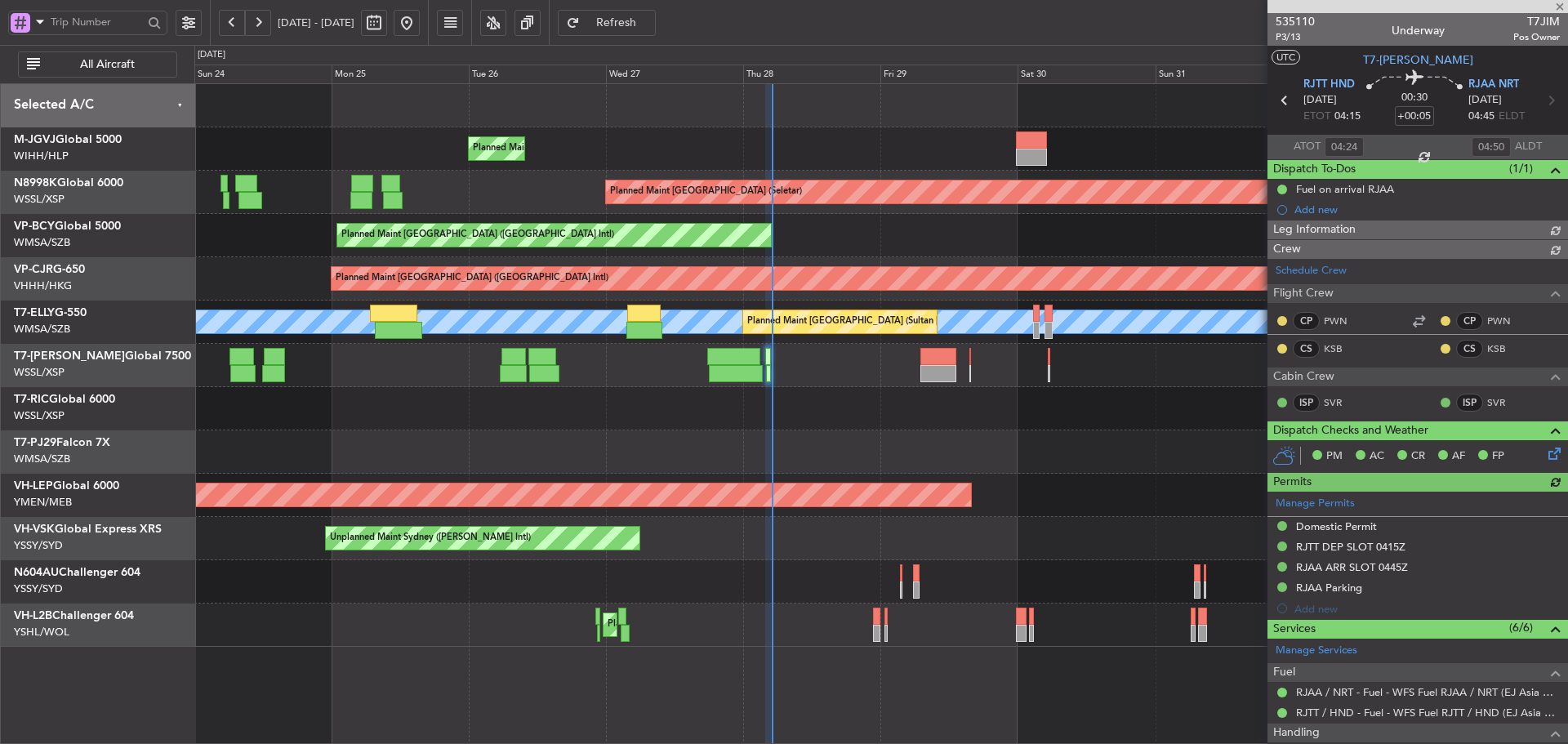
type input "[PERSON_NAME] (BTA)"
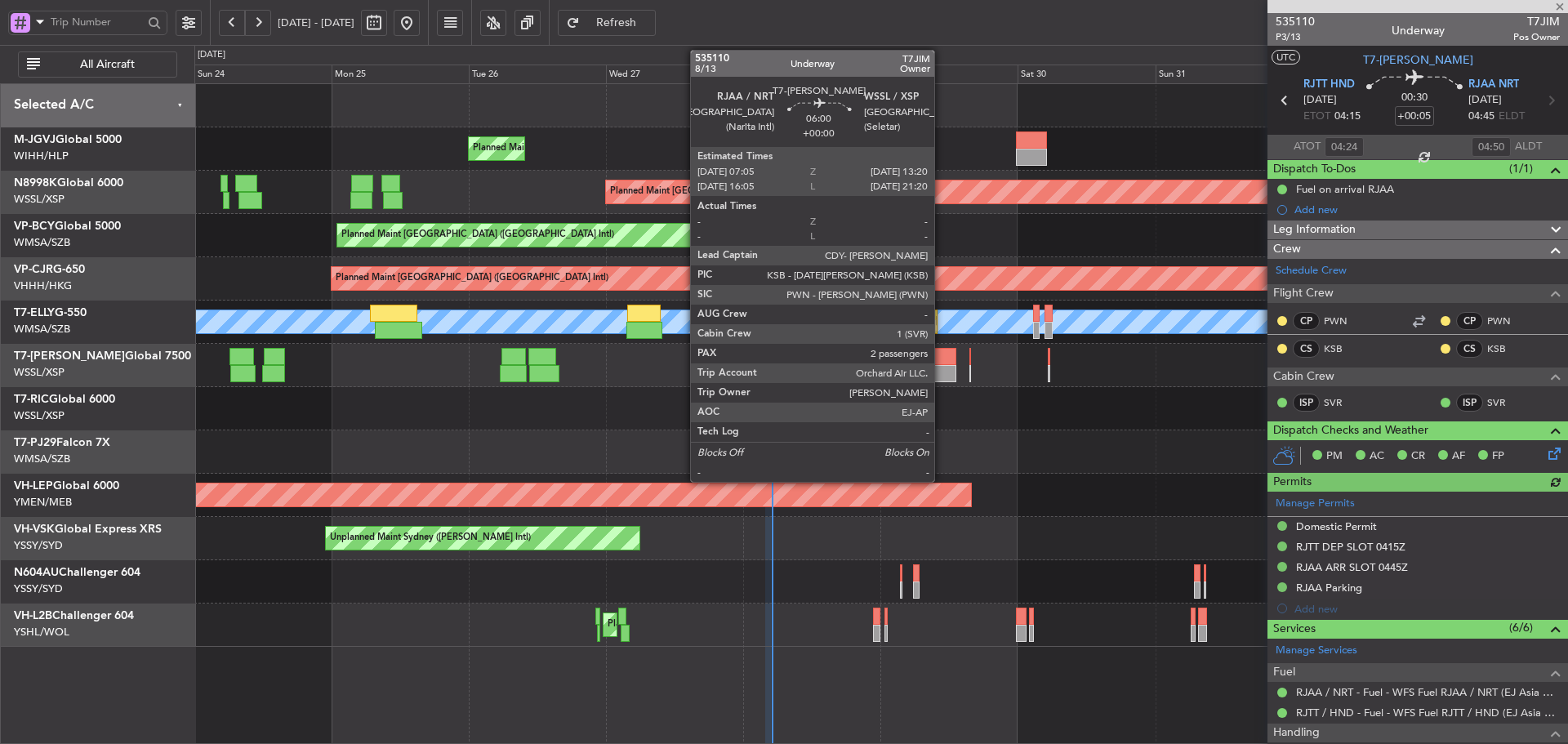
click at [942, 374] on div at bounding box center [938, 373] width 35 height 17
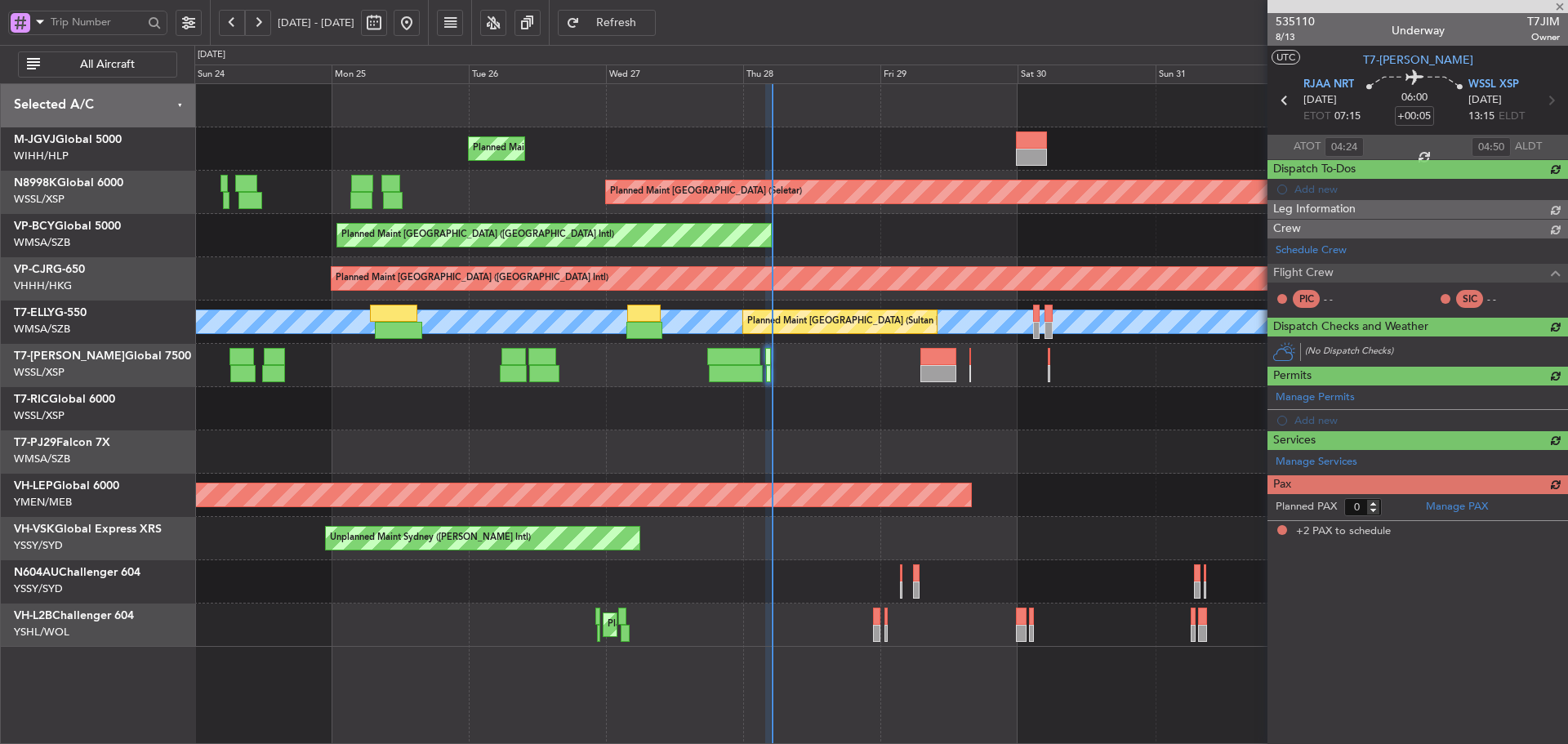
type input "2"
